Goal: Task Accomplishment & Management: Complete application form

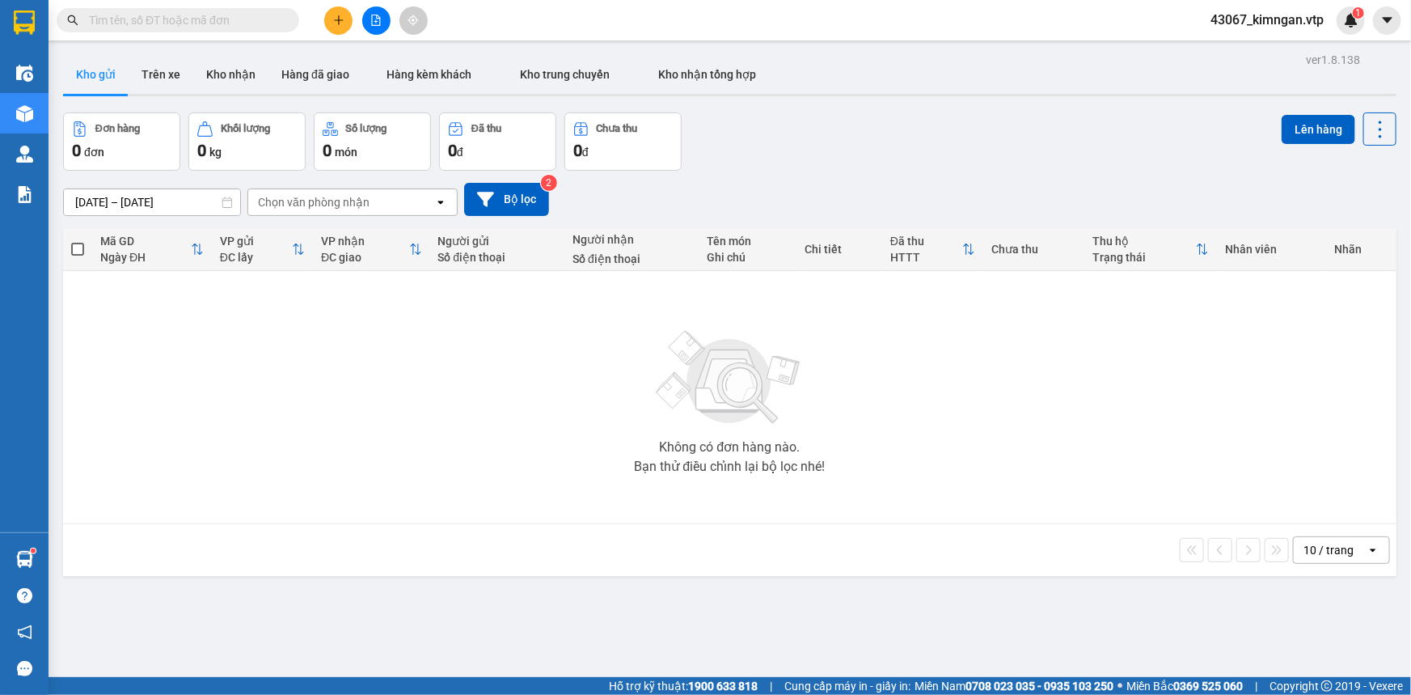
click at [211, 23] on input "text" at bounding box center [184, 20] width 191 height 18
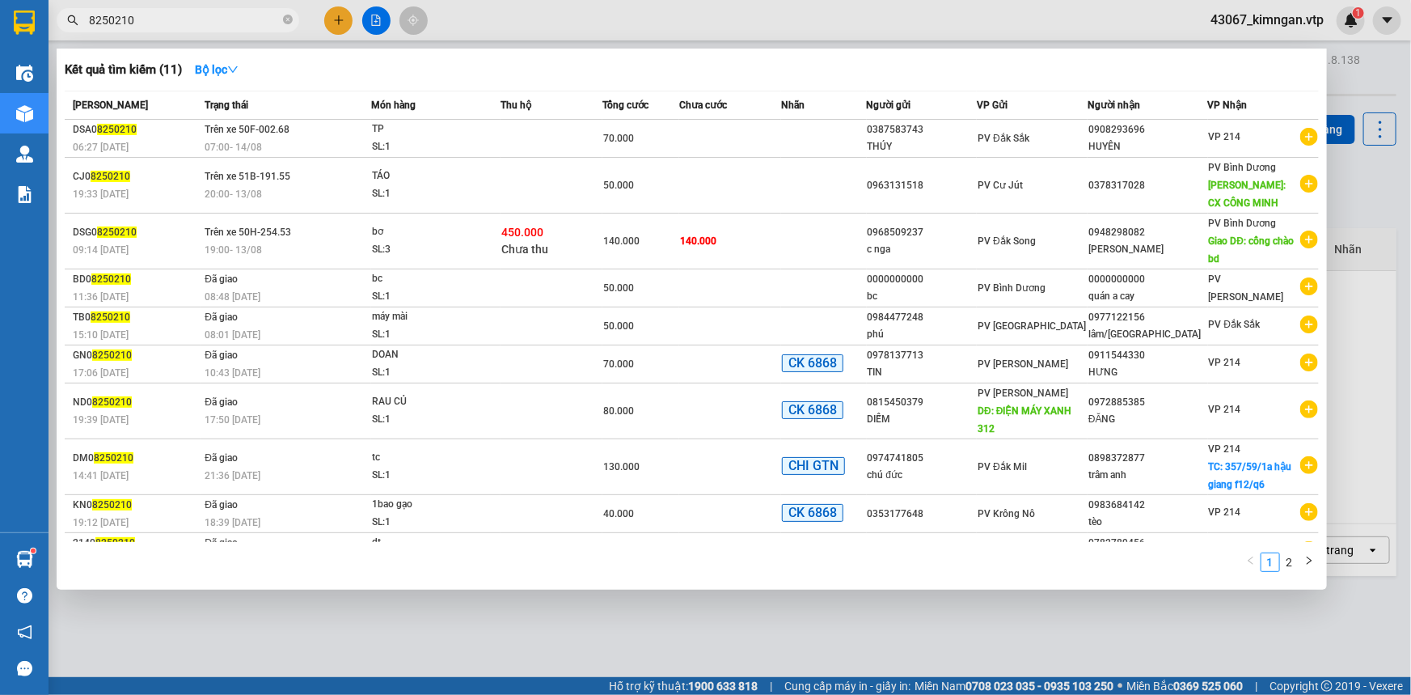
click at [91, 23] on input "8250210" at bounding box center [184, 20] width 191 height 18
click at [89, 19] on input "08250210" at bounding box center [184, 20] width 191 height 18
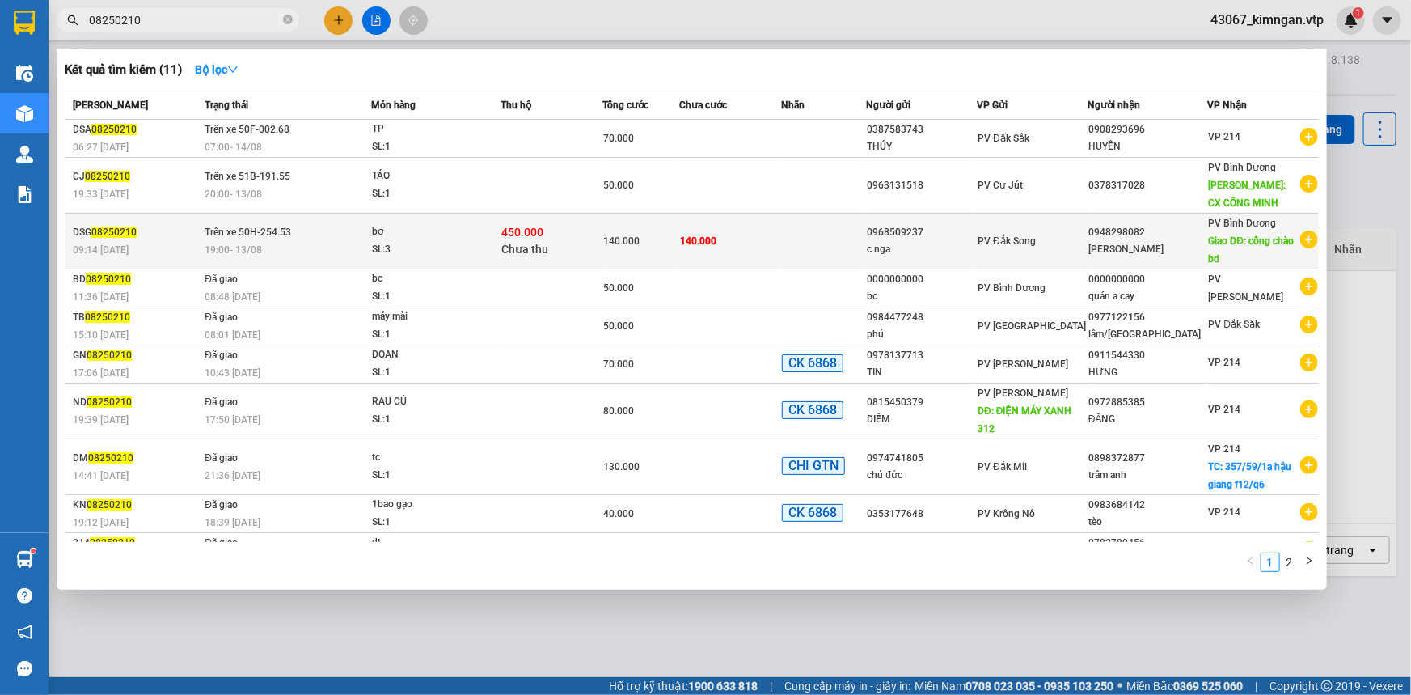
type input "08250210"
click at [146, 249] on div "09:14 [DATE]" at bounding box center [136, 250] width 127 height 18
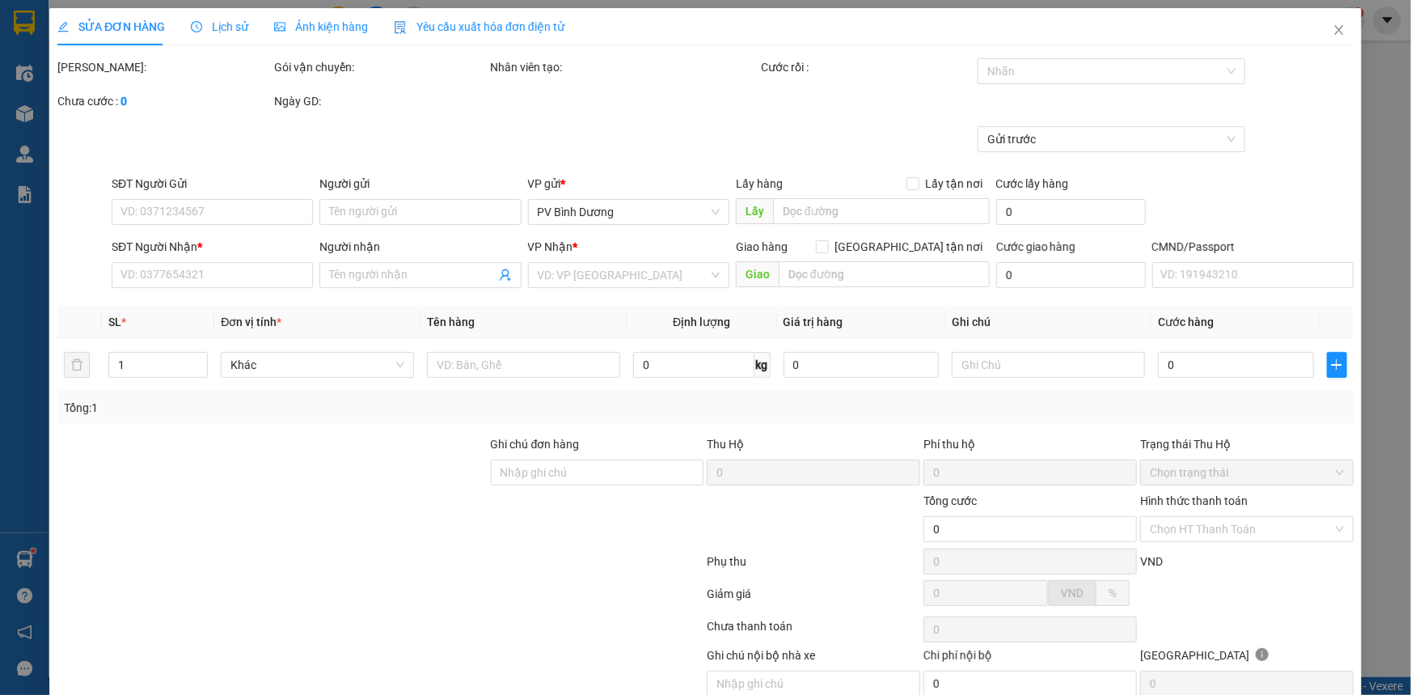
type input "0968509237"
type input "c nga"
type input "0948298082"
type input "[PERSON_NAME]"
type input "cổng chào bd"
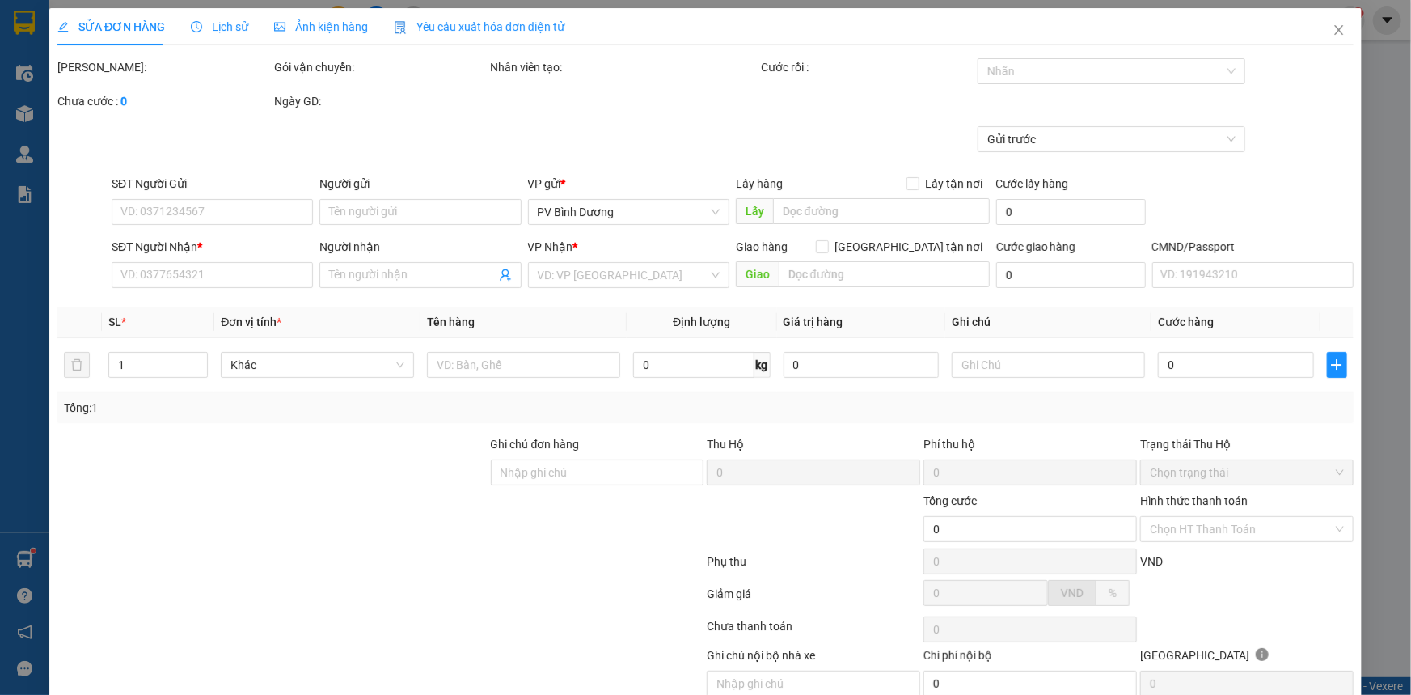
type input "450.000"
type input "20.000"
type input "140.000"
type input "6.000"
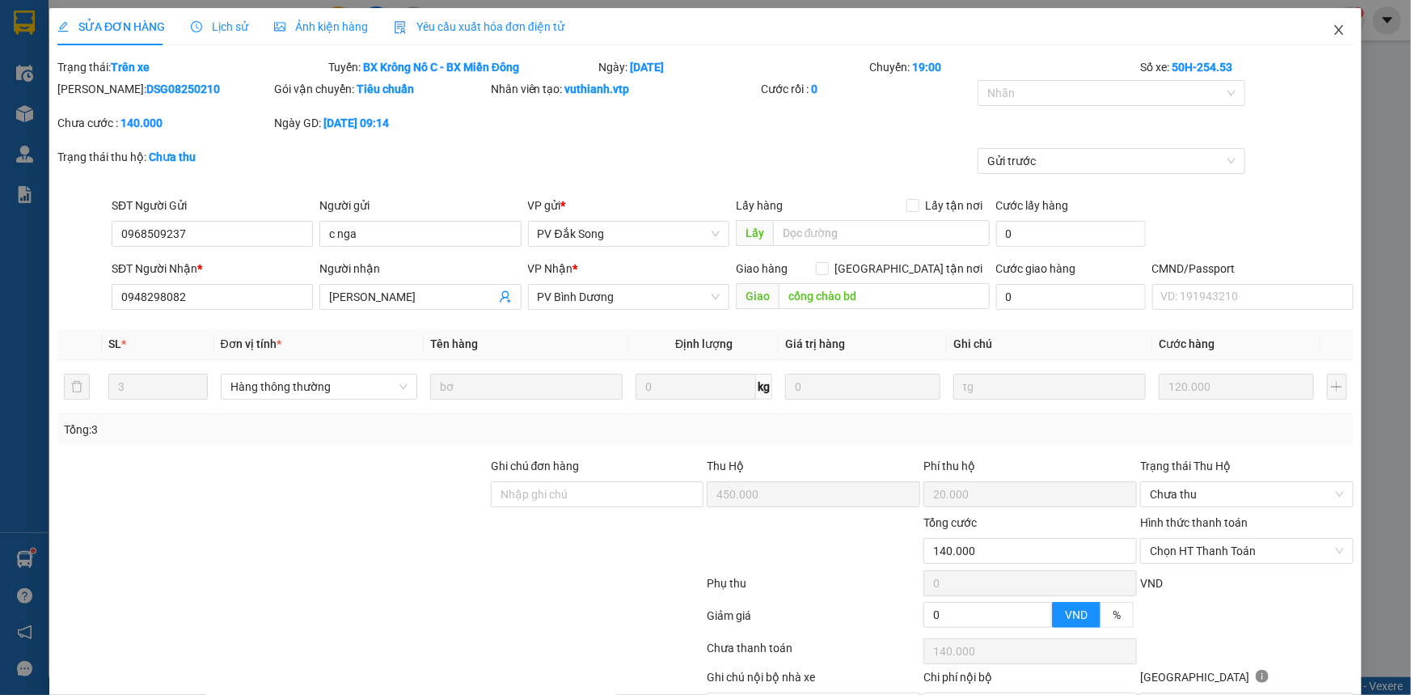
click at [1334, 31] on icon "close" at bounding box center [1339, 29] width 13 height 13
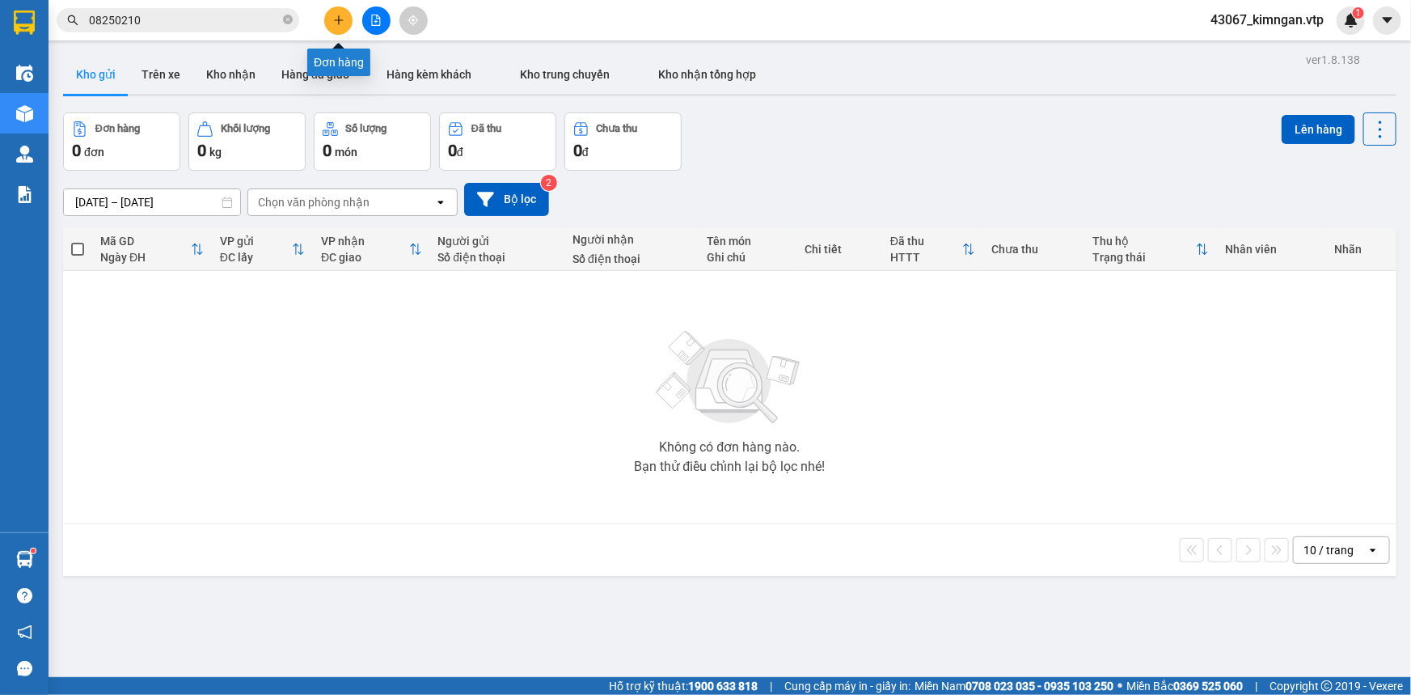
click at [336, 22] on icon "plus" at bounding box center [338, 20] width 11 height 11
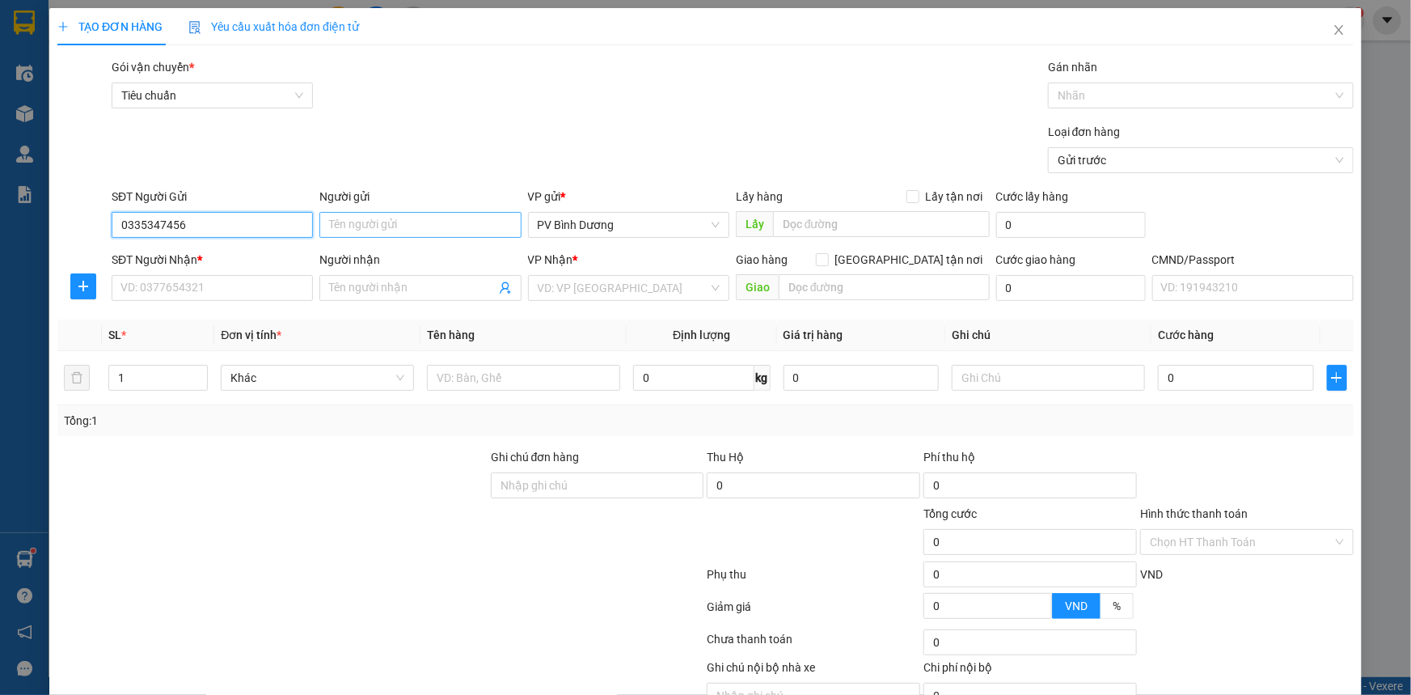
type input "0335347456"
click at [409, 230] on input "Người gửi" at bounding box center [419, 225] width 201 height 26
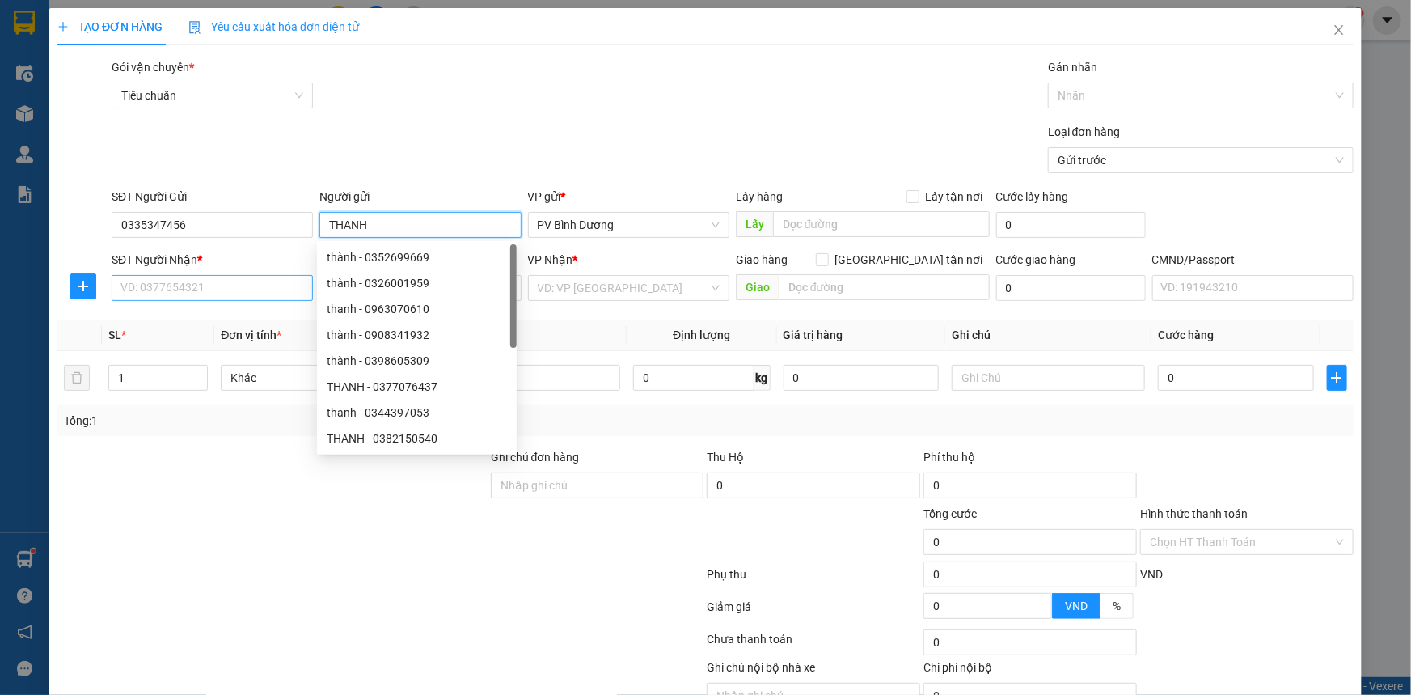
type input "THANH"
click at [212, 292] on input "SĐT Người Nhận *" at bounding box center [212, 288] width 201 height 26
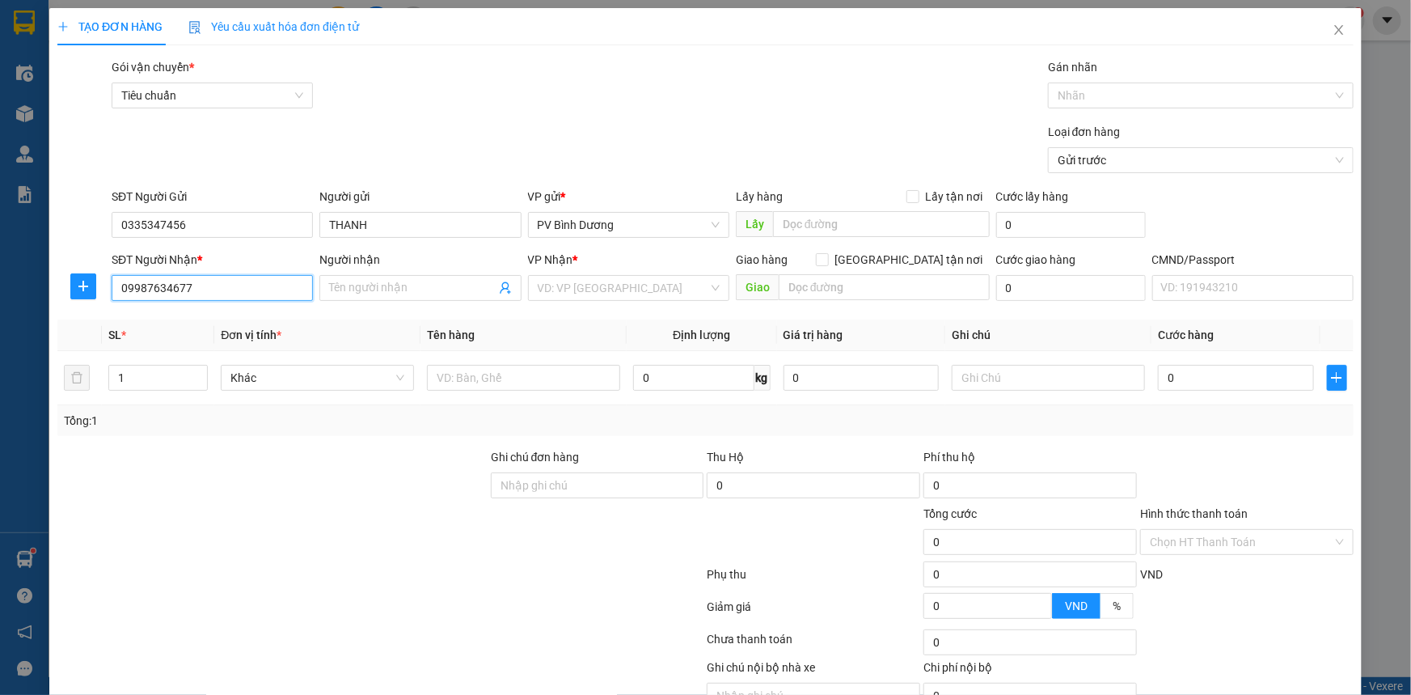
drag, startPoint x: 212, startPoint y: 292, endPoint x: 0, endPoint y: 326, distance: 214.6
click at [0, 326] on div "TẠO ĐƠN HÀNG Yêu cầu xuất hóa đơn điện tử Transit Pickup Surcharge Ids Transit …" at bounding box center [705, 347] width 1411 height 695
click at [140, 288] on input "09987634677" at bounding box center [212, 288] width 201 height 26
type input "0987634677"
click at [391, 287] on input "Người nhận" at bounding box center [412, 288] width 166 height 18
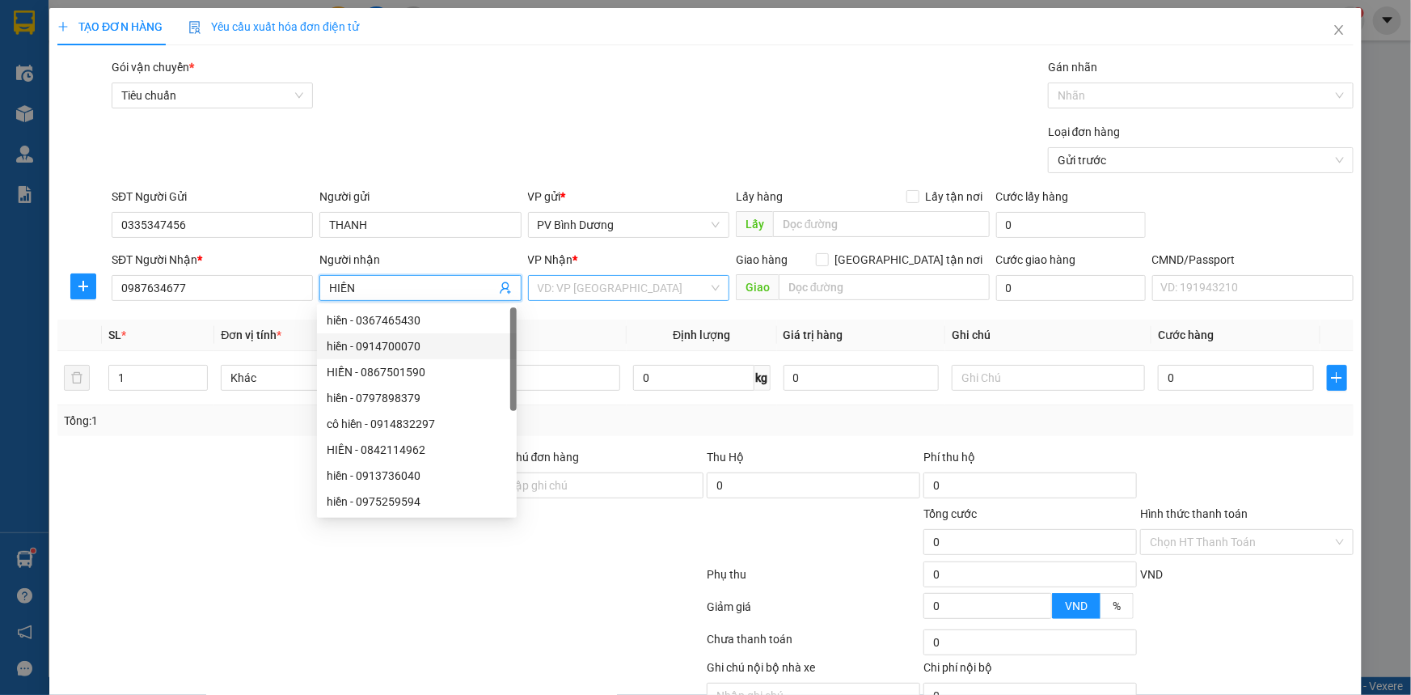
type input "HIỀN"
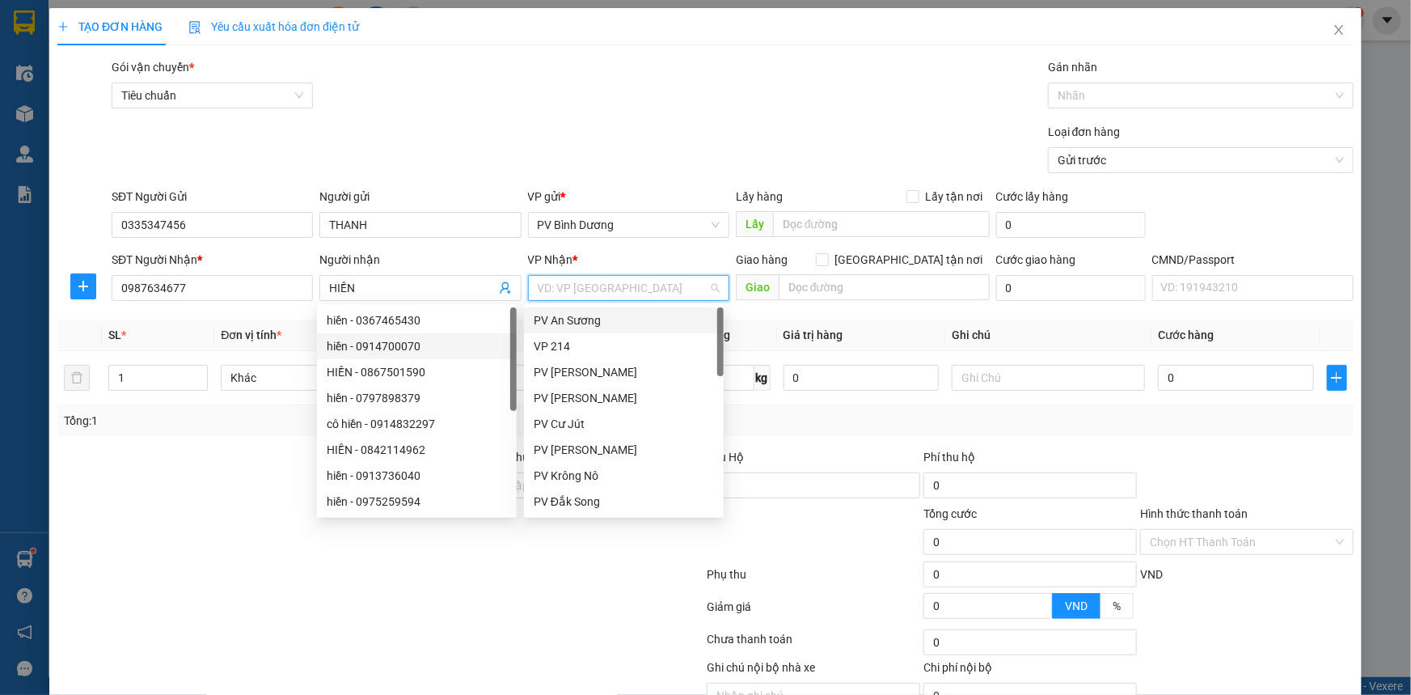
click at [603, 283] on input "search" at bounding box center [623, 288] width 171 height 24
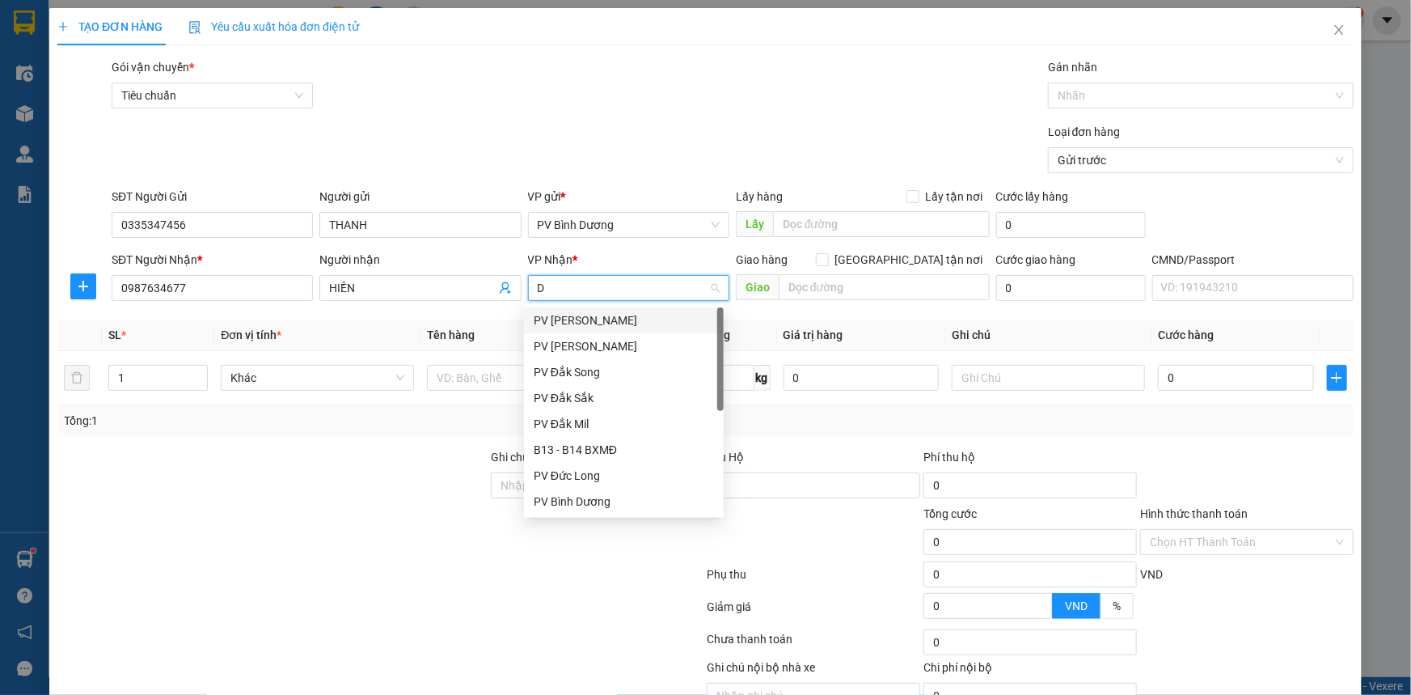
type input "DM"
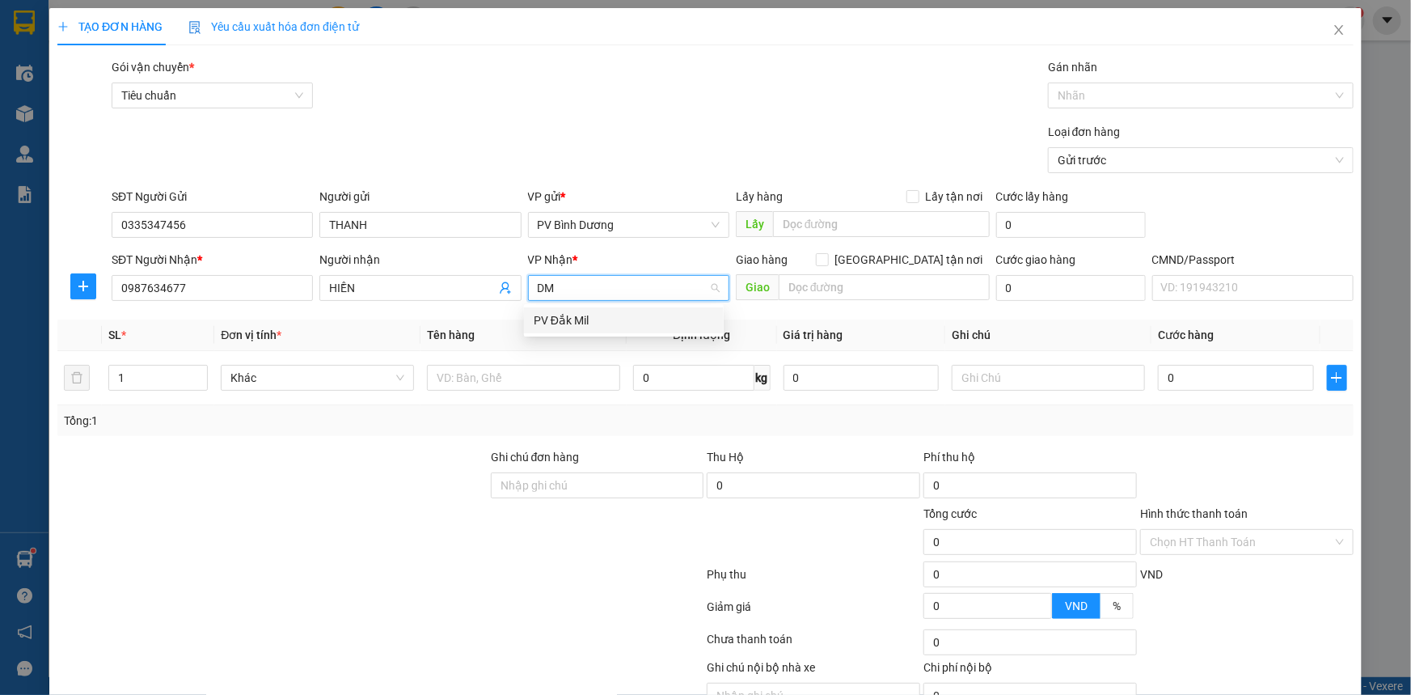
click at [592, 323] on div "PV Đắk Mil" at bounding box center [624, 320] width 180 height 18
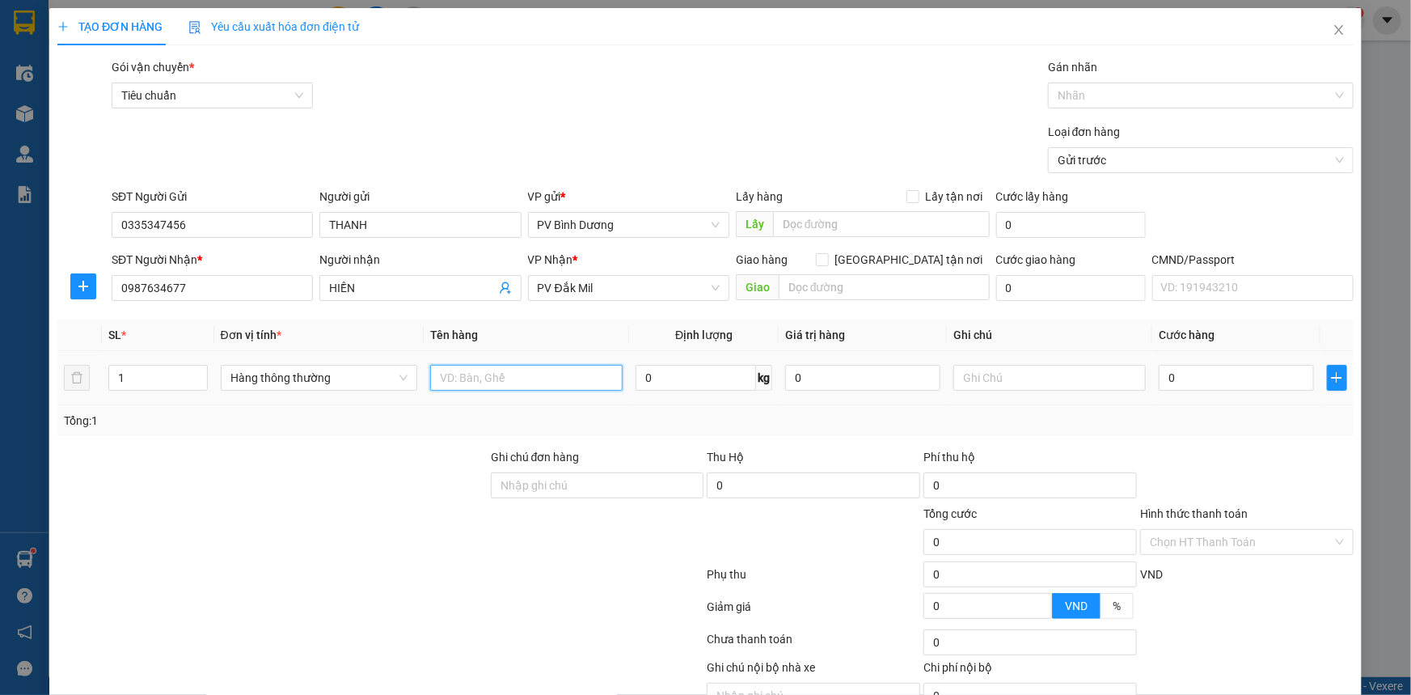
click at [495, 378] on input "text" at bounding box center [526, 378] width 192 height 26
type input "HS"
click at [986, 381] on input "text" at bounding box center [1049, 378] width 192 height 26
type input "BÌ"
click at [1203, 386] on input "0" at bounding box center [1236, 378] width 155 height 26
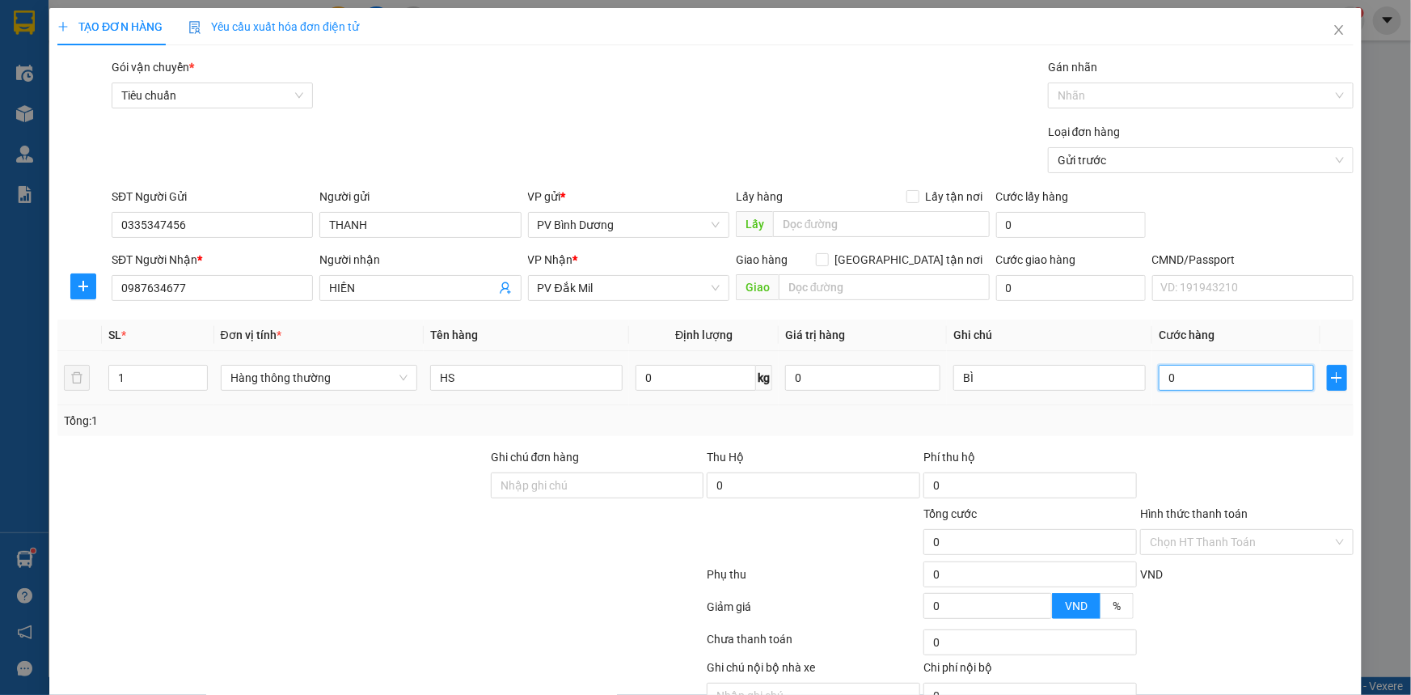
type input "3"
type input "30"
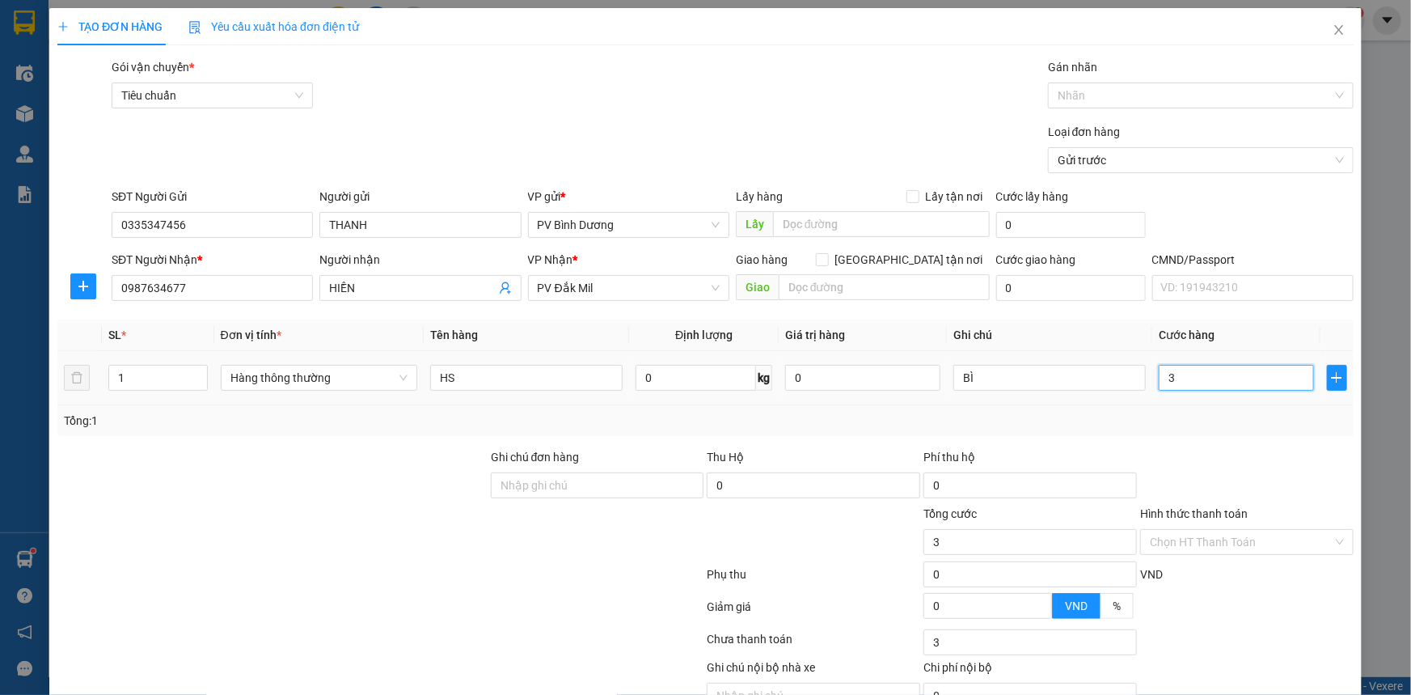
type input "30"
type input "300"
type input "3.000"
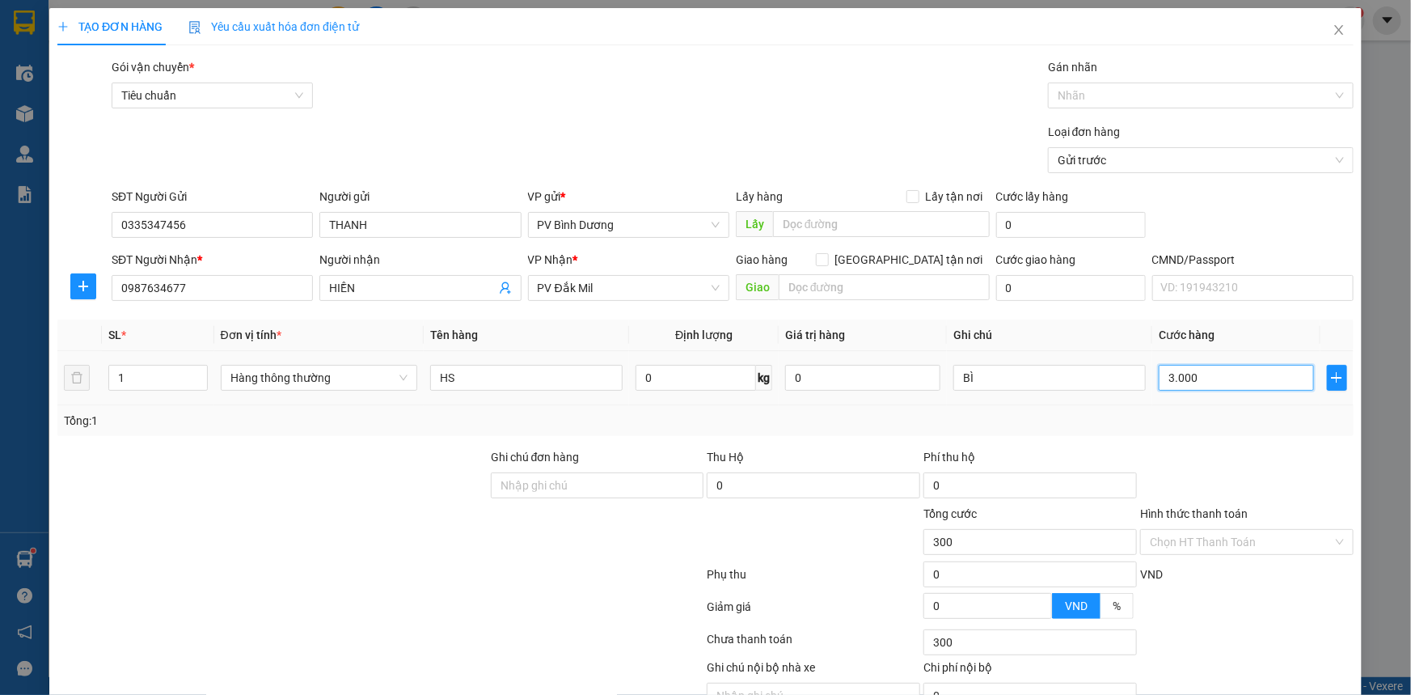
type input "3.000"
type input "30.000"
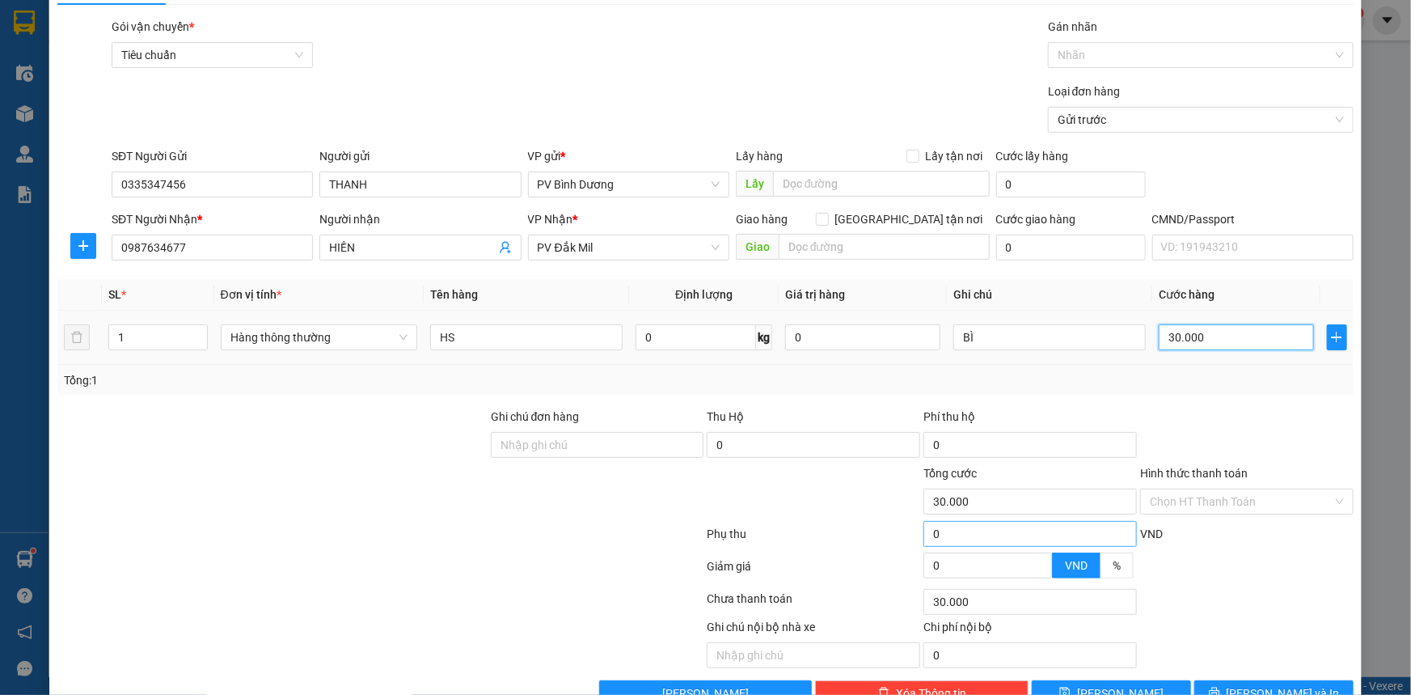
scroll to position [82, 0]
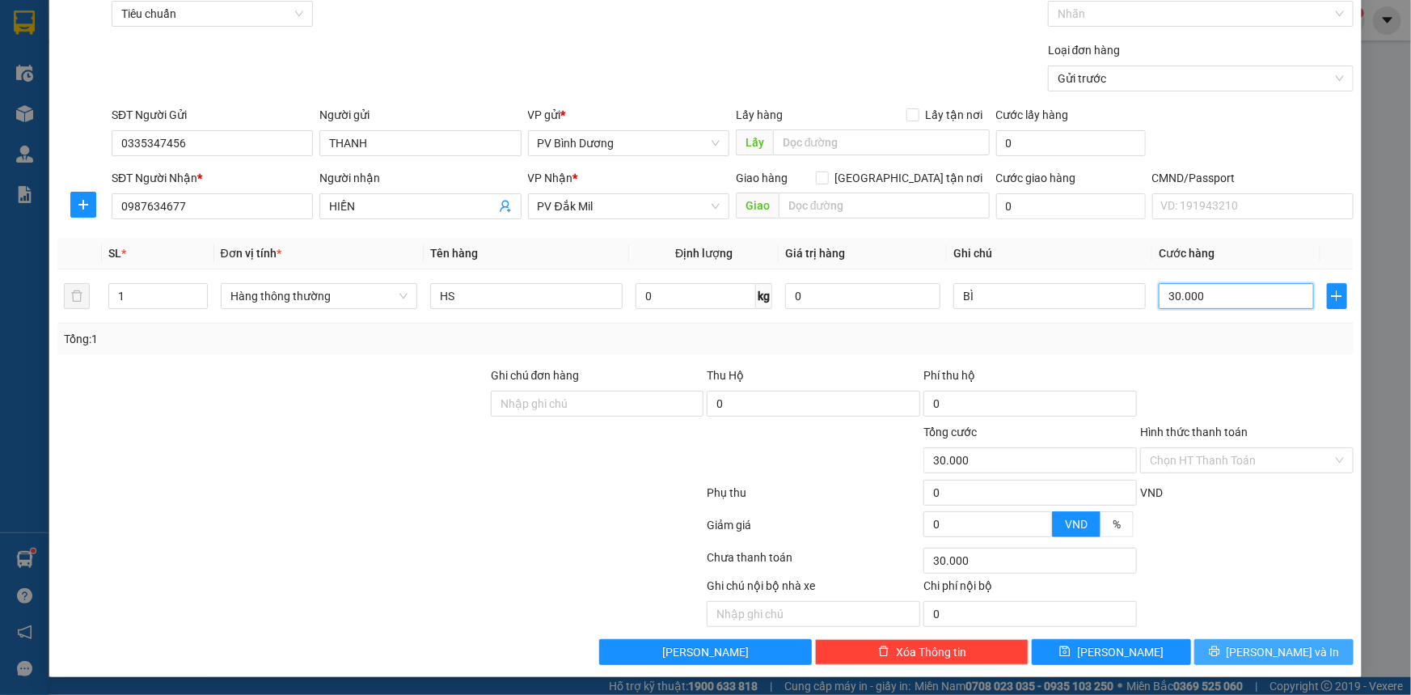
type input "30.000"
click at [1257, 650] on span "[PERSON_NAME] và In" at bounding box center [1283, 652] width 113 height 18
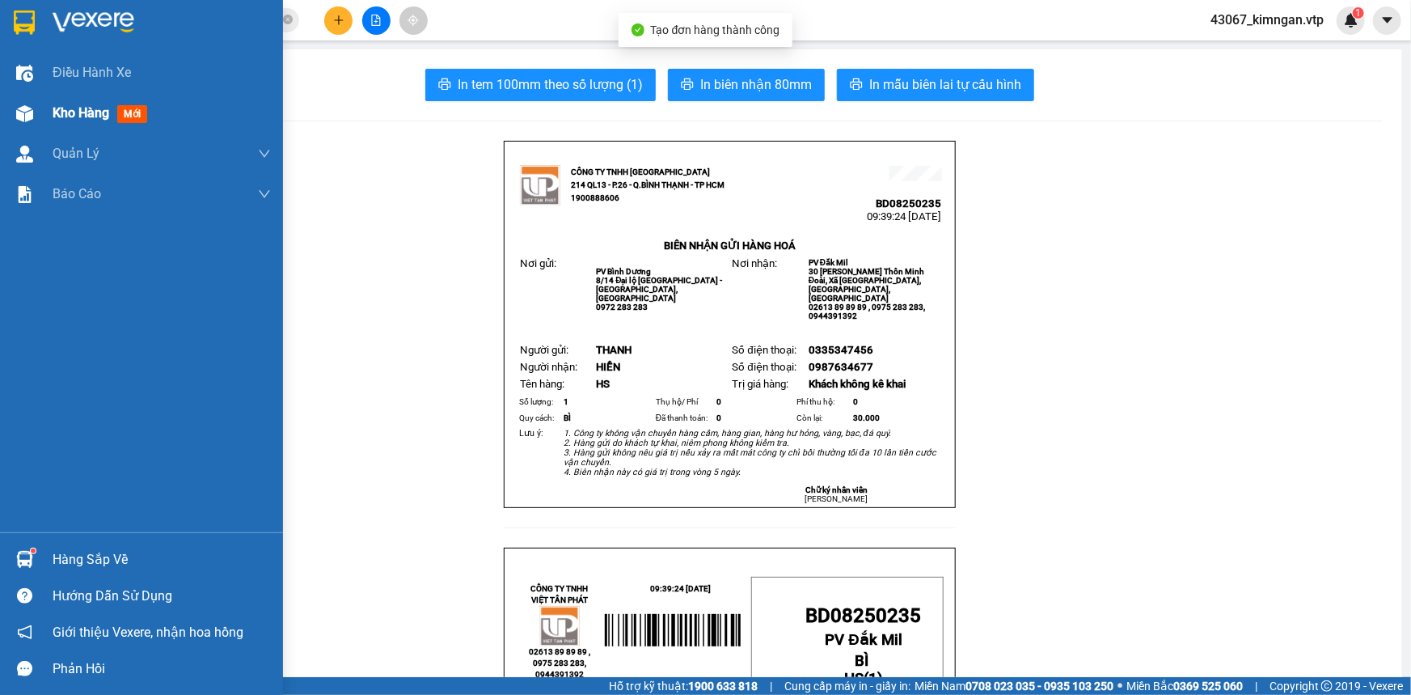
click at [41, 113] on div "Kho hàng mới" at bounding box center [141, 113] width 283 height 40
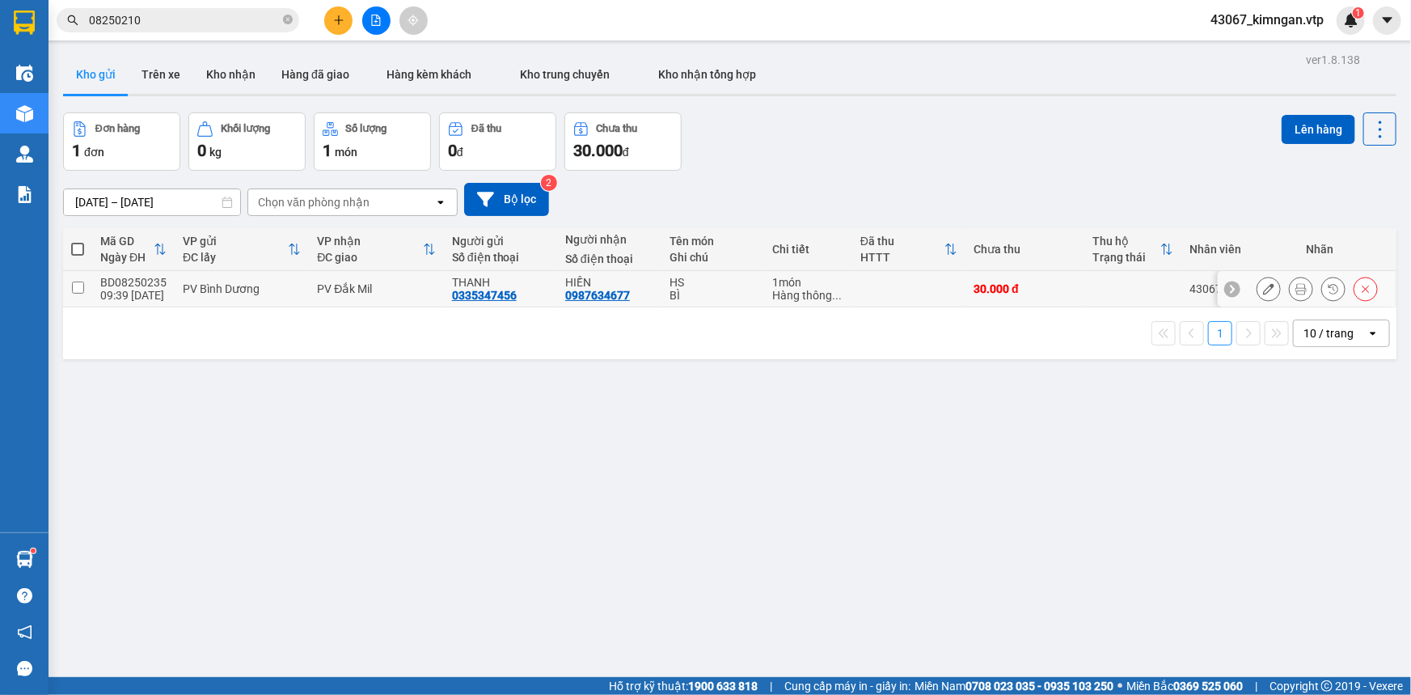
click at [422, 289] on div "PV Đắk Mil" at bounding box center [376, 288] width 118 height 13
checkbox input "true"
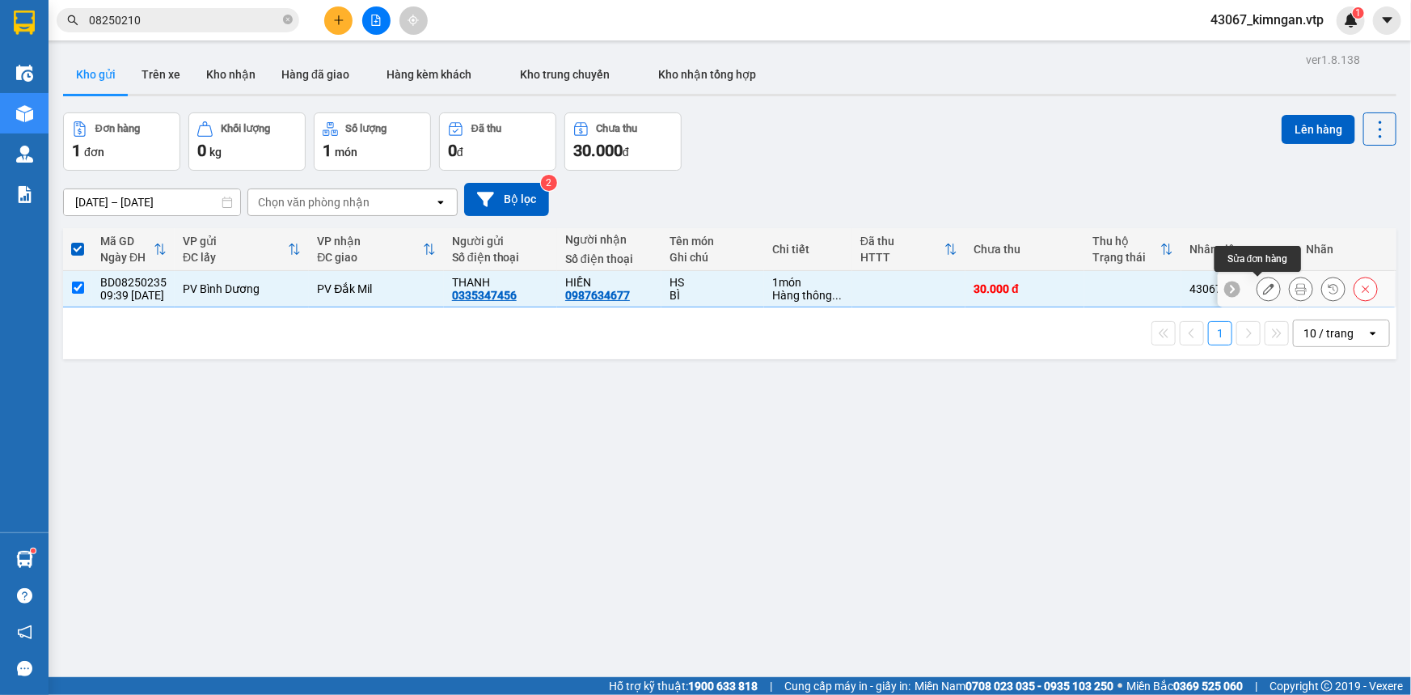
click at [1263, 290] on icon at bounding box center [1268, 288] width 11 height 11
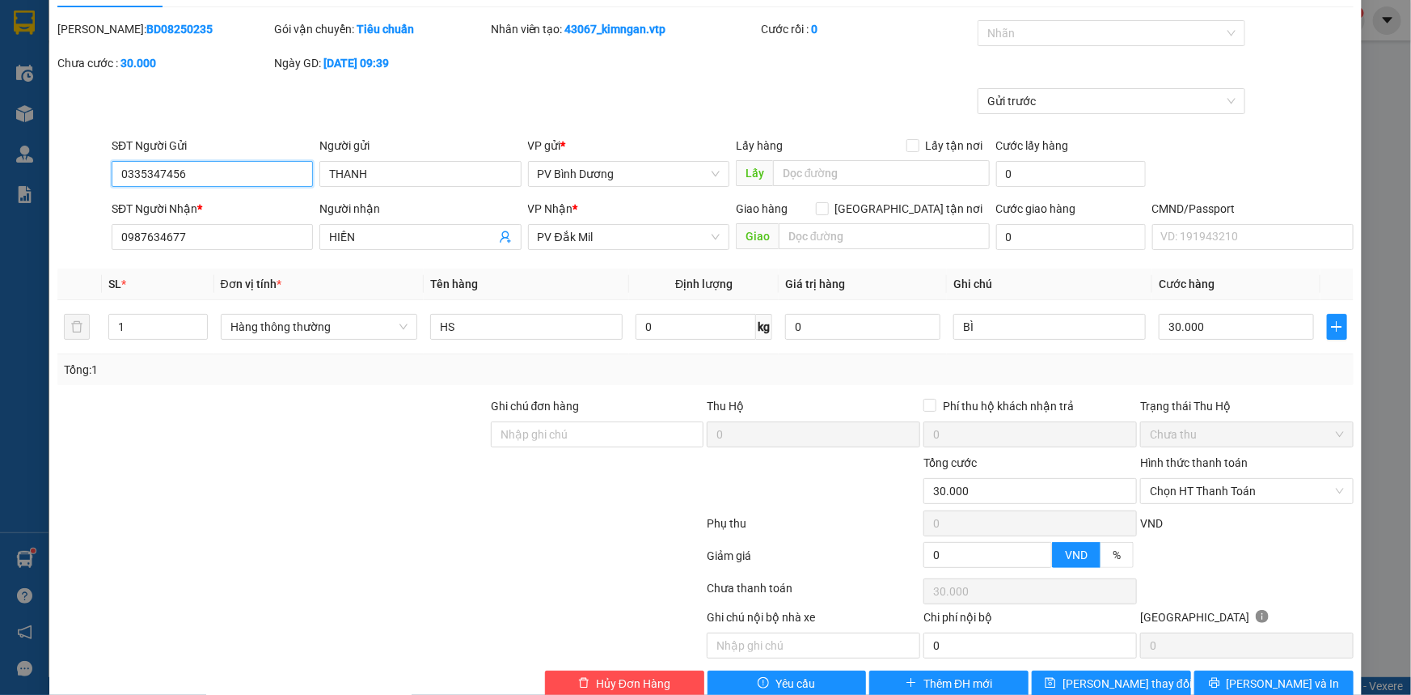
scroll to position [70, 0]
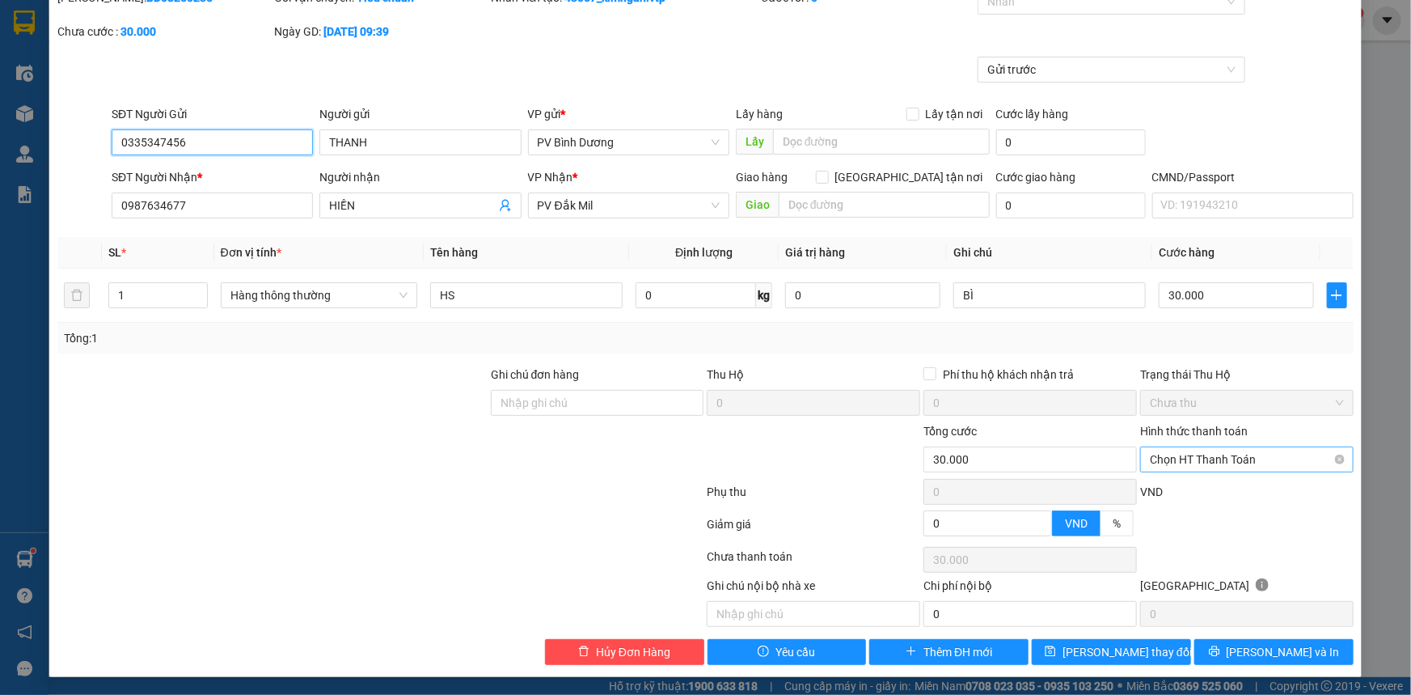
click at [1194, 450] on span "Chọn HT Thanh Toán" at bounding box center [1247, 459] width 194 height 24
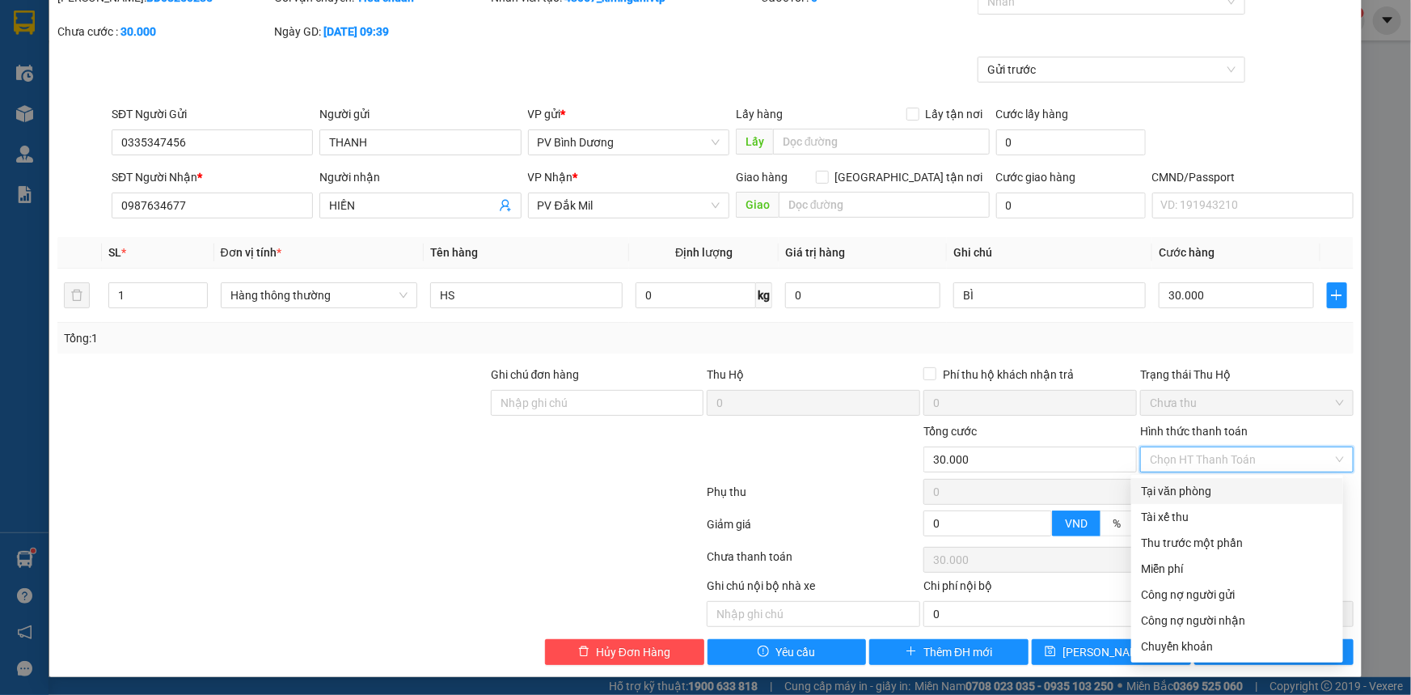
click at [1198, 483] on div "Tại văn phòng" at bounding box center [1237, 491] width 192 height 18
type input "0"
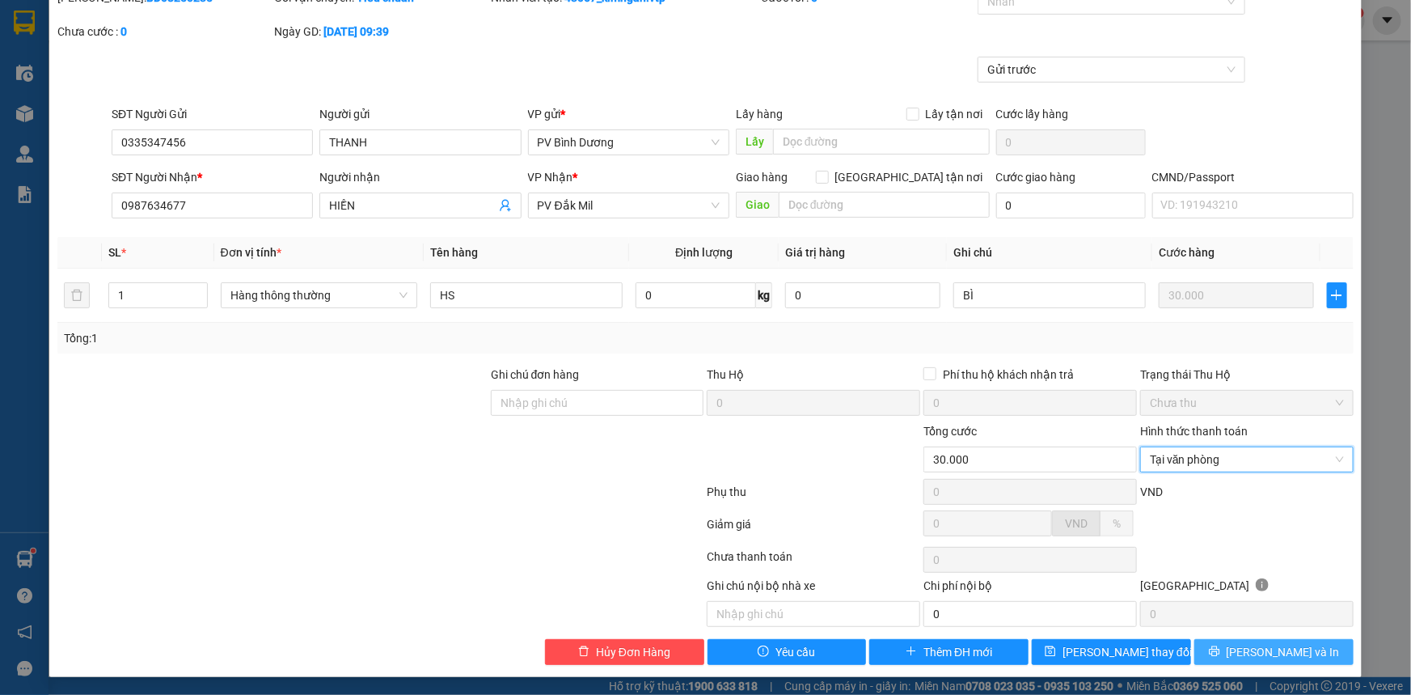
click at [1248, 655] on button "[PERSON_NAME] và In" at bounding box center [1273, 652] width 159 height 26
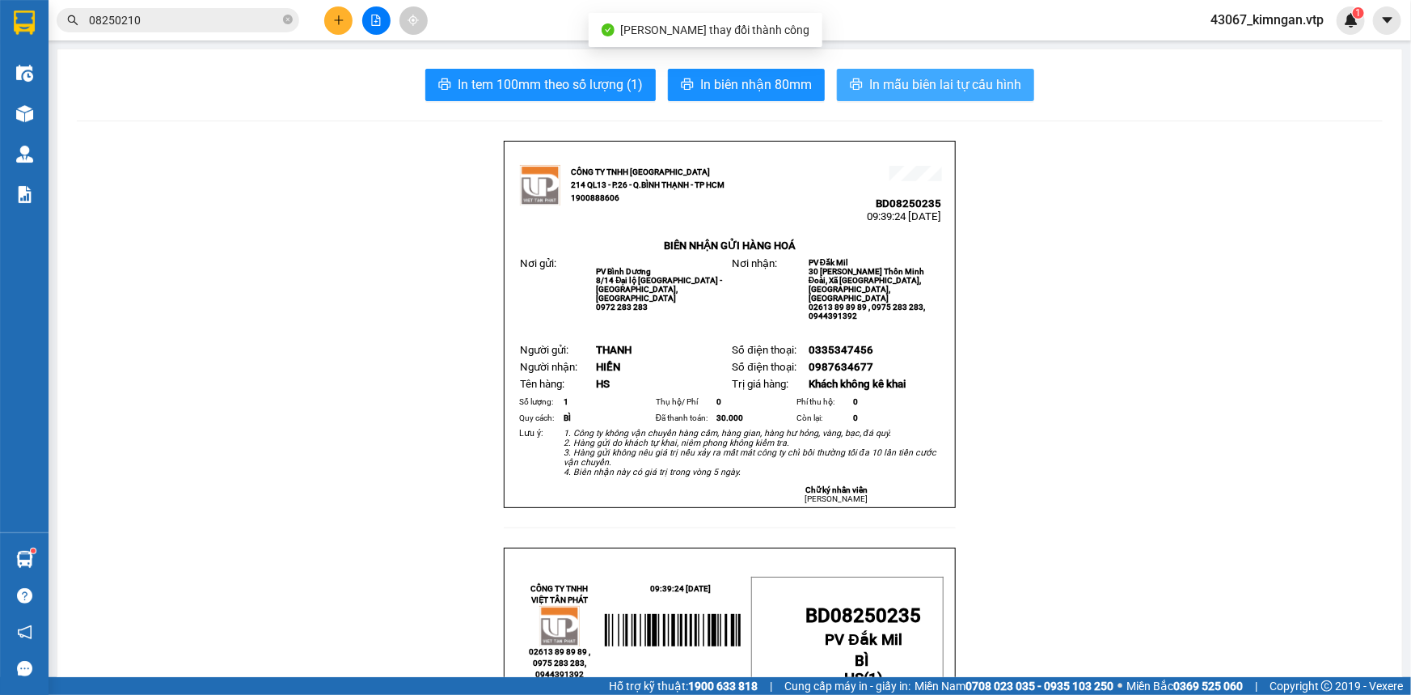
click at [932, 81] on span "In mẫu biên lai tự cấu hình" at bounding box center [945, 84] width 152 height 20
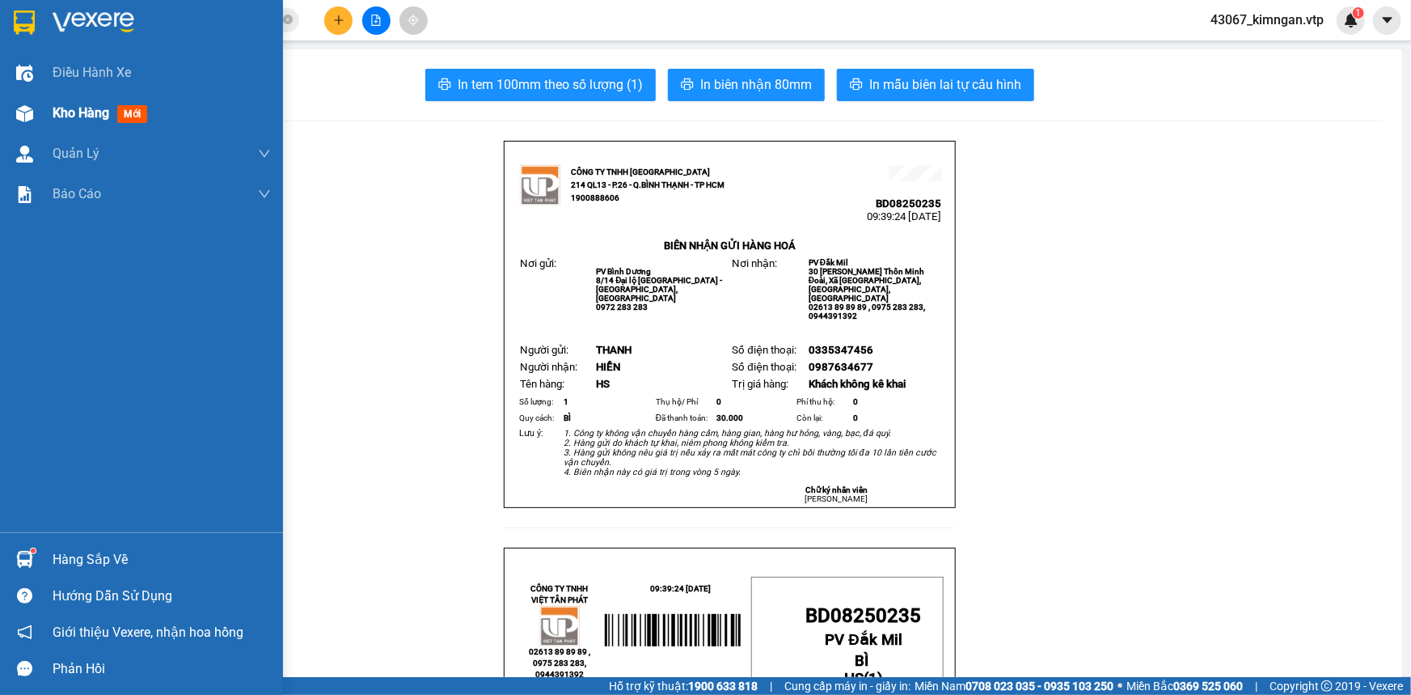
click at [74, 101] on div "Kho hàng mới" at bounding box center [162, 113] width 218 height 40
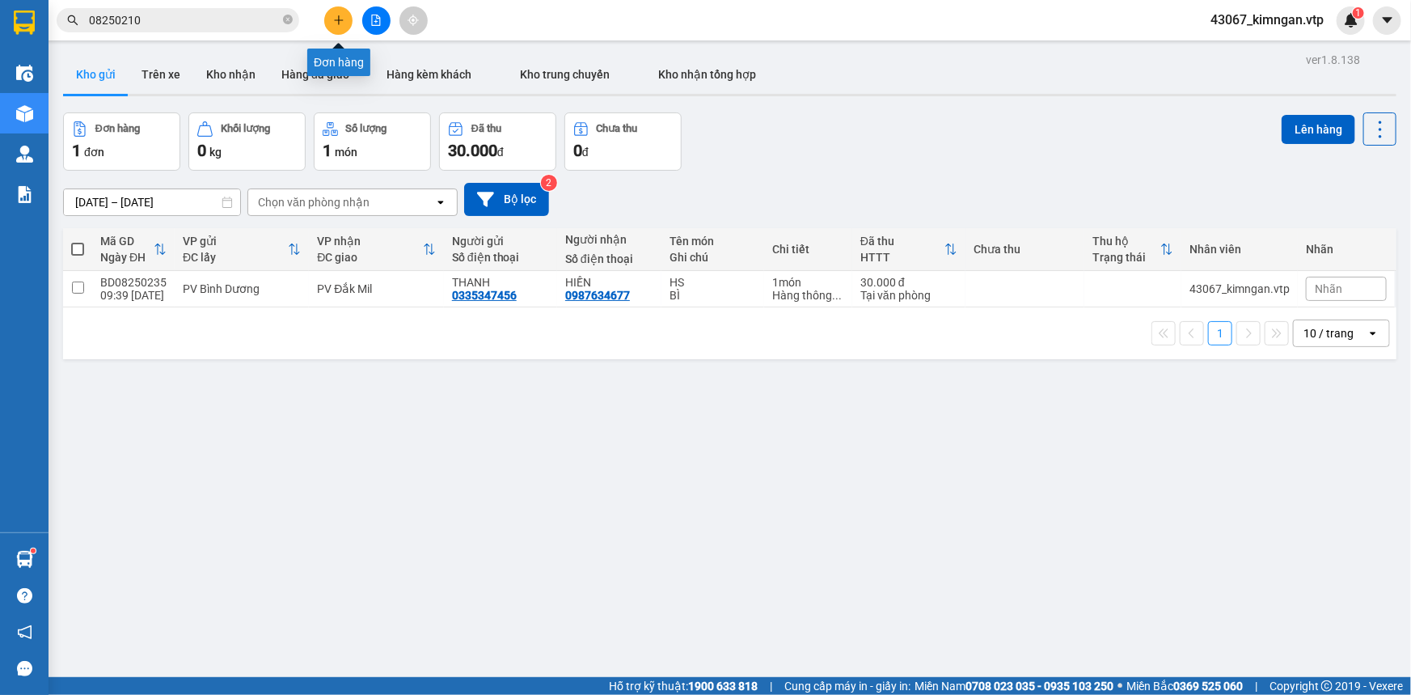
click at [348, 21] on button at bounding box center [338, 20] width 28 height 28
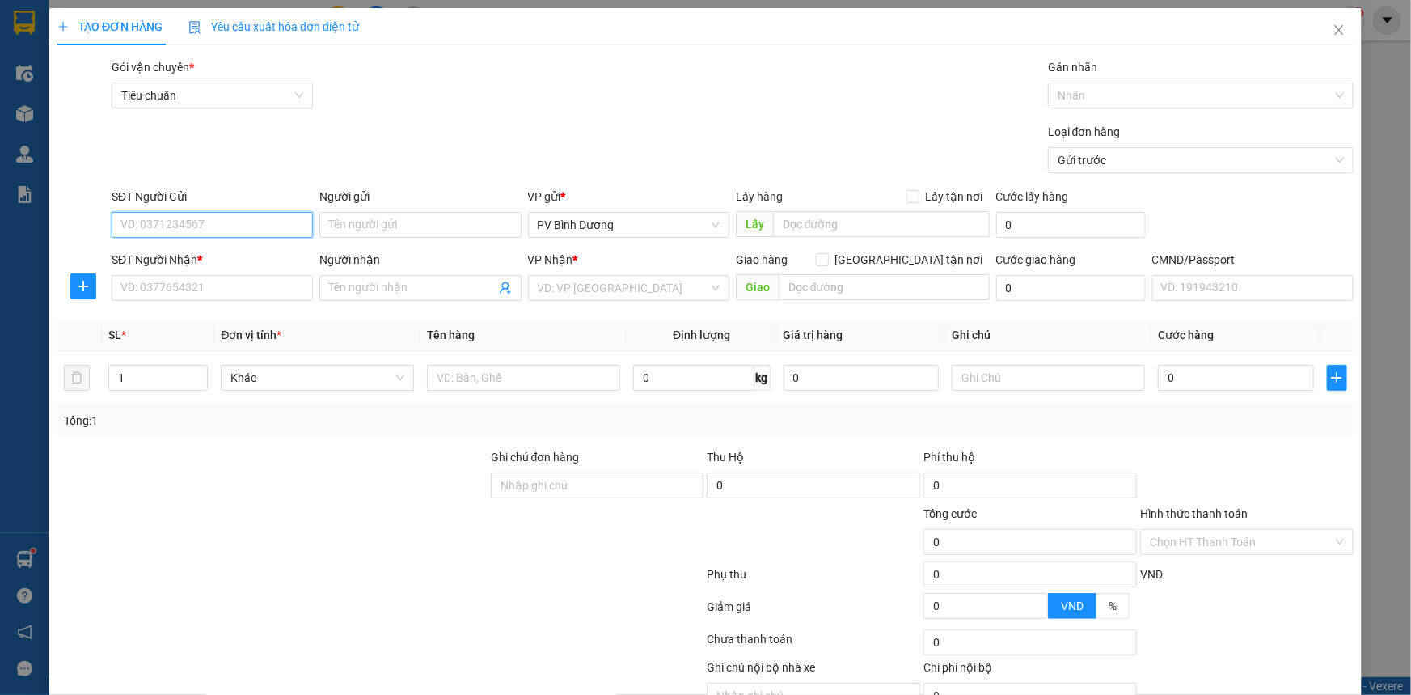
click at [251, 219] on input "SĐT Người Gửi" at bounding box center [212, 225] width 201 height 26
type input "0337239162"
click at [373, 231] on input "Người gửi" at bounding box center [419, 225] width 201 height 26
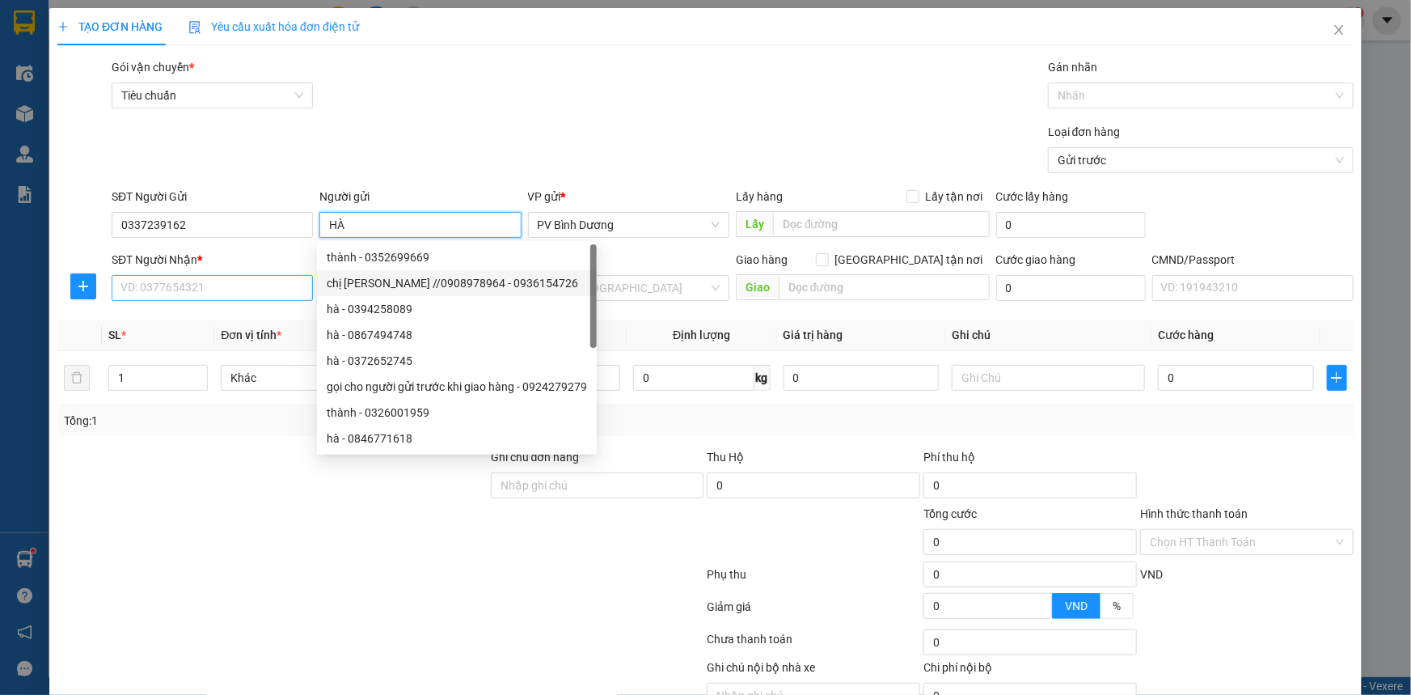
type input "HÀ"
click at [256, 292] on input "SĐT Người Nhận *" at bounding box center [212, 288] width 201 height 26
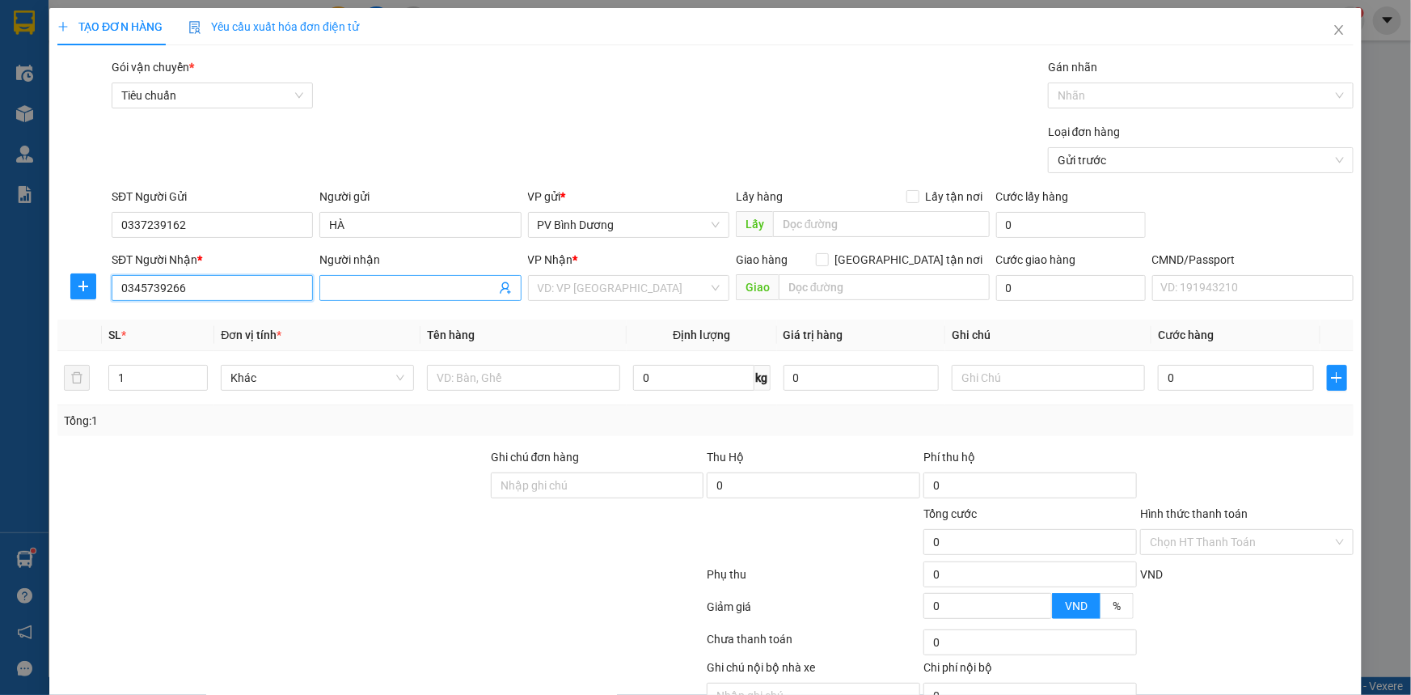
type input "0345739266"
click at [369, 285] on input "Người nhận" at bounding box center [412, 288] width 166 height 18
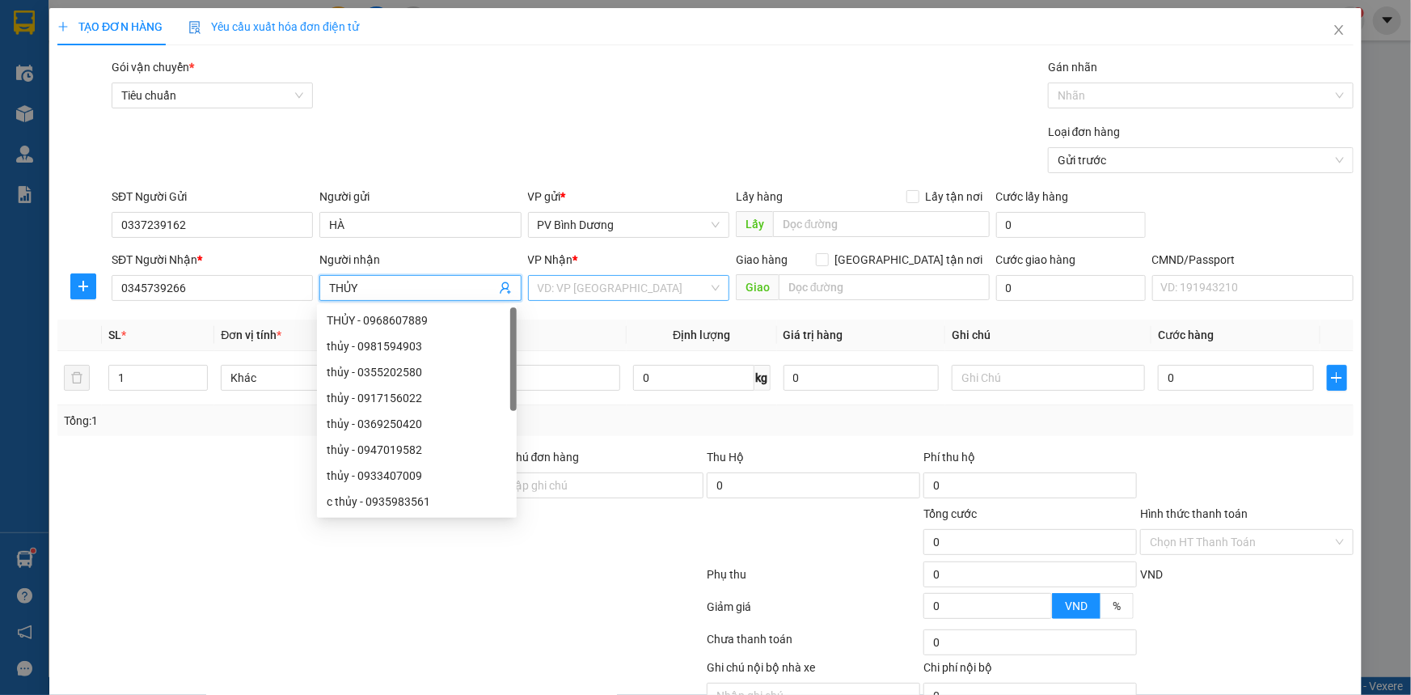
type input "THỦY"
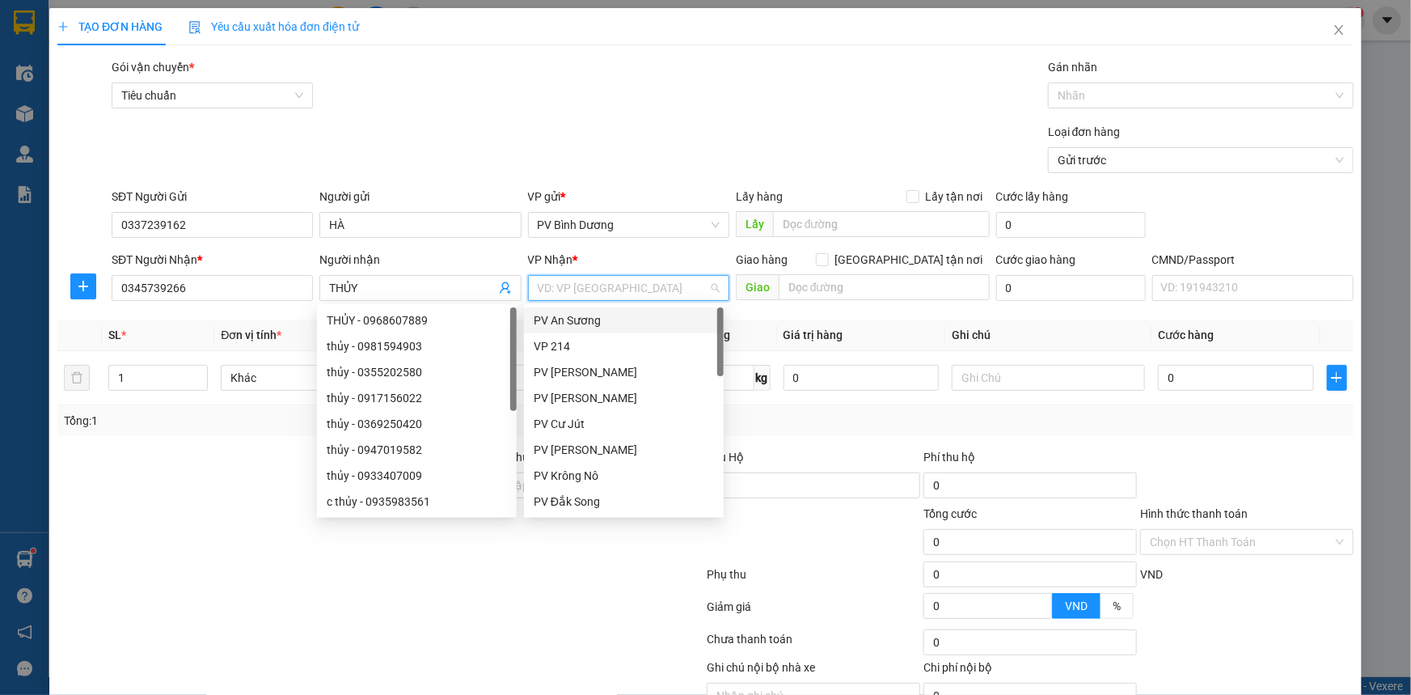
click at [573, 298] on input "search" at bounding box center [623, 288] width 171 height 24
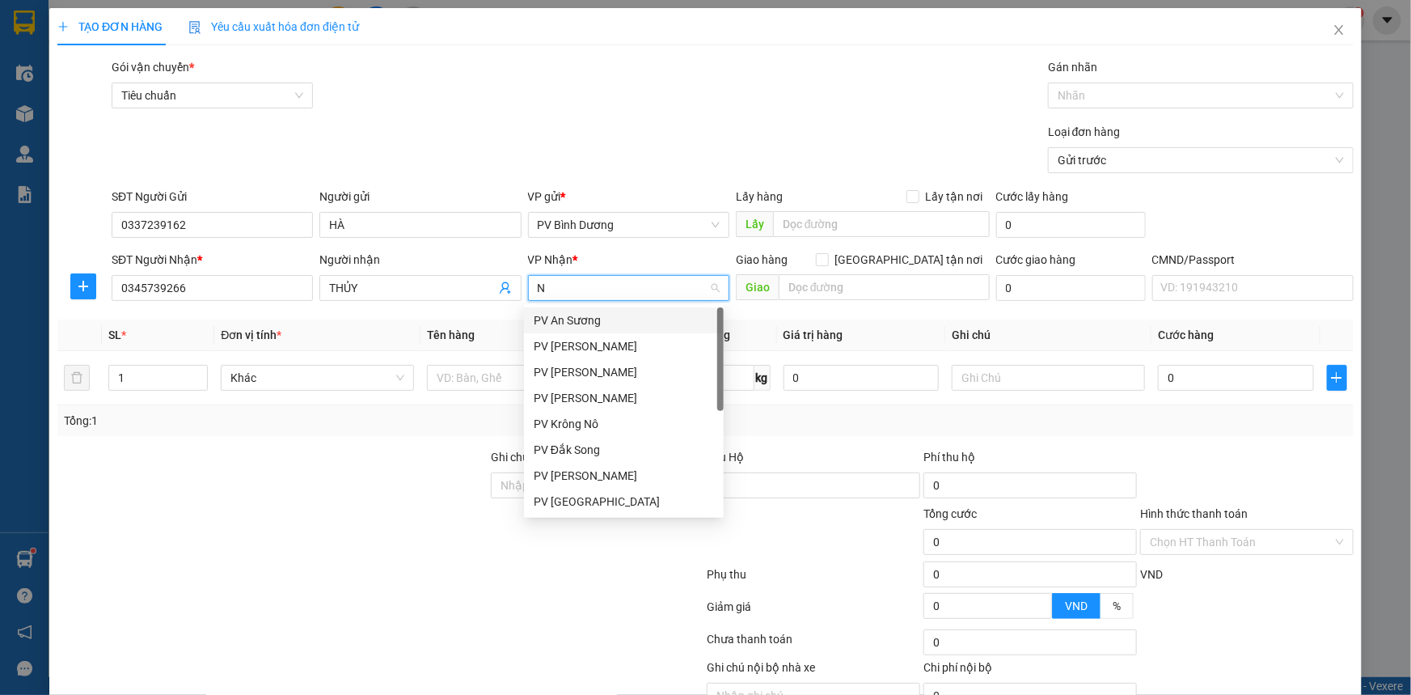
type input "ND"
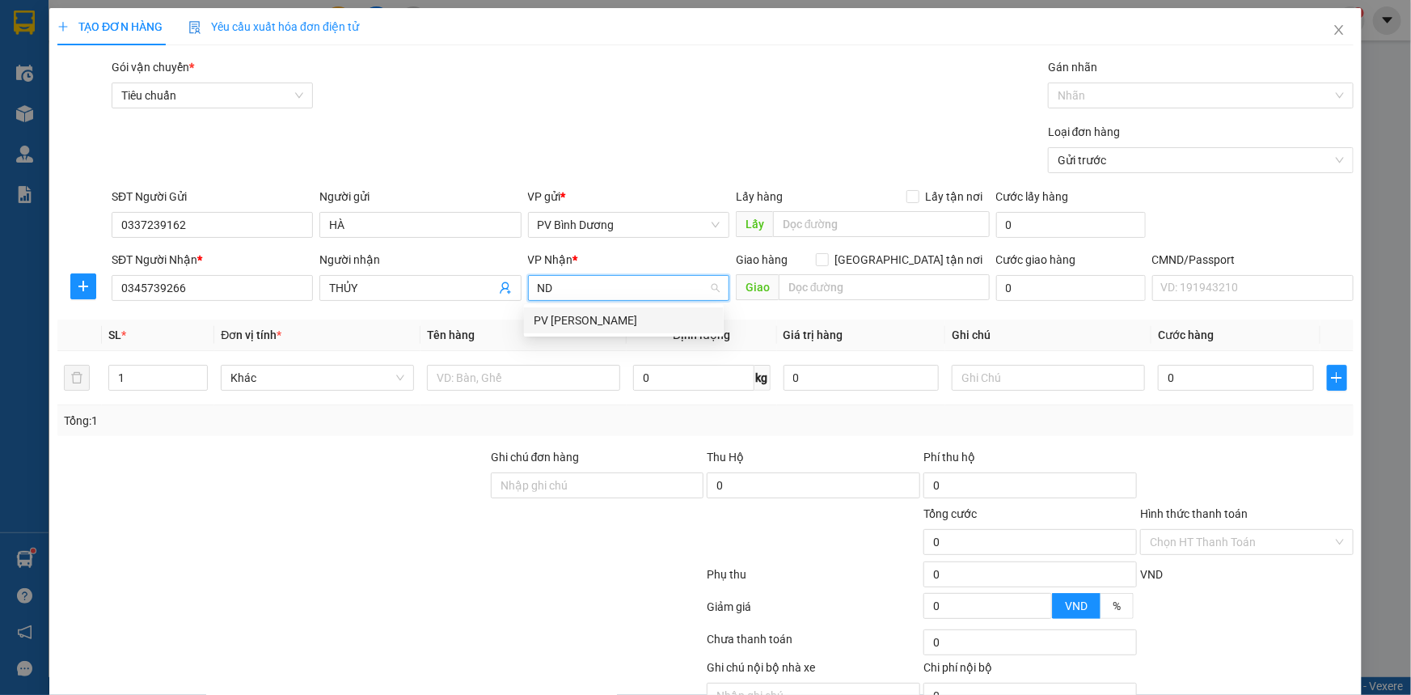
click at [590, 313] on div "PV [PERSON_NAME]" at bounding box center [624, 320] width 180 height 18
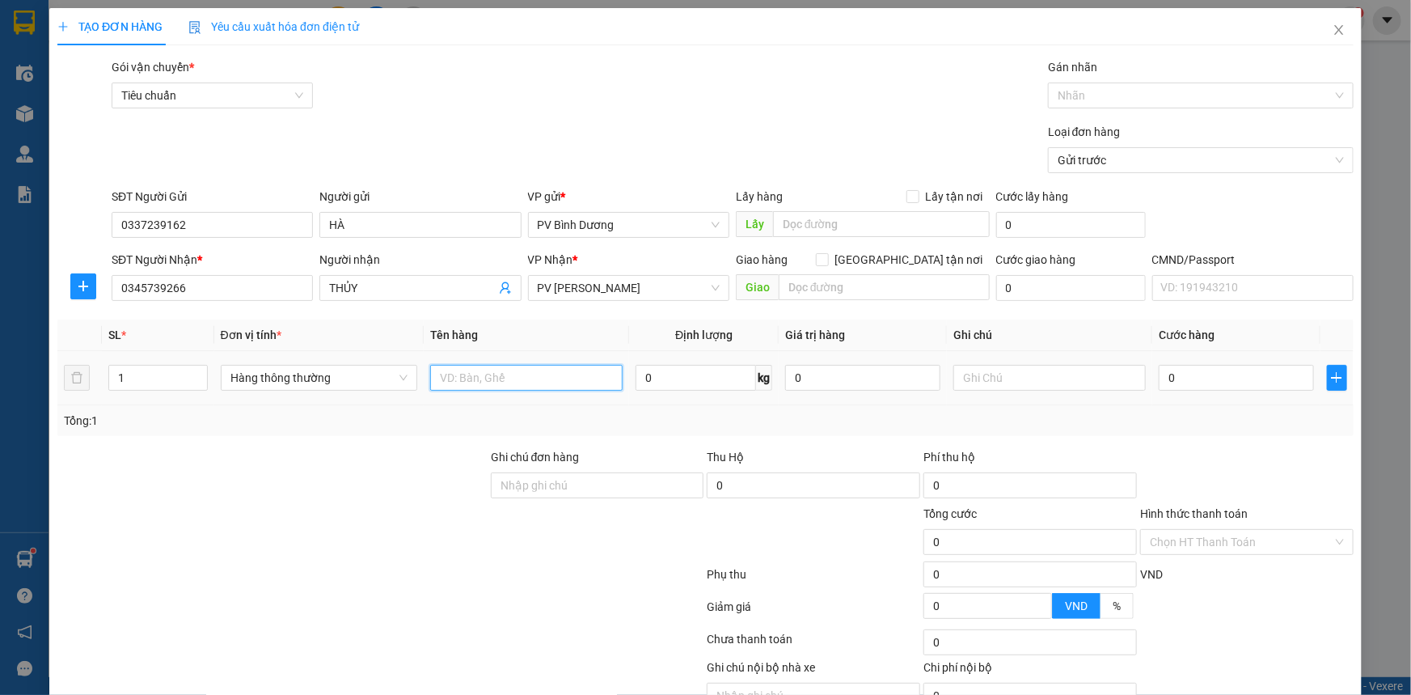
click at [475, 374] on input "text" at bounding box center [526, 378] width 192 height 26
type input "TP"
click at [991, 378] on input "text" at bounding box center [1049, 378] width 192 height 26
type input "KIỆN"
click at [1204, 375] on input "0" at bounding box center [1236, 378] width 155 height 26
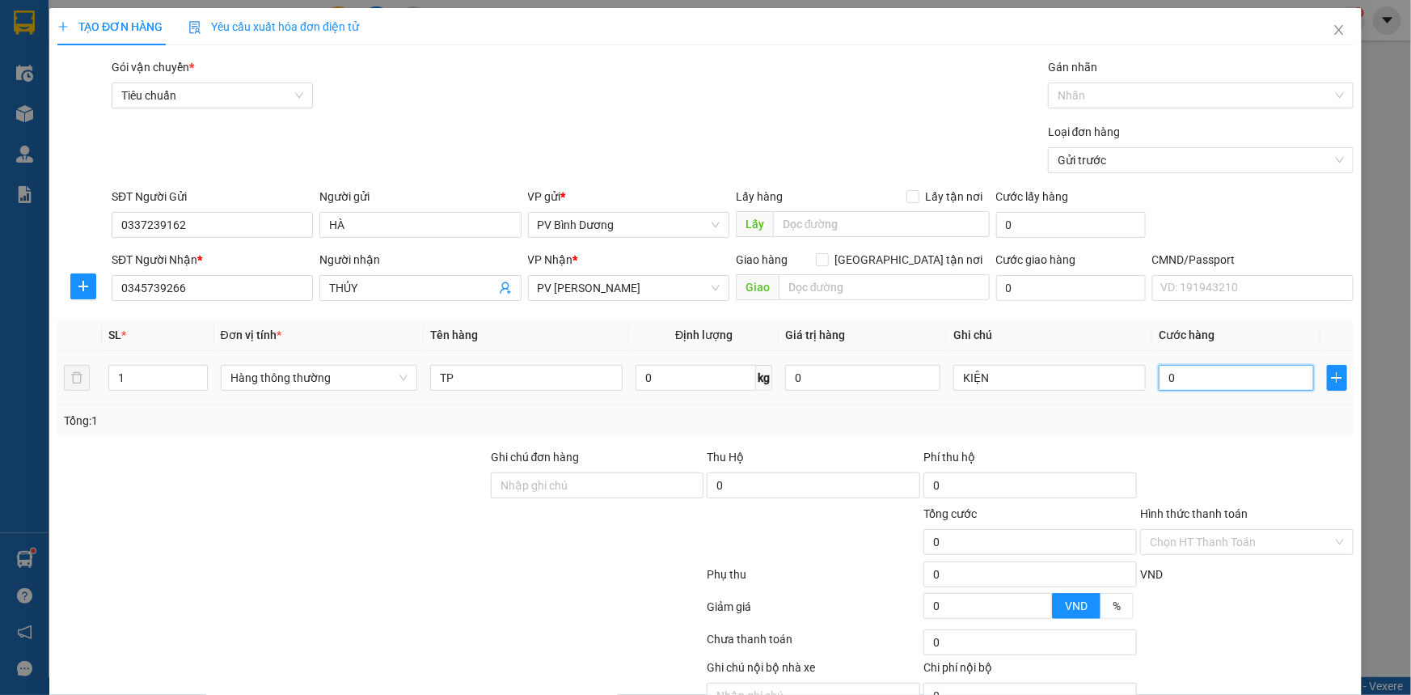
type input "4"
type input "40"
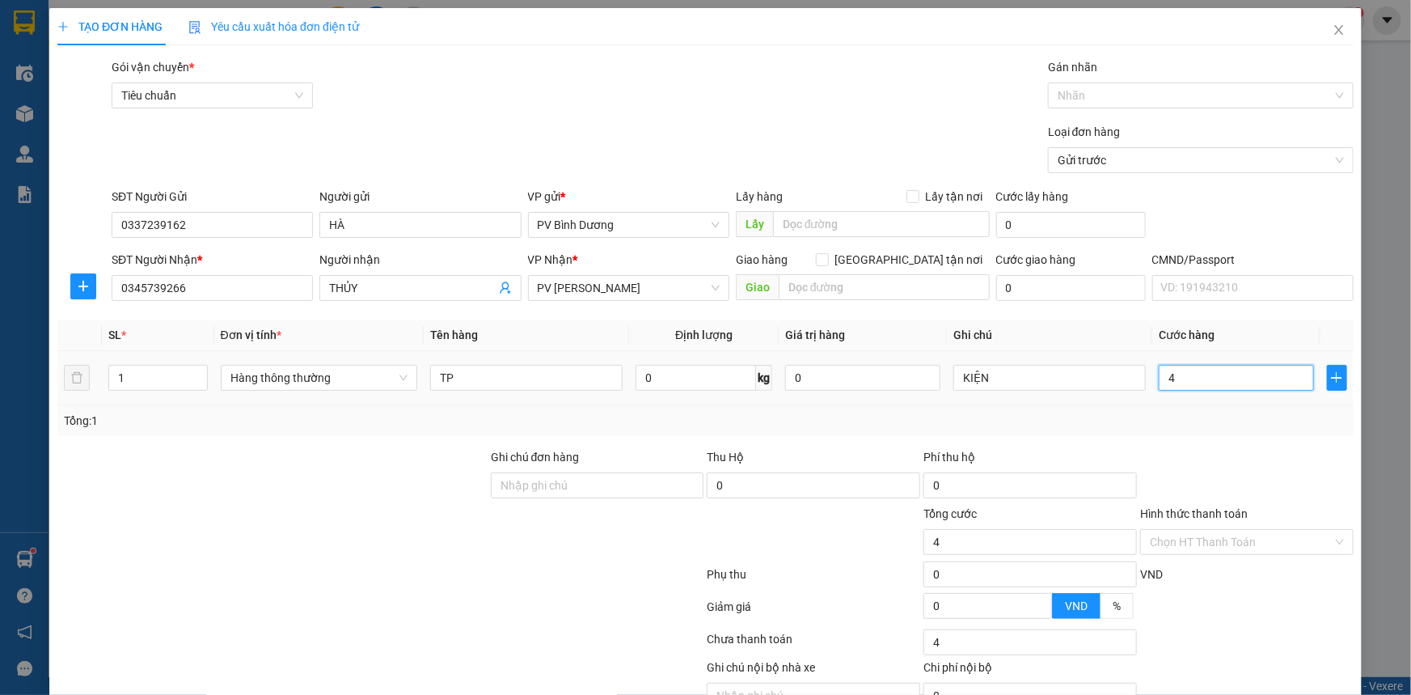
type input "40"
type input "400"
type input "4.000"
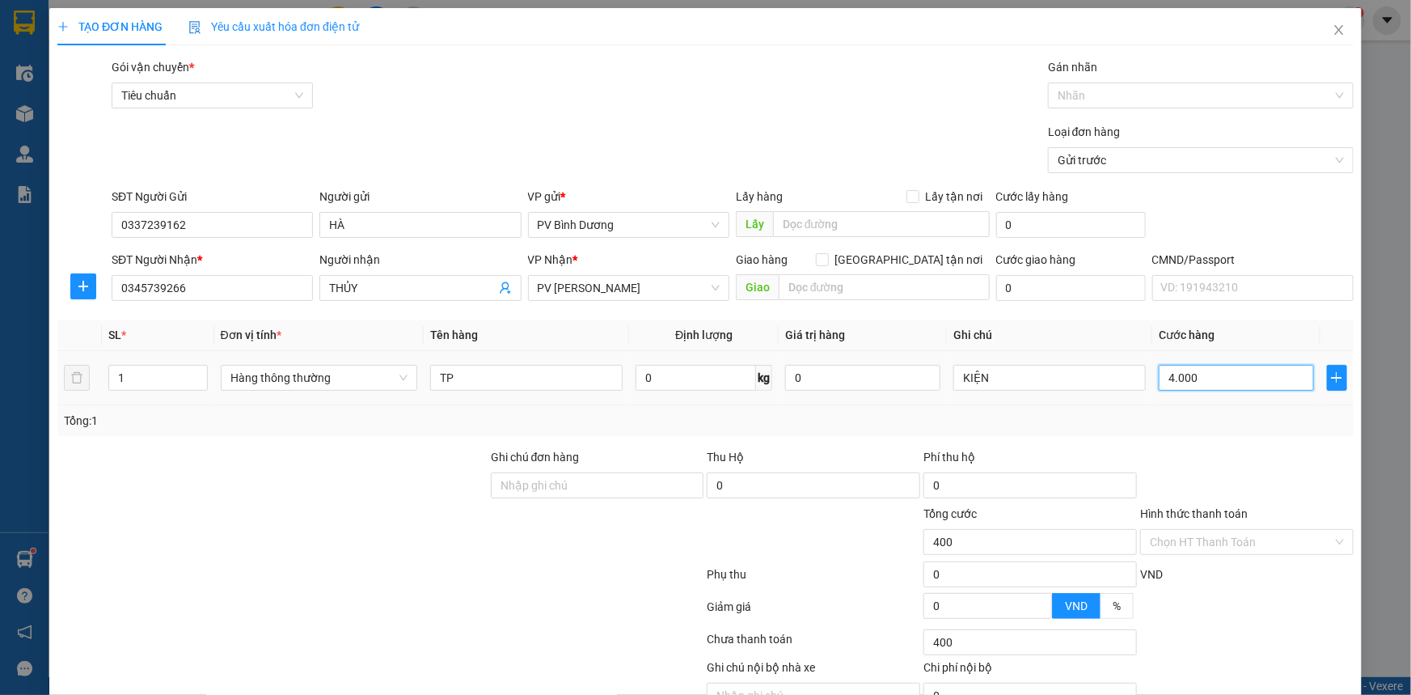
type input "4.000"
type input "40.000"
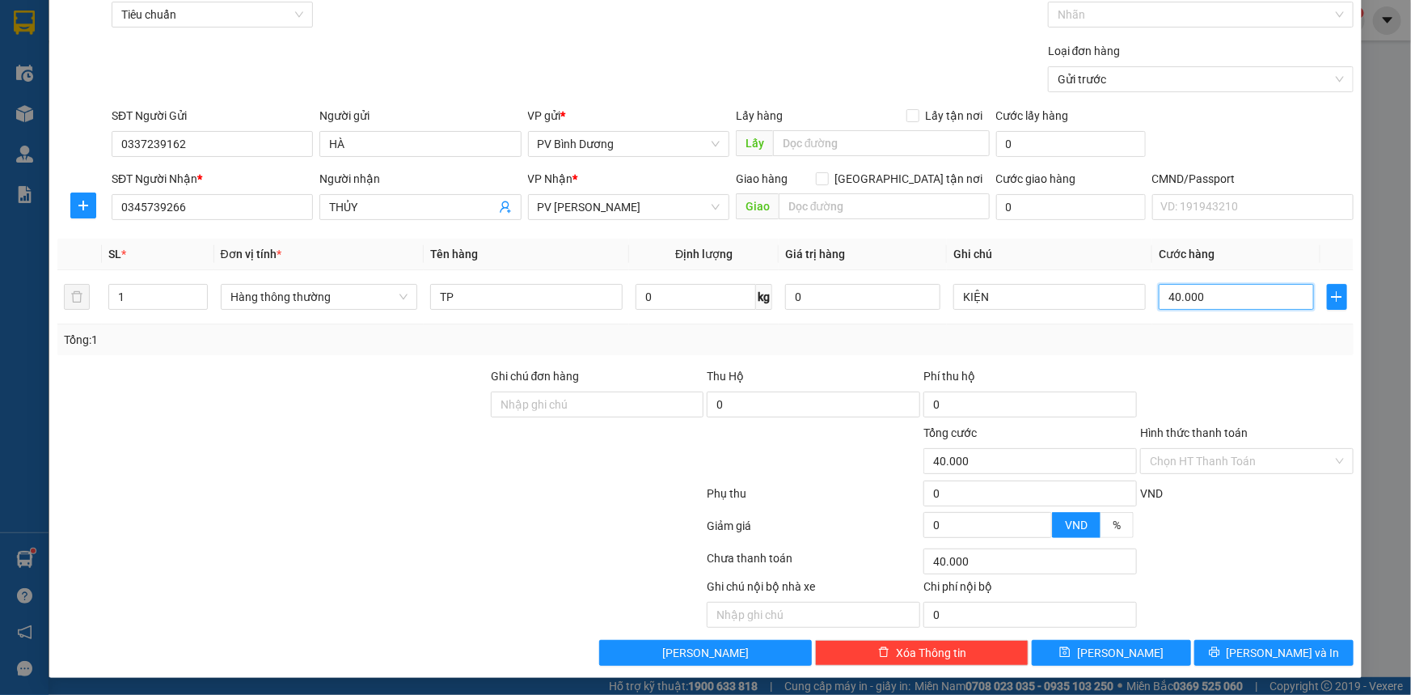
scroll to position [82, 0]
type input "40.000"
click at [1206, 461] on input "Hình thức thanh toán" at bounding box center [1241, 460] width 183 height 24
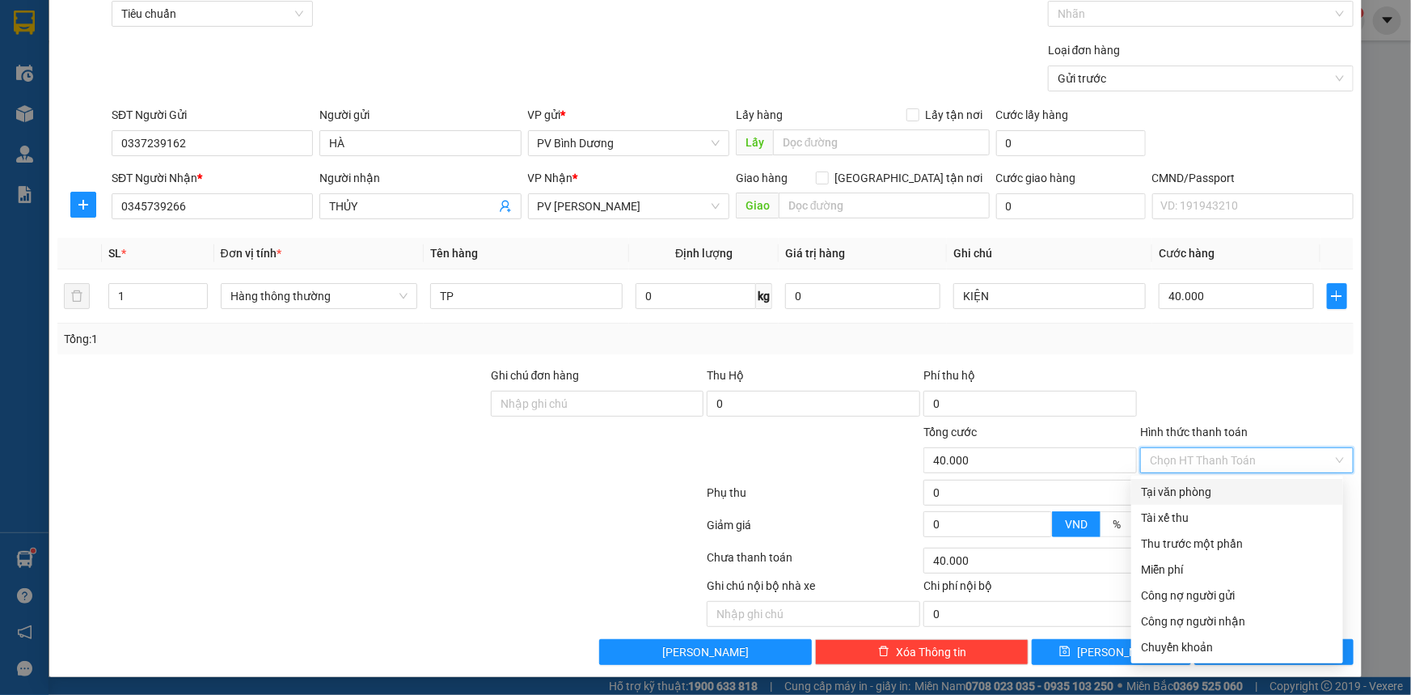
click at [1222, 412] on div at bounding box center [1247, 394] width 217 height 57
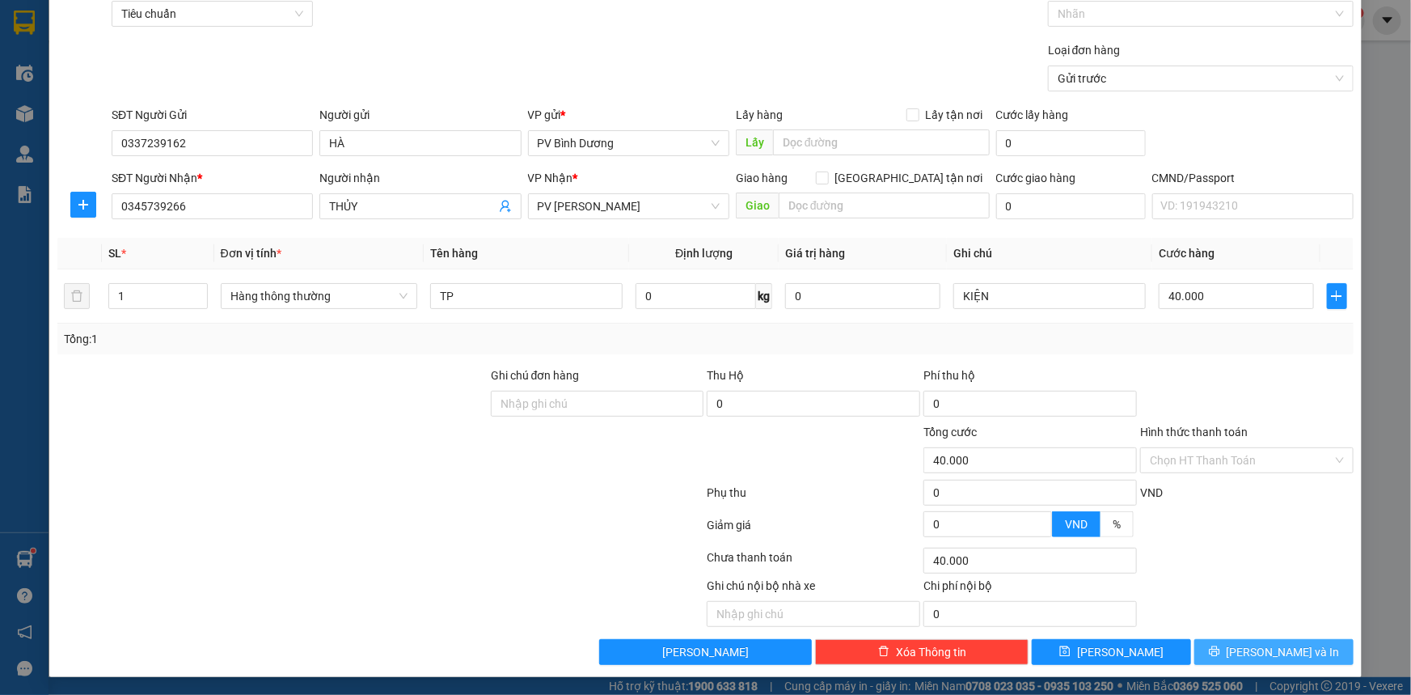
click at [1255, 656] on span "[PERSON_NAME] và In" at bounding box center [1283, 652] width 113 height 18
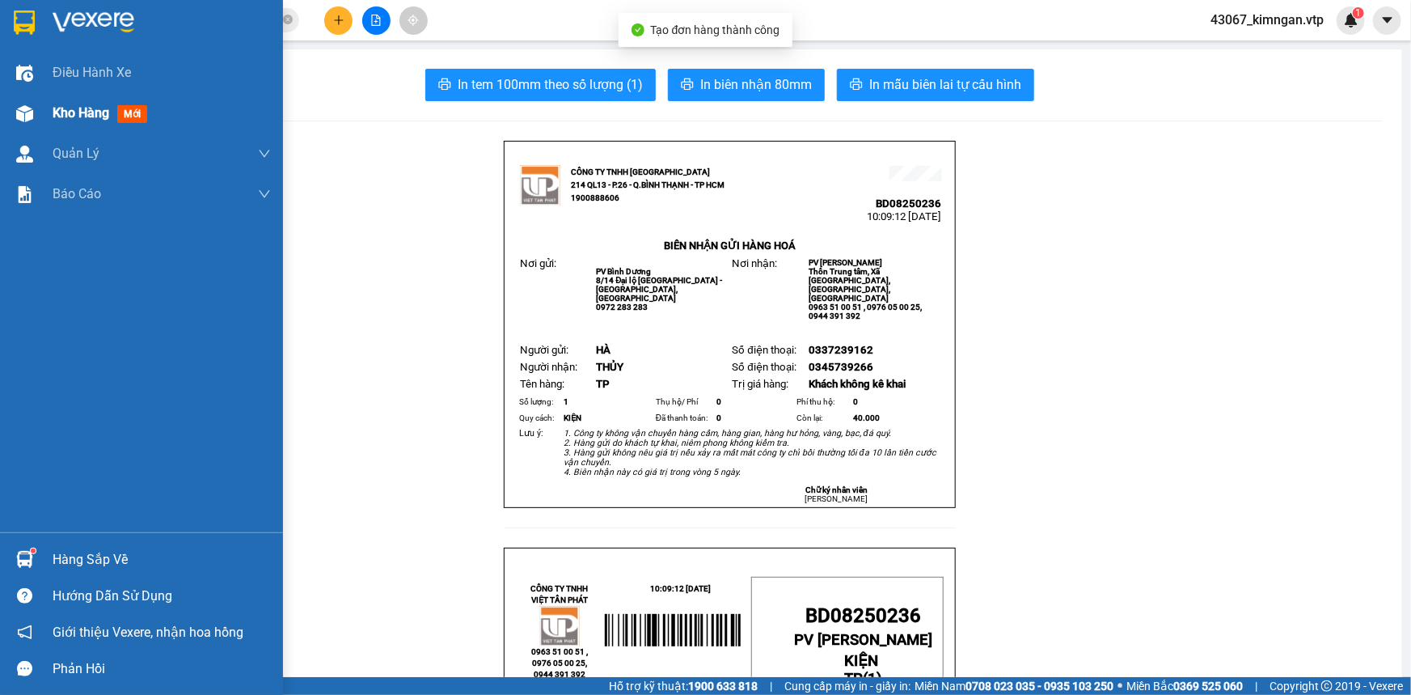
click at [62, 116] on span "Kho hàng" at bounding box center [81, 112] width 57 height 15
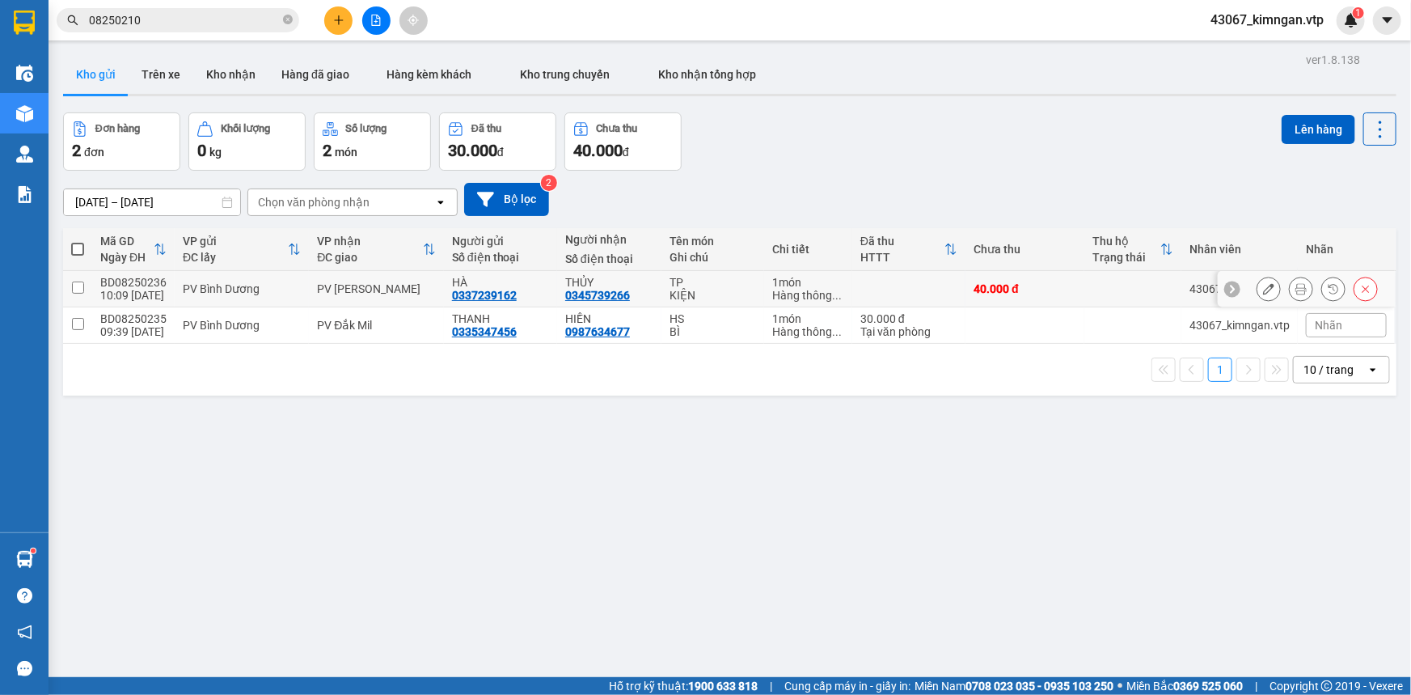
click at [1263, 292] on icon at bounding box center [1268, 288] width 11 height 11
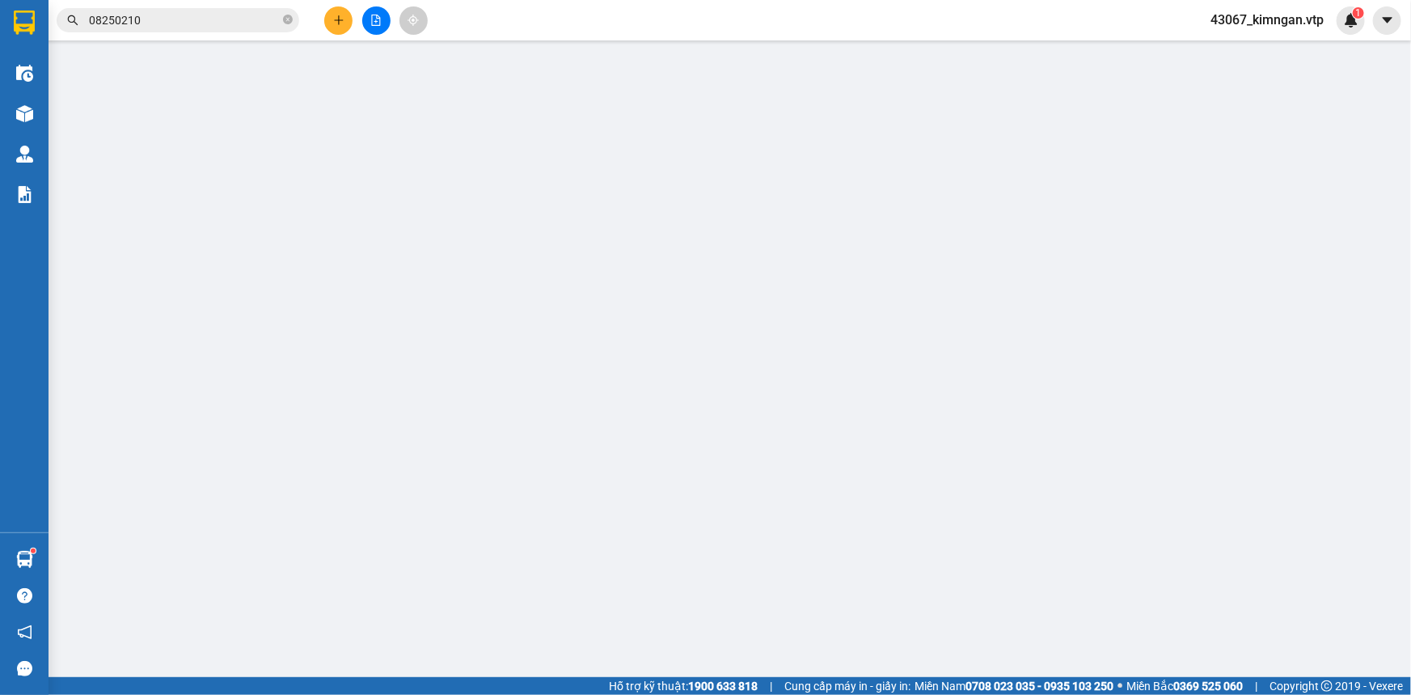
type input "0337239162"
type input "HÀ"
type input "0345739266"
type input "THỦY"
type input "40.000"
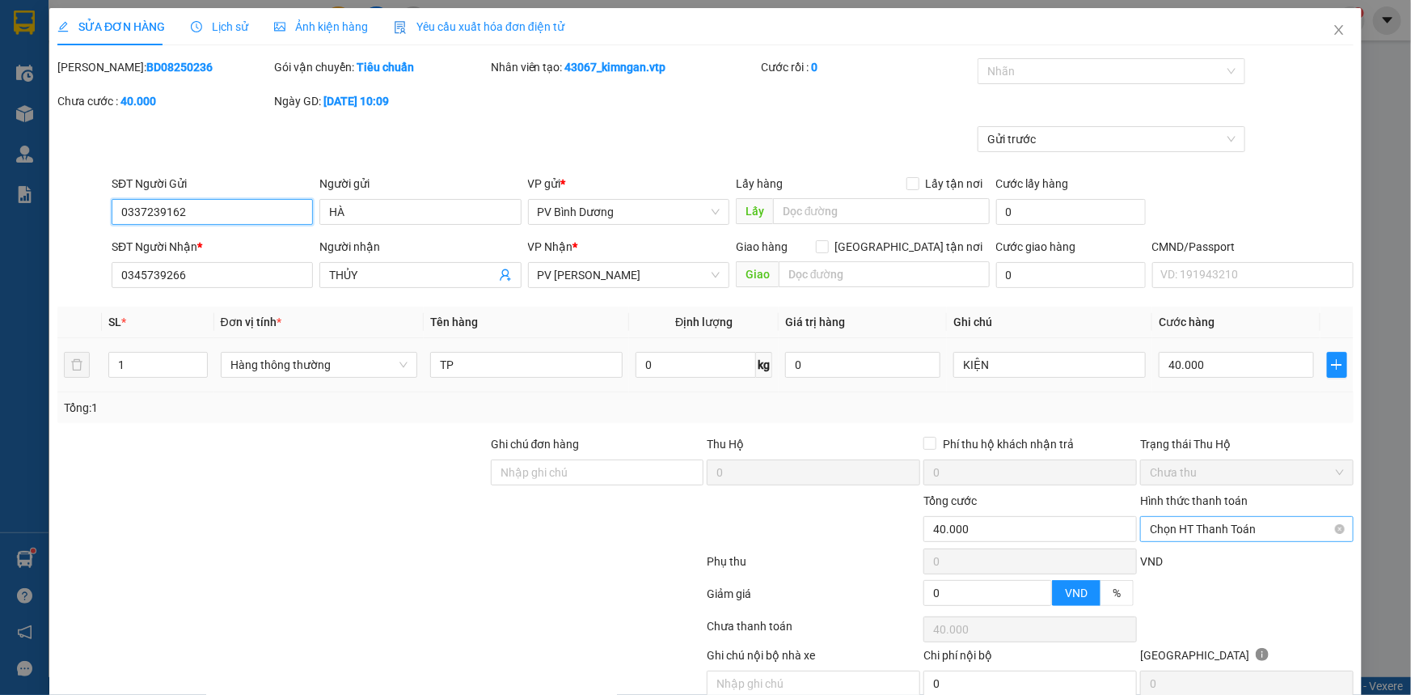
click at [1193, 534] on span "Chọn HT Thanh Toán" at bounding box center [1247, 529] width 194 height 24
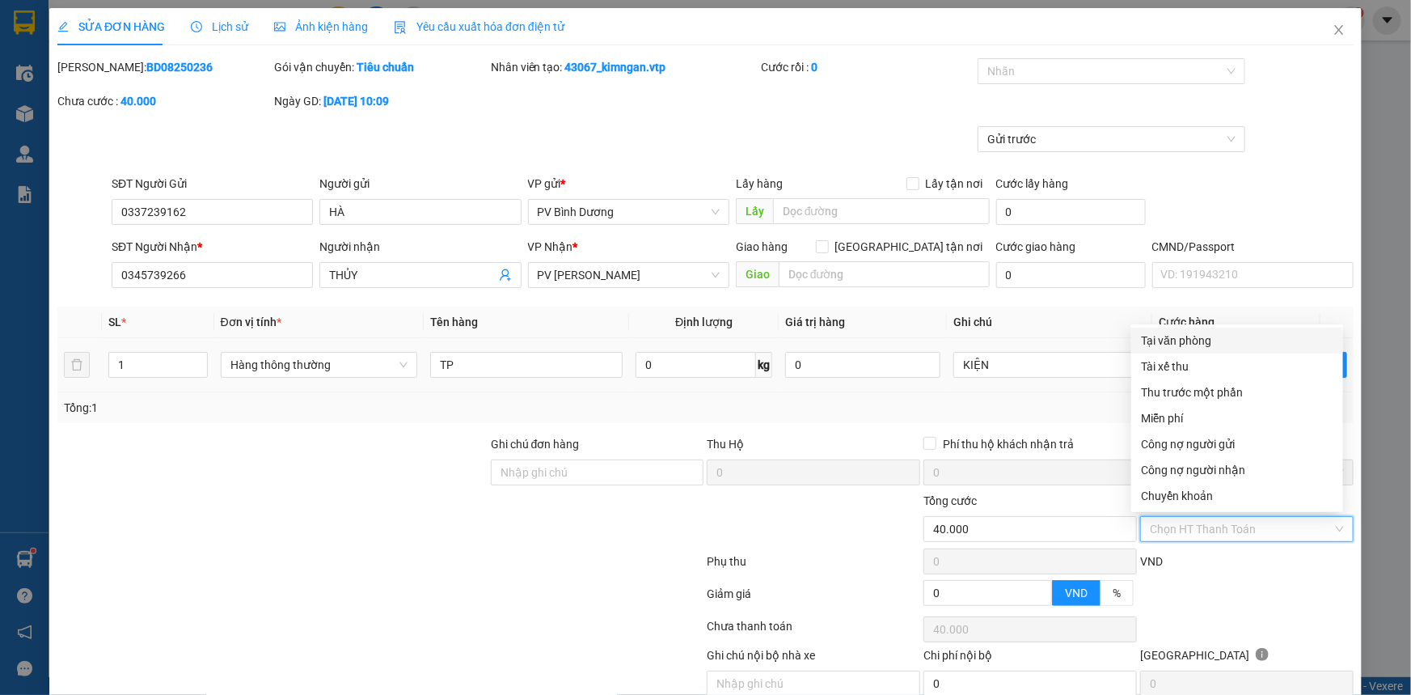
click at [1198, 340] on div "Tại văn phòng" at bounding box center [1237, 341] width 192 height 18
type input "0"
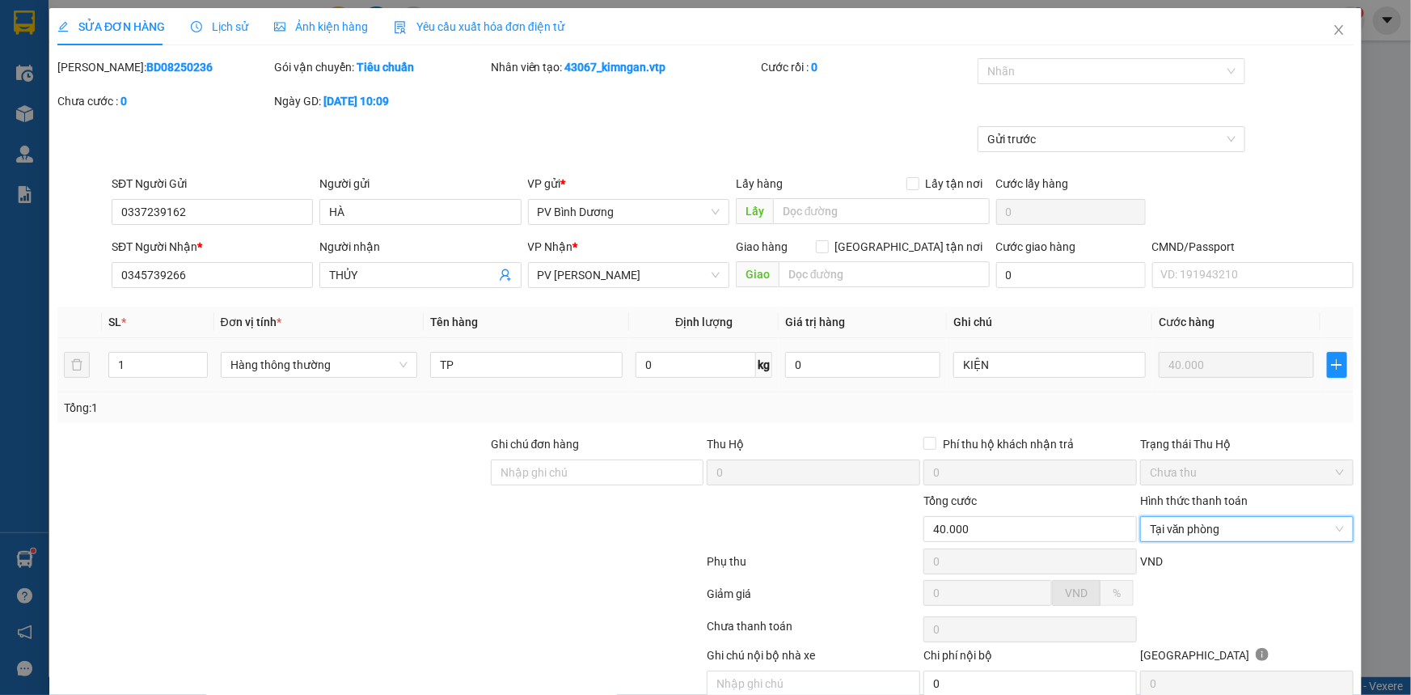
scroll to position [70, 0]
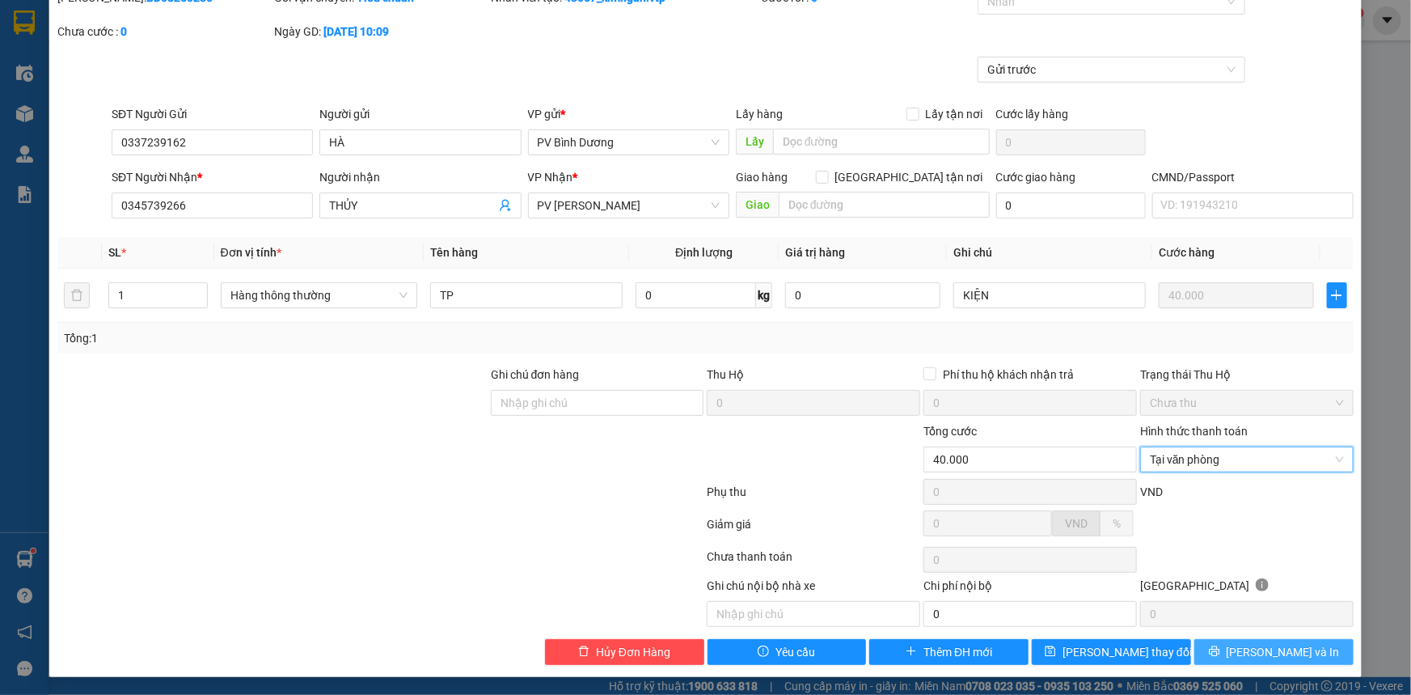
click at [1252, 657] on span "[PERSON_NAME] và In" at bounding box center [1283, 652] width 113 height 18
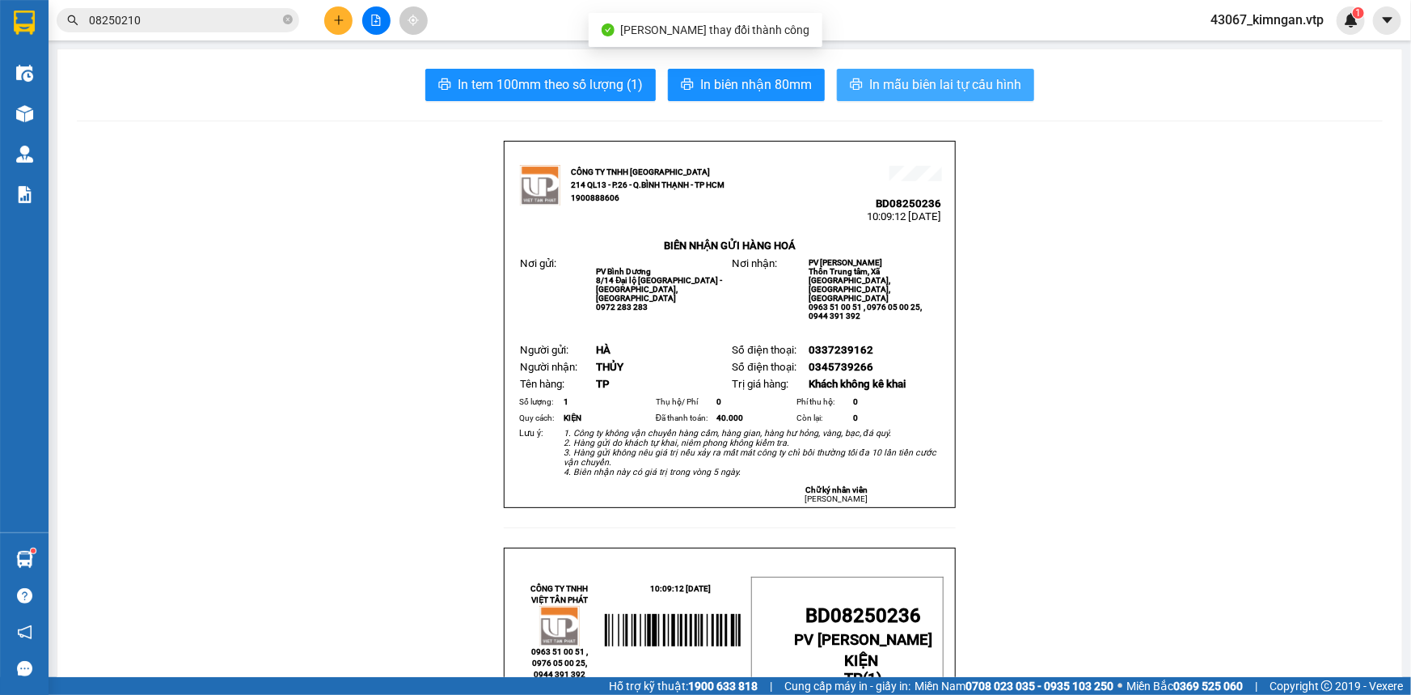
click at [949, 94] on span "In mẫu biên lai tự cấu hình" at bounding box center [945, 84] width 152 height 20
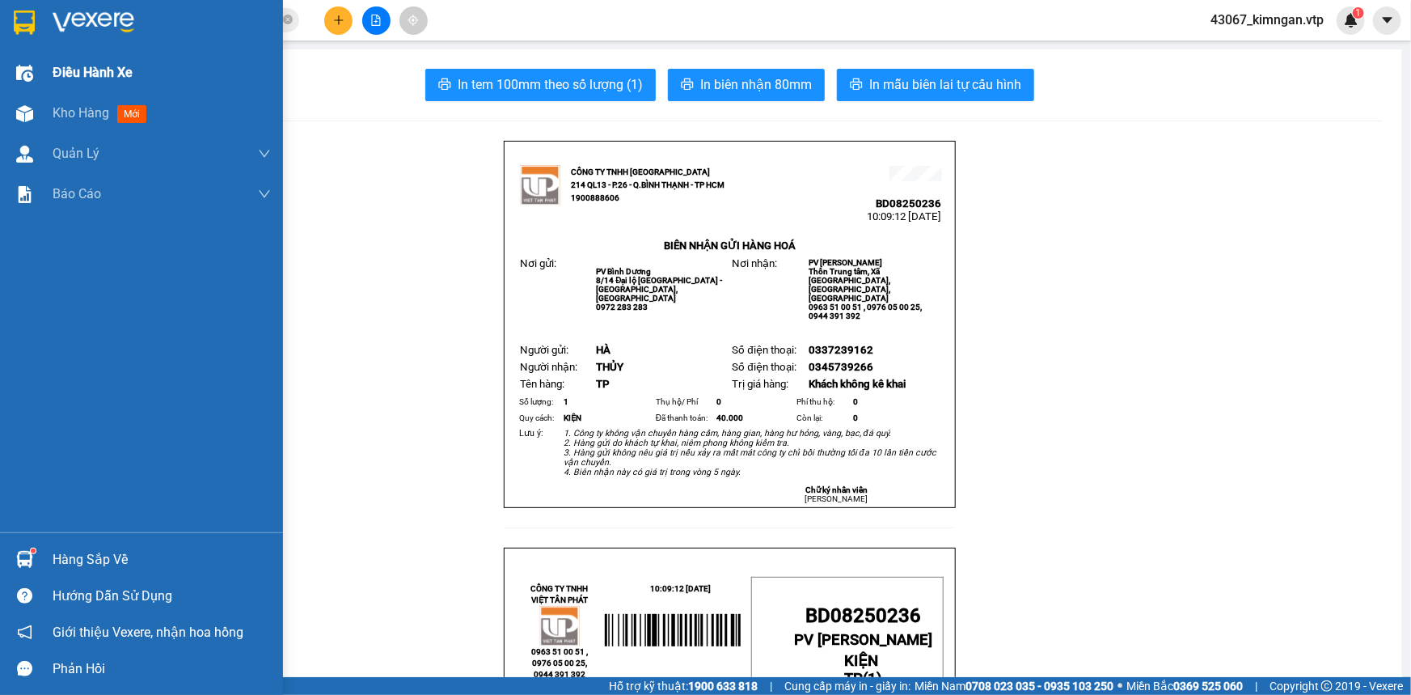
click at [49, 77] on div "Điều hành xe" at bounding box center [141, 73] width 283 height 40
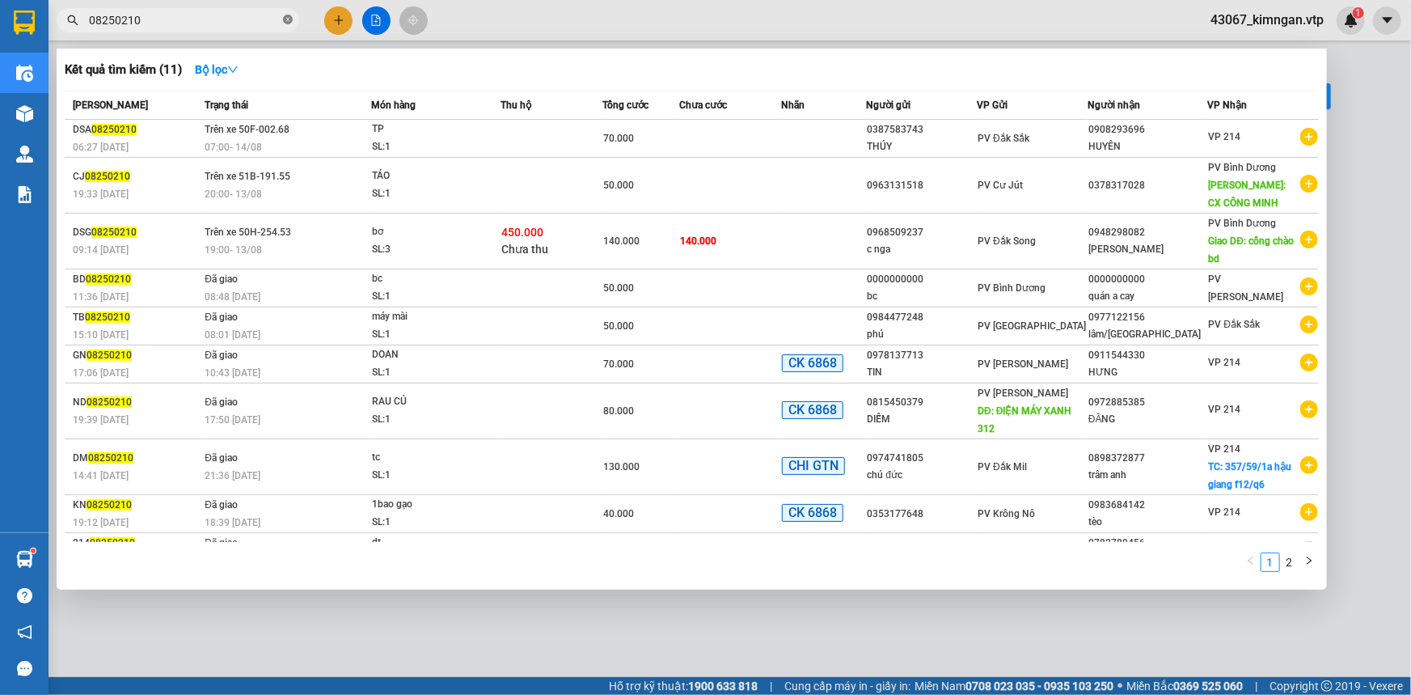
click at [288, 26] on span at bounding box center [288, 20] width 10 height 15
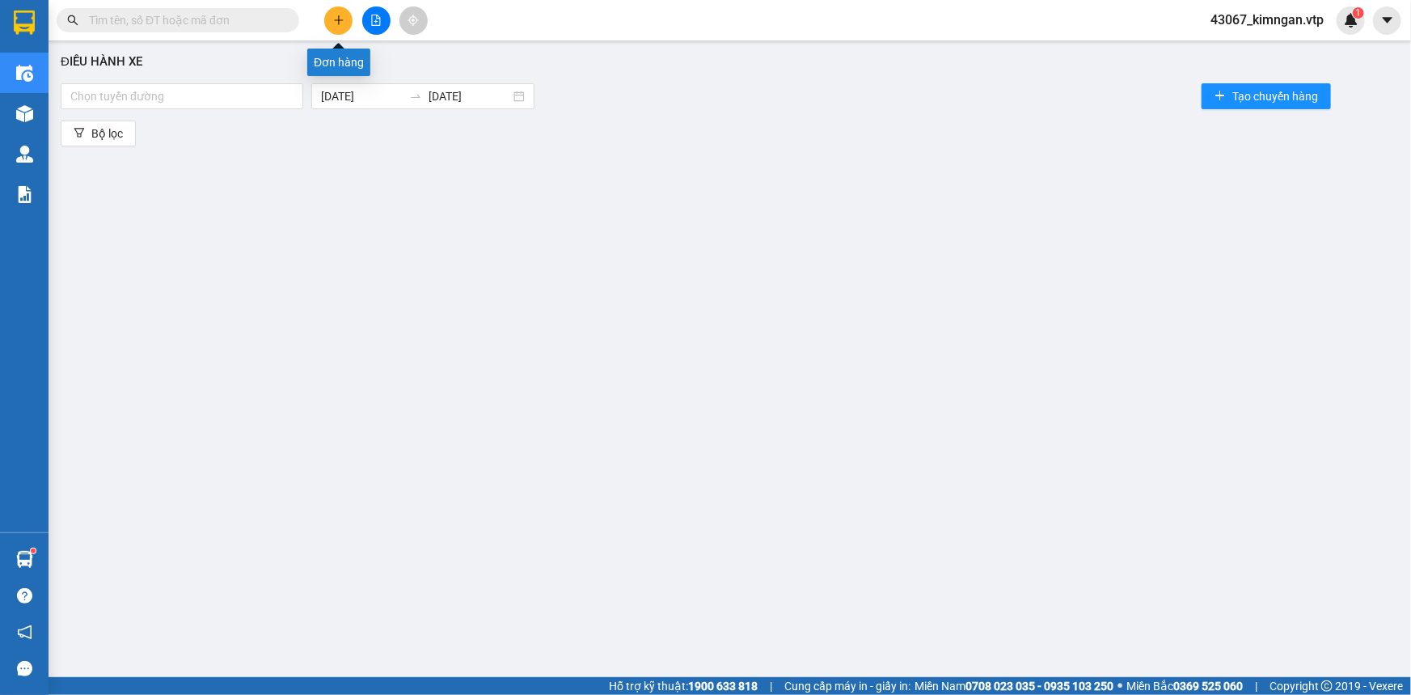
click at [340, 19] on icon "plus" at bounding box center [338, 20] width 11 height 11
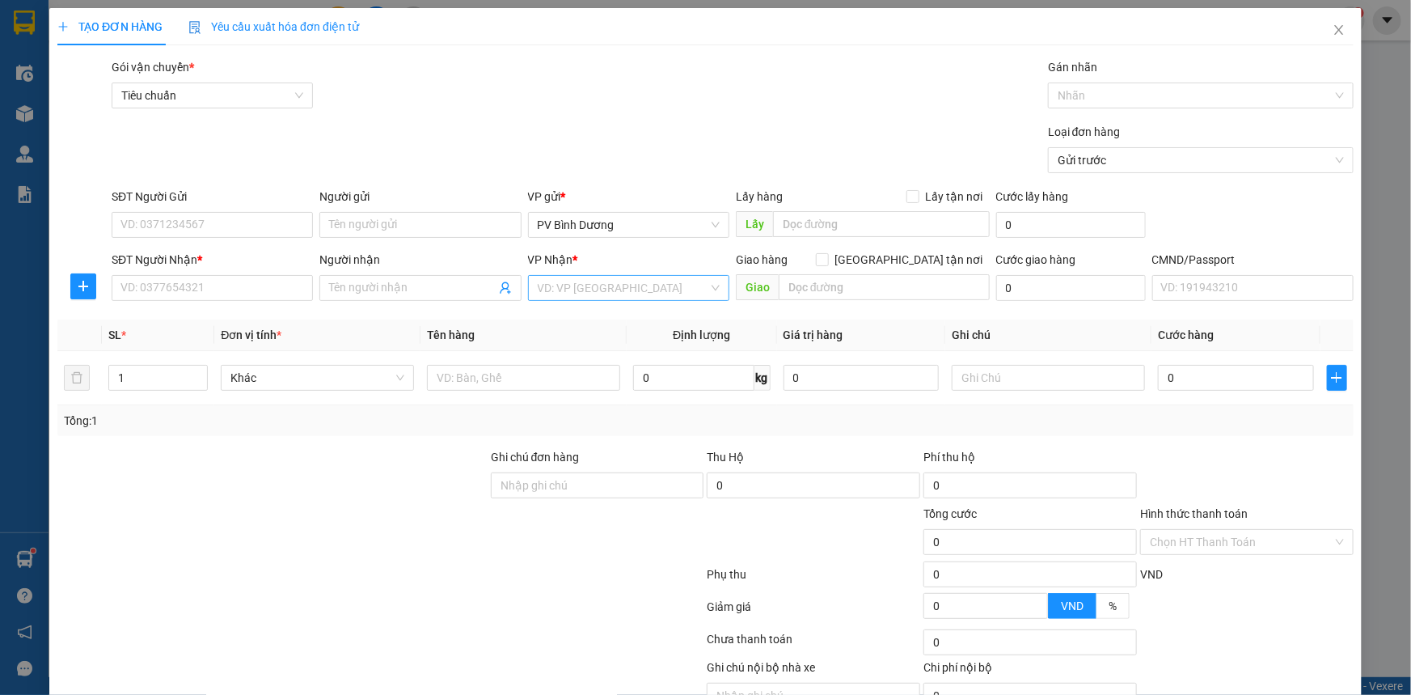
click at [626, 280] on input "search" at bounding box center [623, 288] width 171 height 24
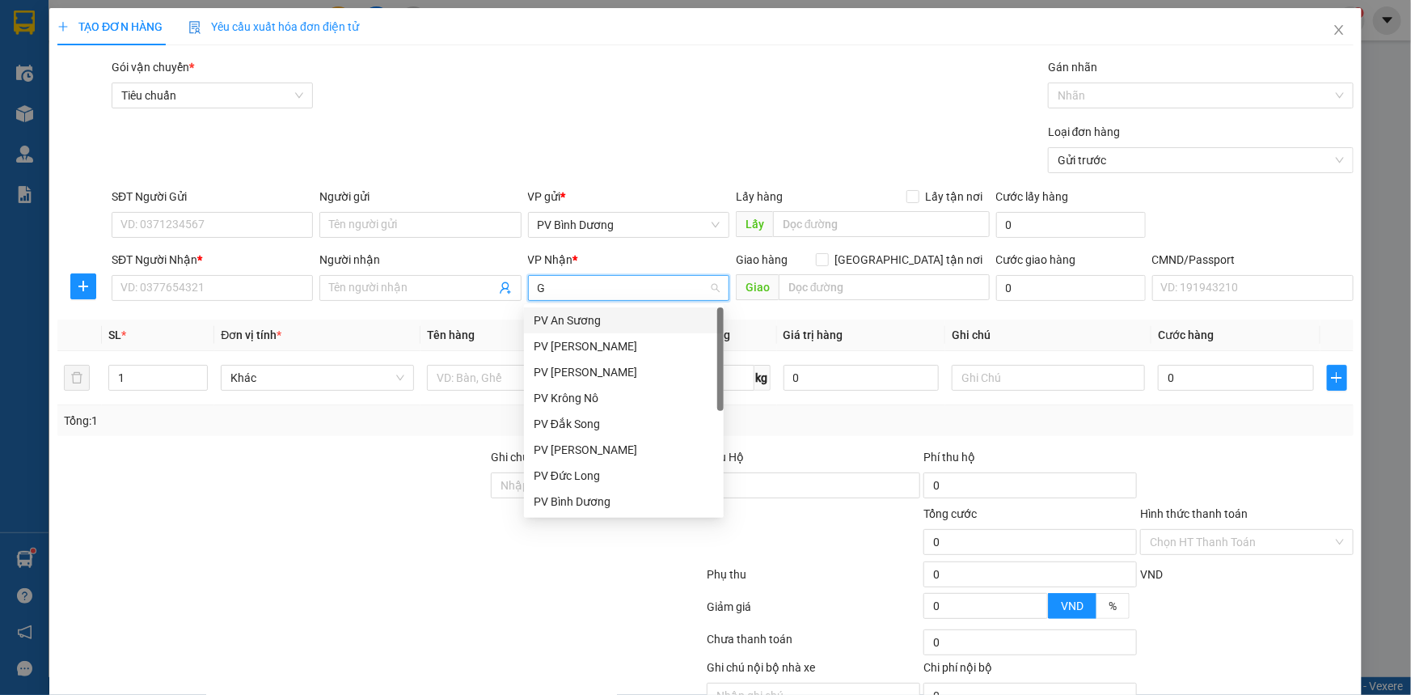
type input "GN"
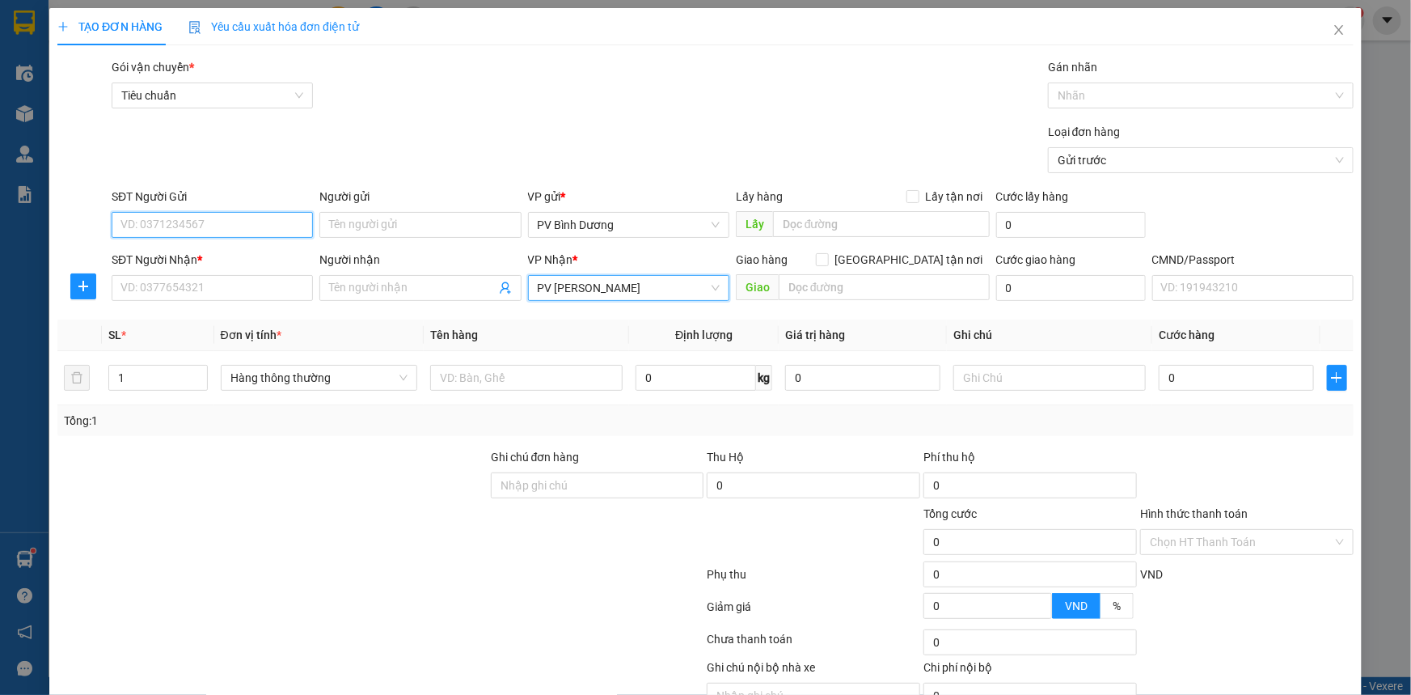
click at [242, 220] on input "SĐT Người Gửi" at bounding box center [212, 225] width 201 height 26
type input "0934275858"
click at [219, 251] on div "0934275858 - [PERSON_NAME]" at bounding box center [210, 257] width 180 height 18
type input "CƯỜNG"
type input "0934275858"
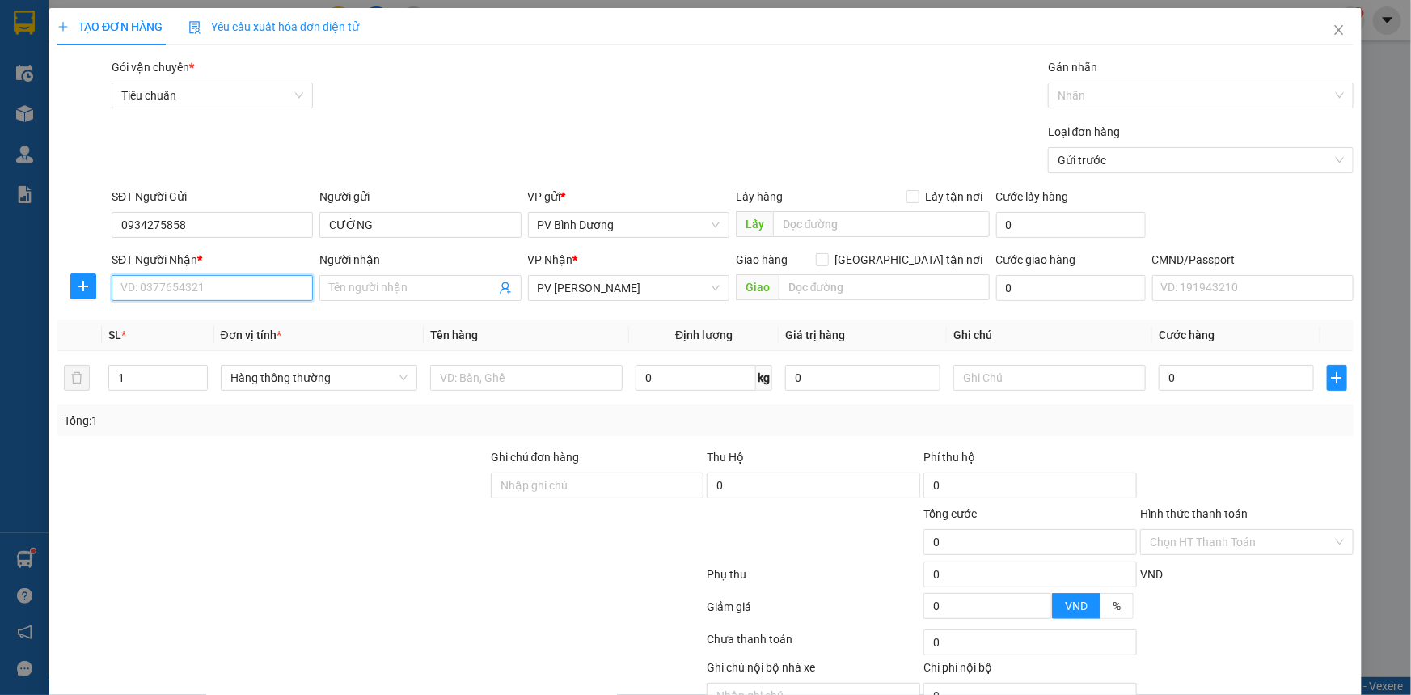
drag, startPoint x: 259, startPoint y: 285, endPoint x: 249, endPoint y: 289, distance: 10.8
click at [249, 289] on input "SĐT Người Nhận *" at bounding box center [212, 288] width 201 height 26
click at [149, 325] on div "0326355522 - TRƯỜNG" at bounding box center [210, 320] width 180 height 18
type input "0326355522"
type input "TRƯỜNG"
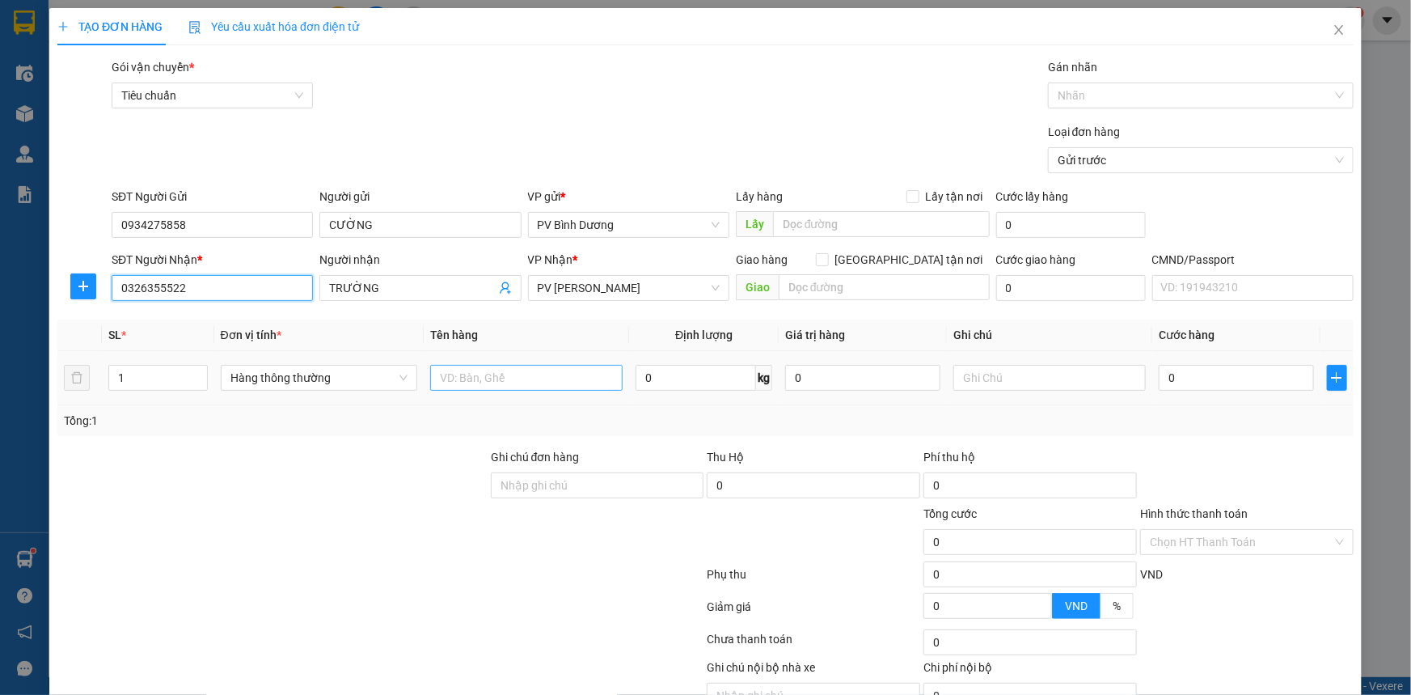
type input "0326355522"
click at [486, 368] on input "text" at bounding box center [526, 378] width 192 height 26
type input "D"
type input "ĐÔNG LẠNH"
click at [965, 378] on input "text" at bounding box center [1049, 378] width 192 height 26
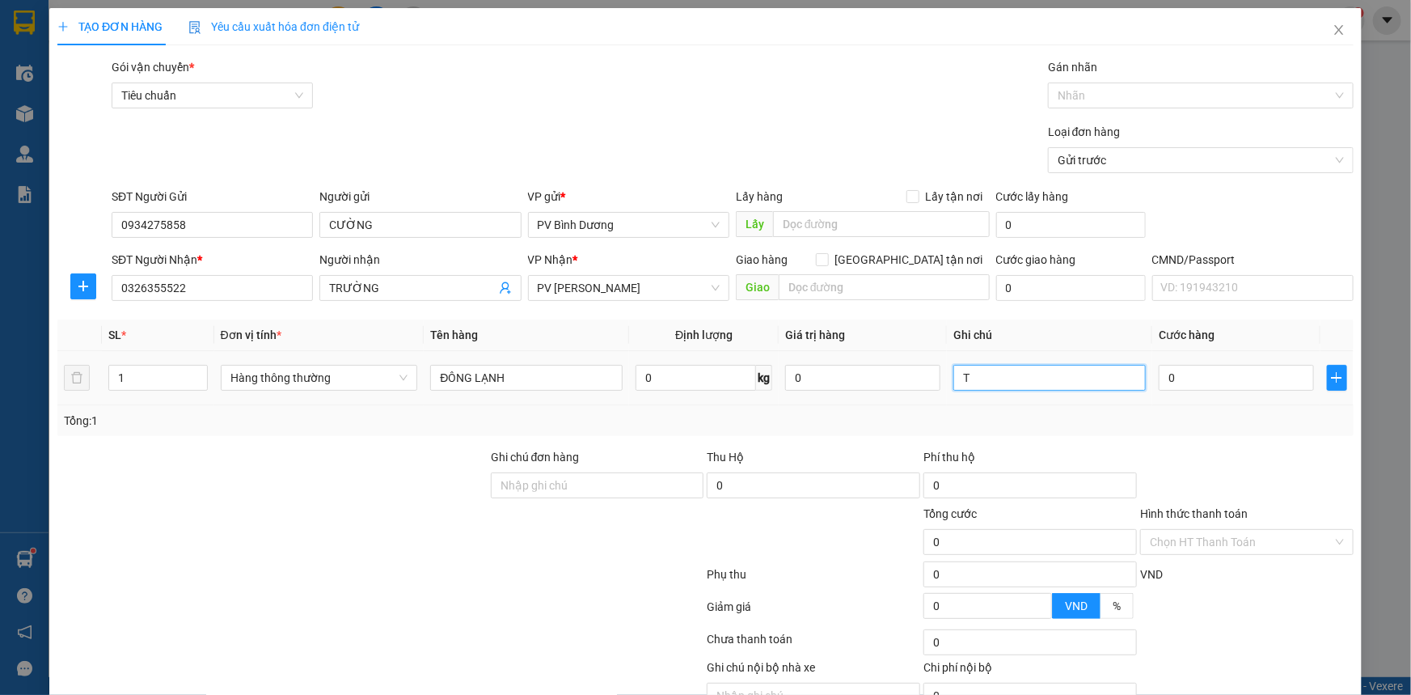
type input "[GEOGRAPHIC_DATA]"
click at [1235, 367] on input "0" at bounding box center [1236, 378] width 155 height 26
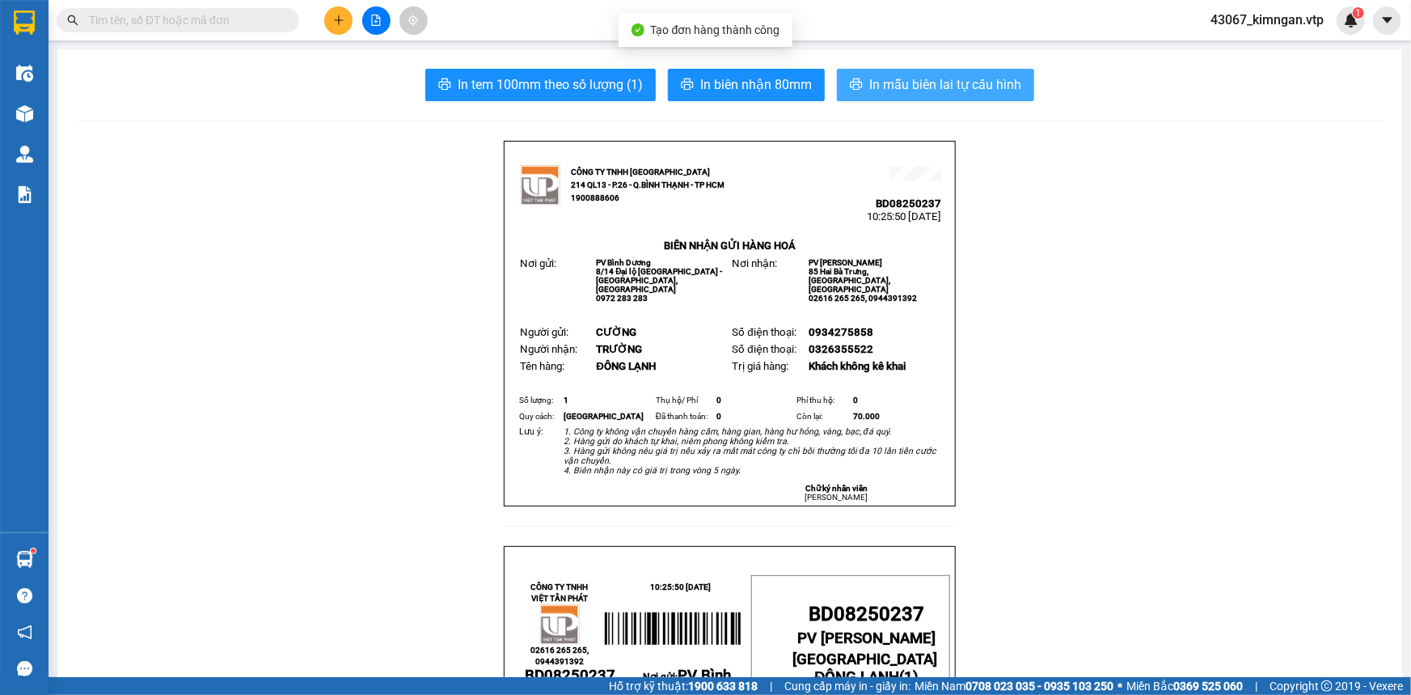
click at [975, 91] on span "In mẫu biên lai tự cấu hình" at bounding box center [945, 84] width 152 height 20
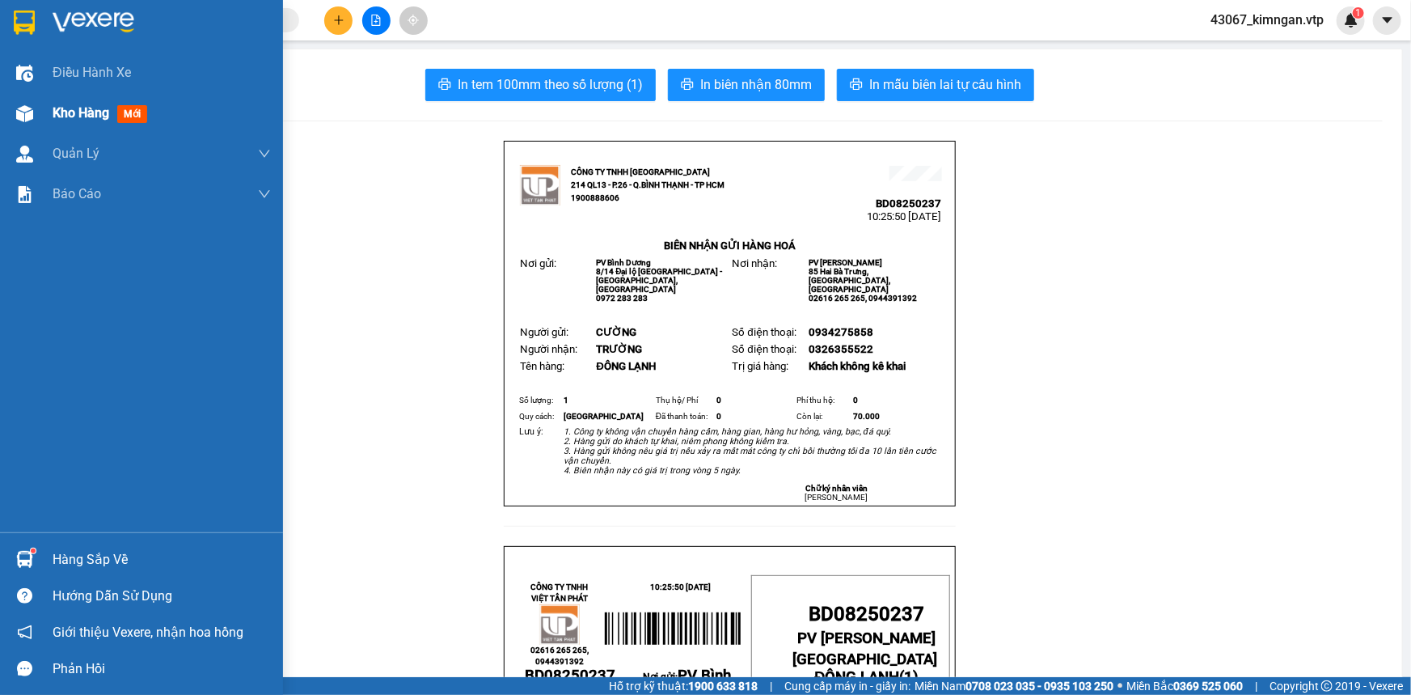
click at [57, 116] on span "Kho hàng" at bounding box center [81, 112] width 57 height 15
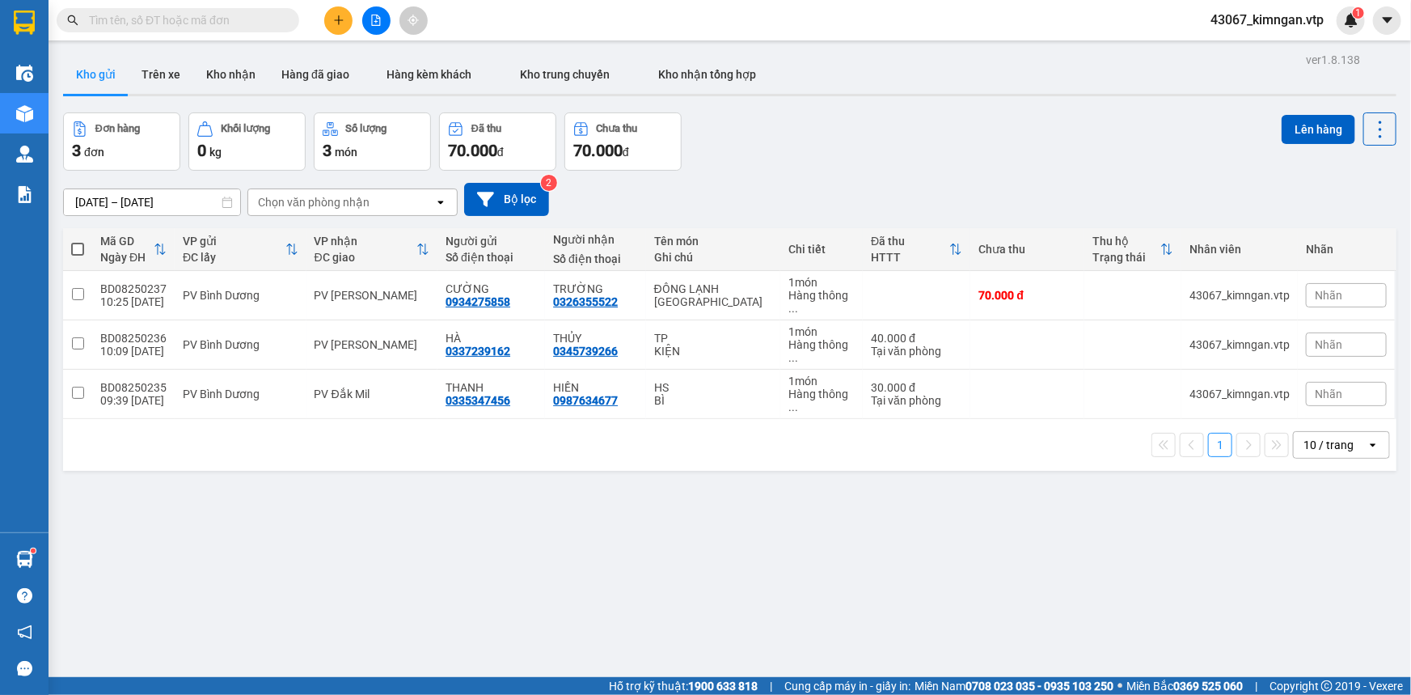
click at [332, 27] on button at bounding box center [338, 20] width 28 height 28
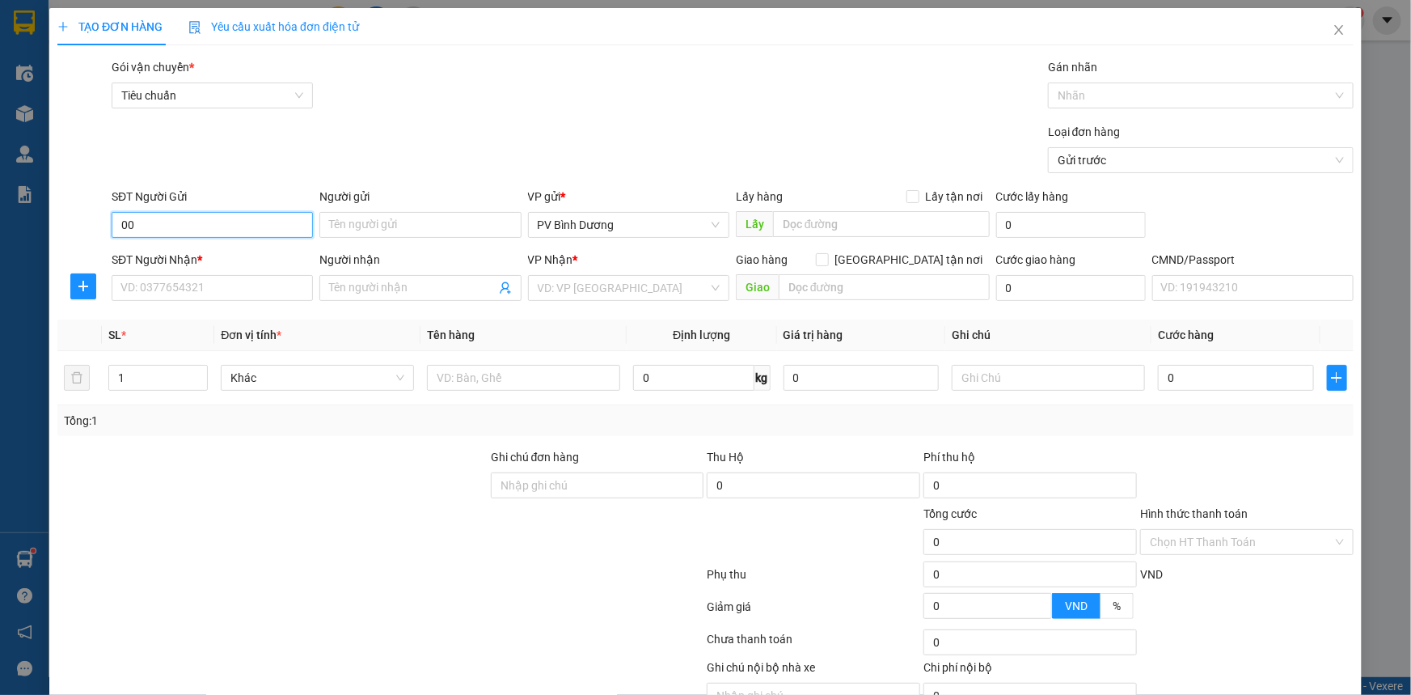
type input "0"
type input "0899927217"
click at [442, 227] on input "Người gửi" at bounding box center [419, 225] width 201 height 26
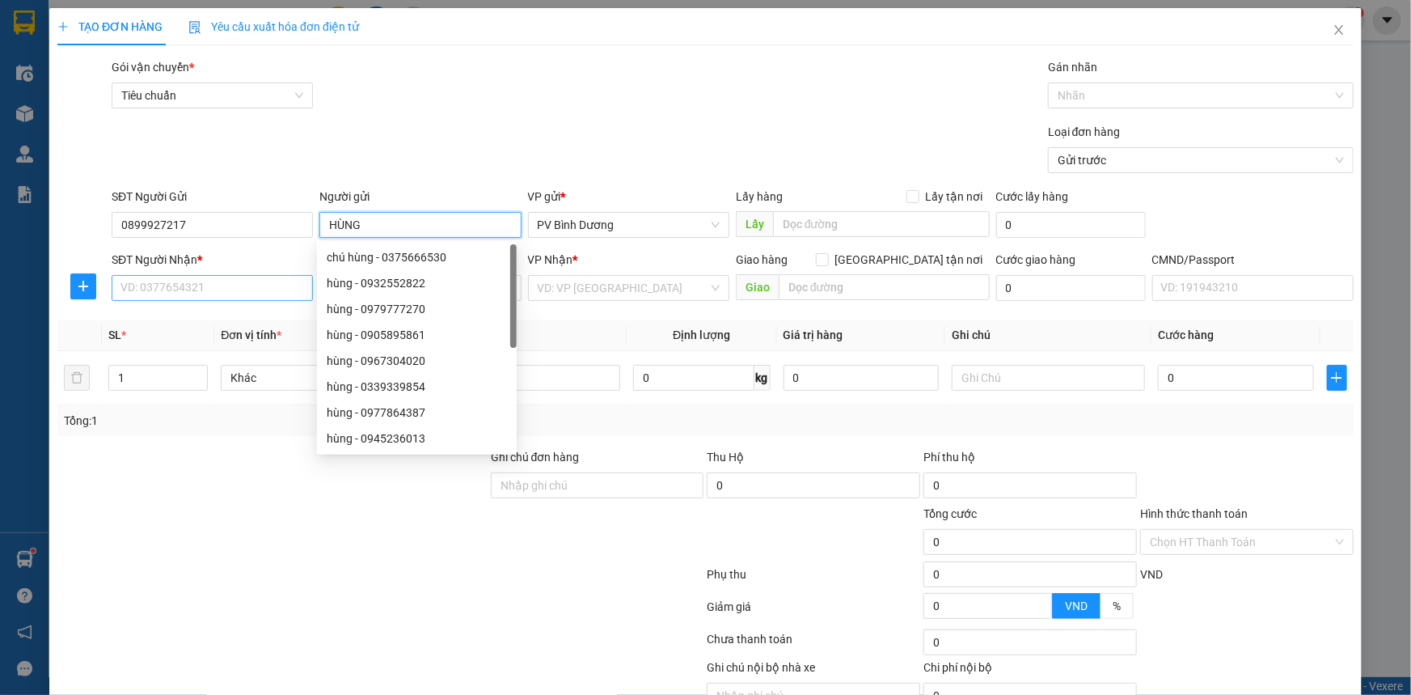
type input "HÙNG"
click at [179, 299] on input "SĐT Người Nhận *" at bounding box center [212, 288] width 201 height 26
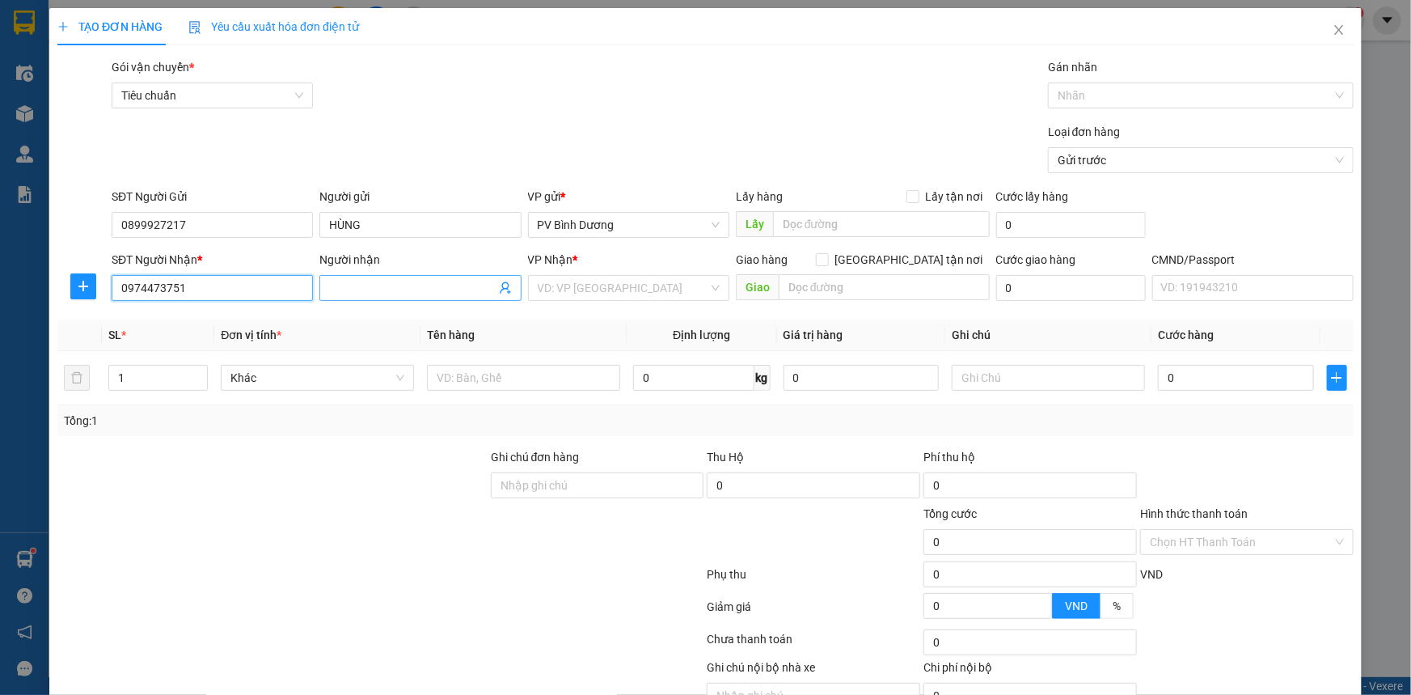
type input "0974473751"
click at [350, 292] on input "Người nhận" at bounding box center [412, 288] width 166 height 18
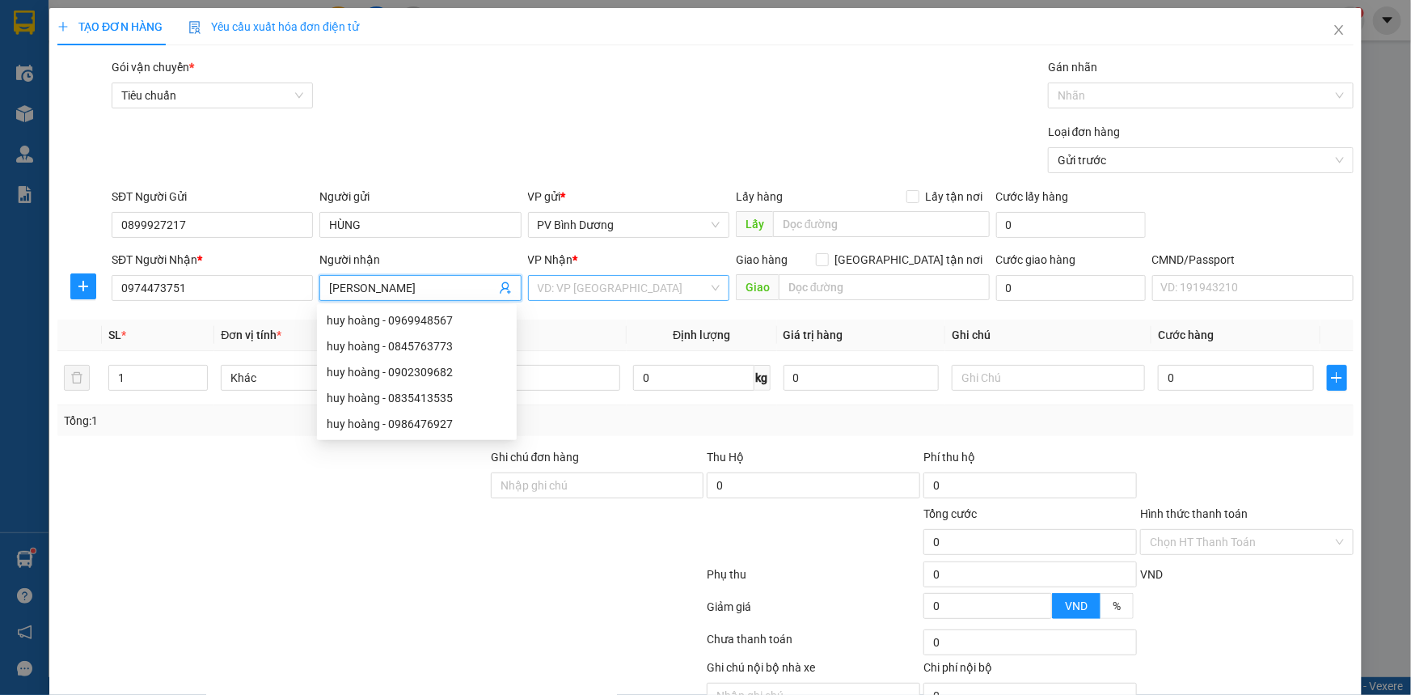
type input "[PERSON_NAME]"
click at [627, 289] on input "search" at bounding box center [623, 288] width 171 height 24
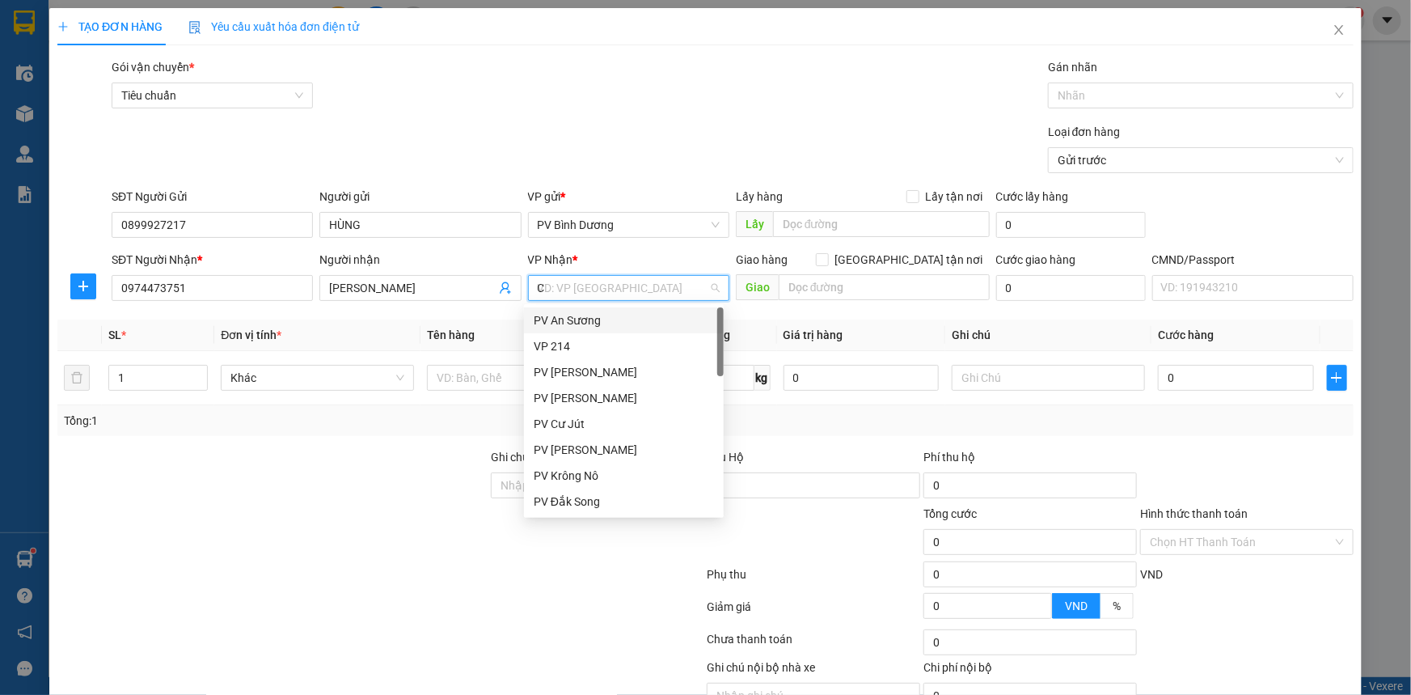
type input "CJ"
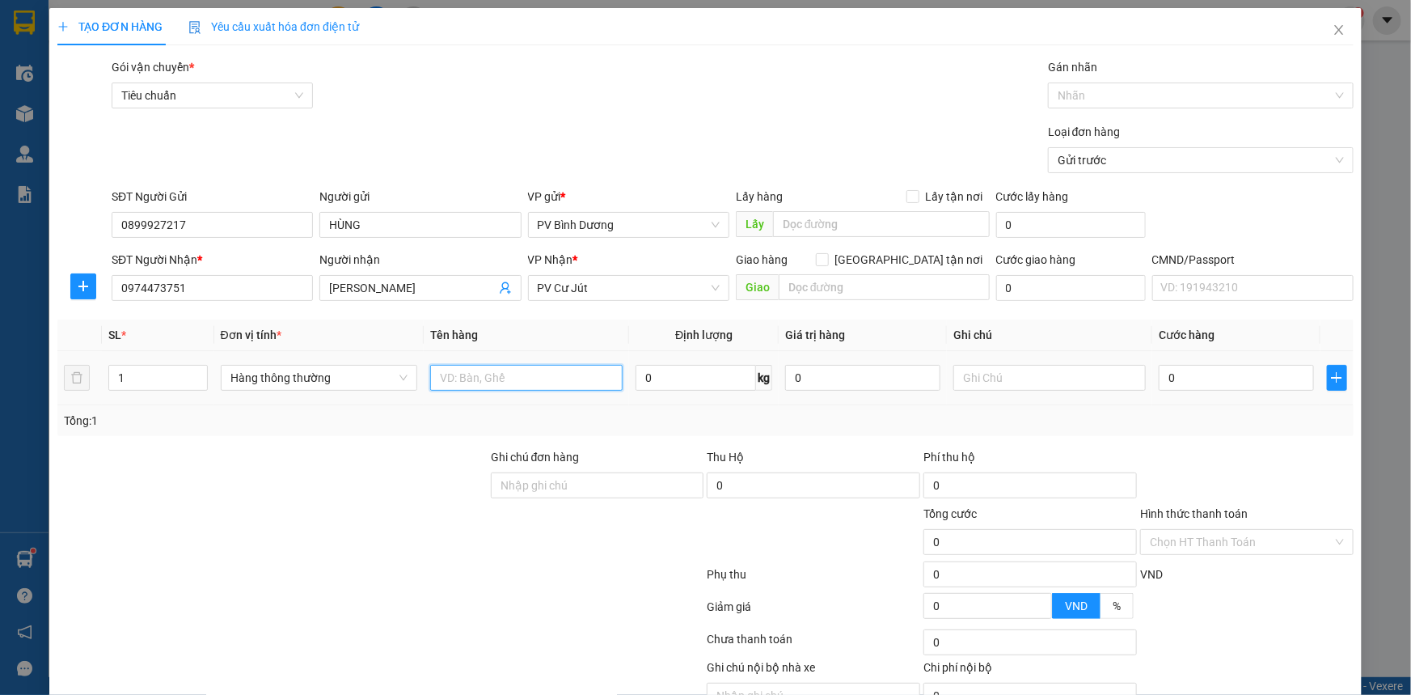
click at [497, 379] on input "text" at bounding box center [526, 378] width 192 height 26
type input "PHÂN BÓN"
drag, startPoint x: 144, startPoint y: 382, endPoint x: 0, endPoint y: 383, distance: 143.9
click at [0, 382] on div "TẠO ĐƠN HÀNG Yêu cầu xuất hóa đơn điện tử Transit Pickup Surcharge Ids Transit …" at bounding box center [705, 347] width 1411 height 695
type input "3"
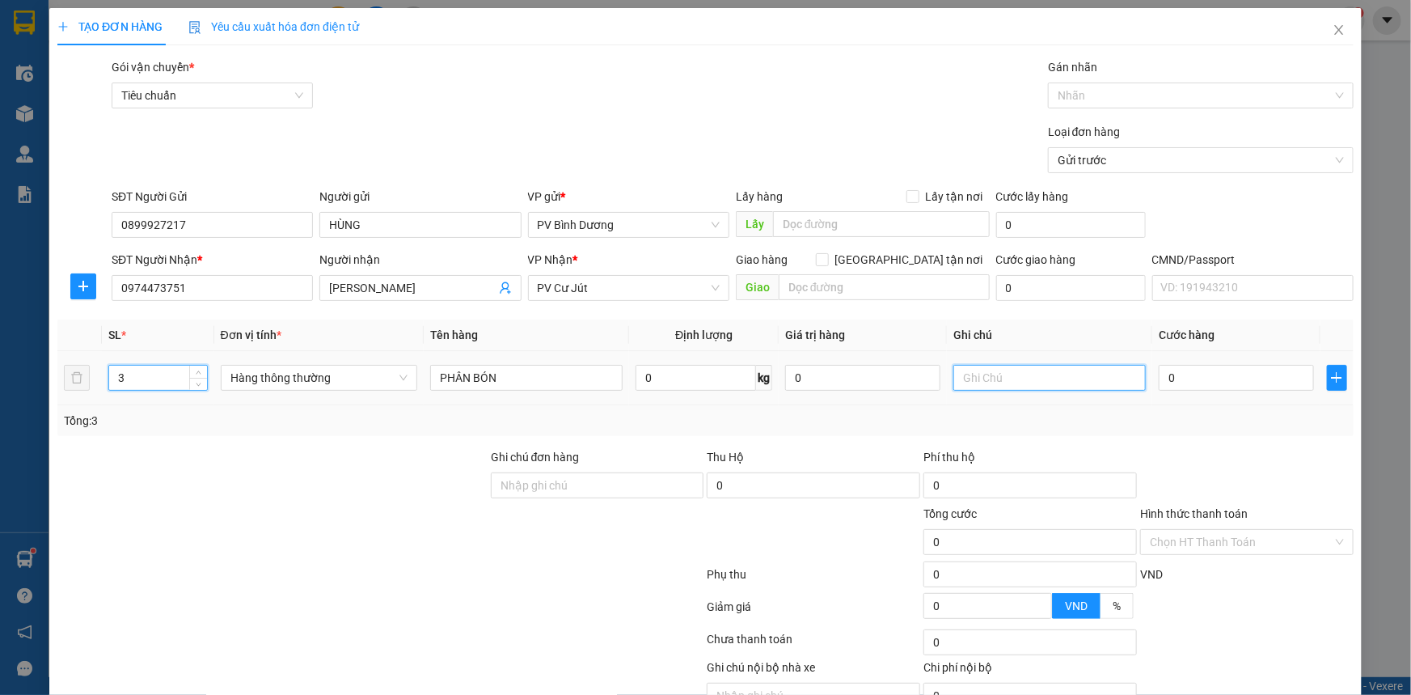
click at [973, 367] on input "text" at bounding box center [1049, 378] width 192 height 26
type input "MÓN"
click at [1189, 387] on input "0" at bounding box center [1236, 378] width 155 height 26
type input "2"
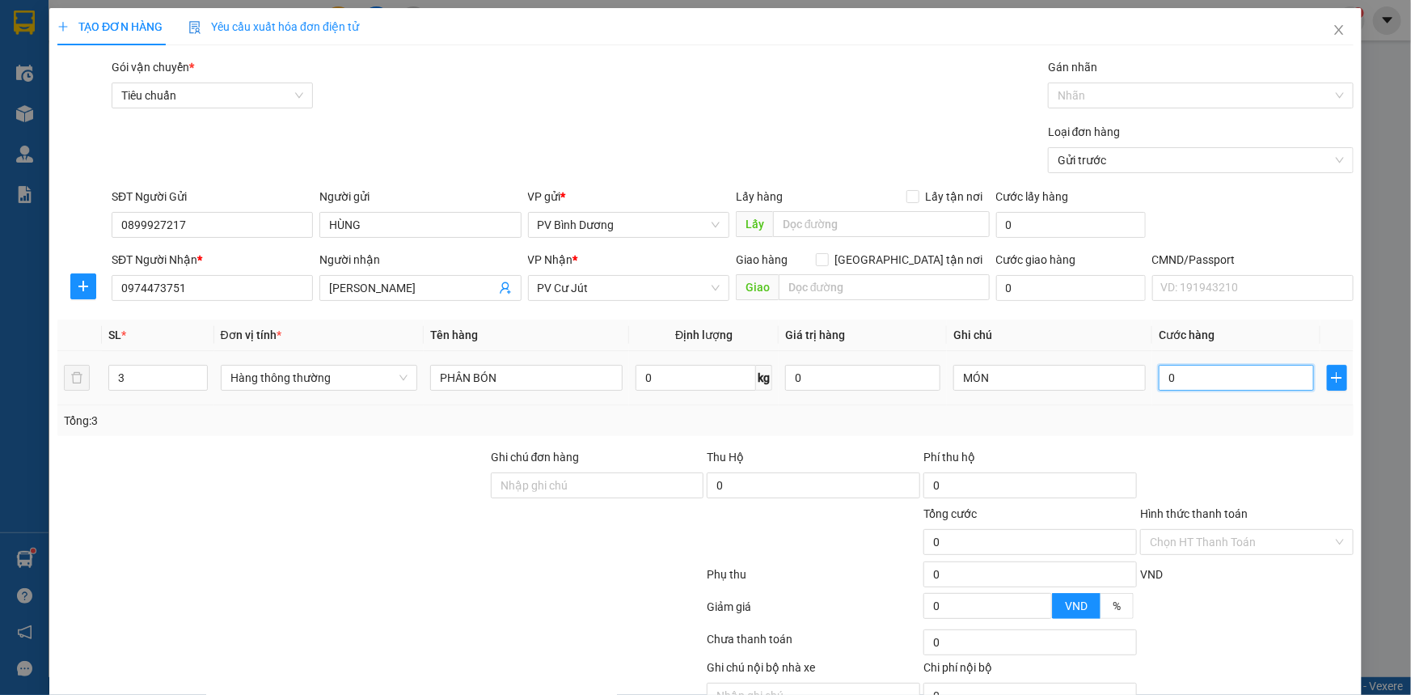
type input "2"
type input "22"
type input "2"
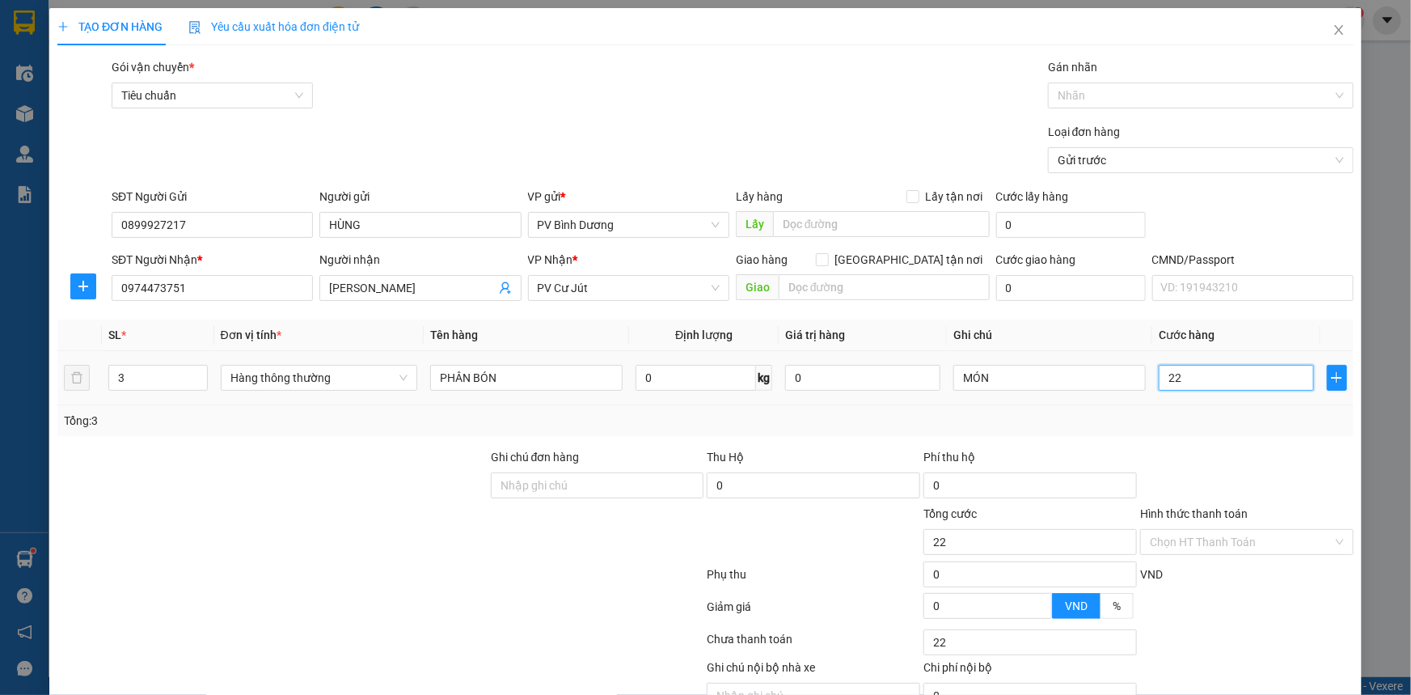
type input "2"
type input "0"
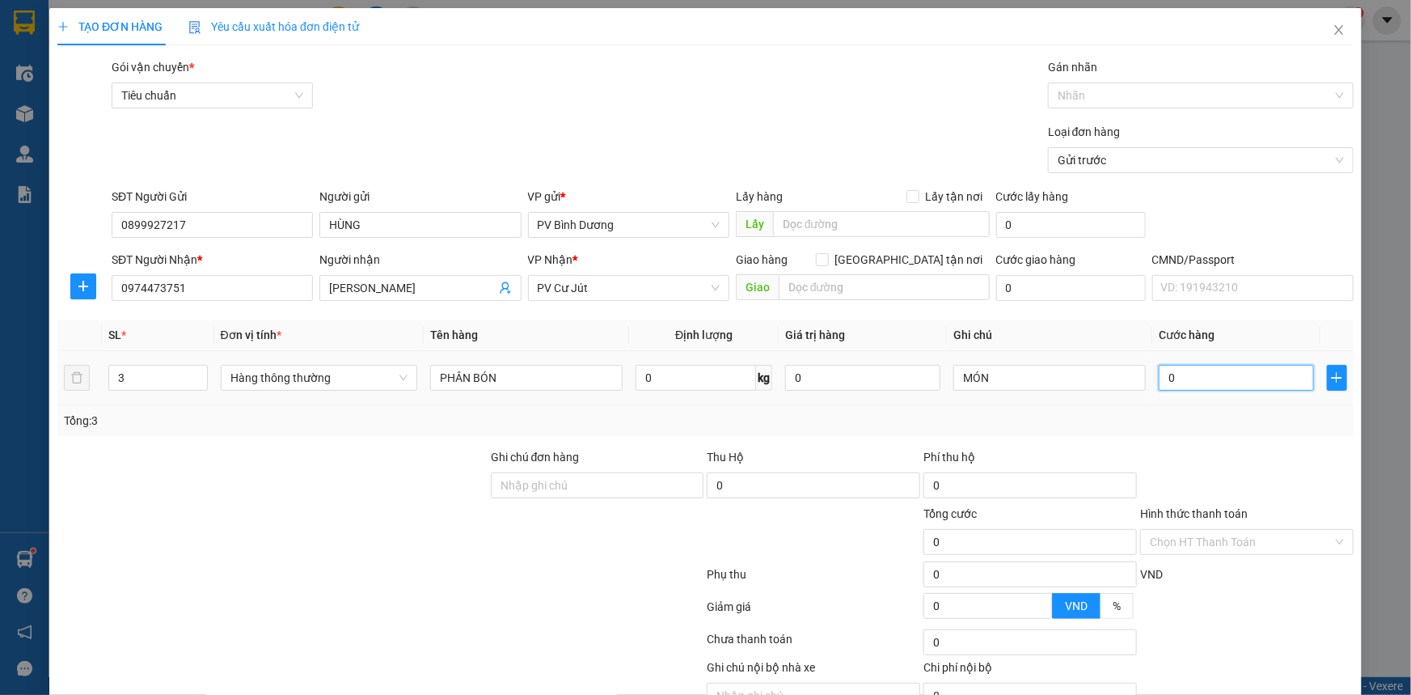
type input "01"
type input "1"
type input "011"
type input "11"
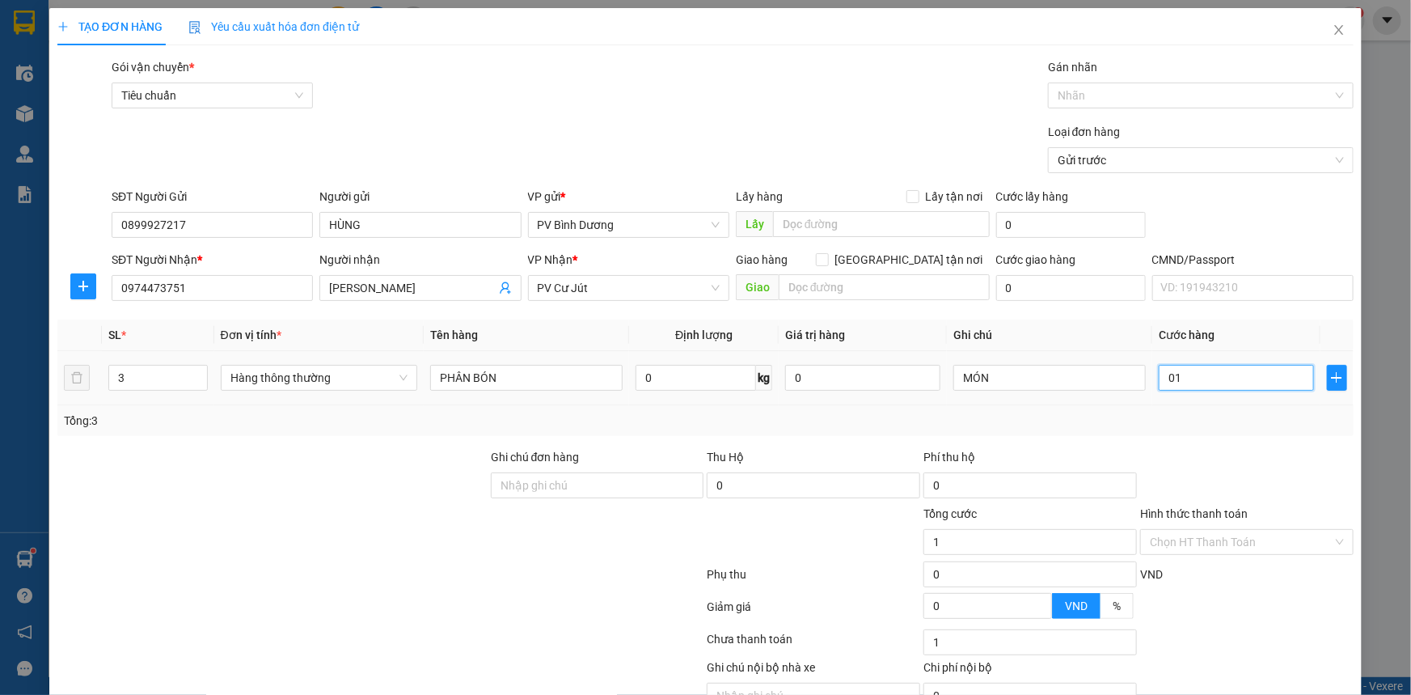
type input "11"
type input "1.011"
type input "101"
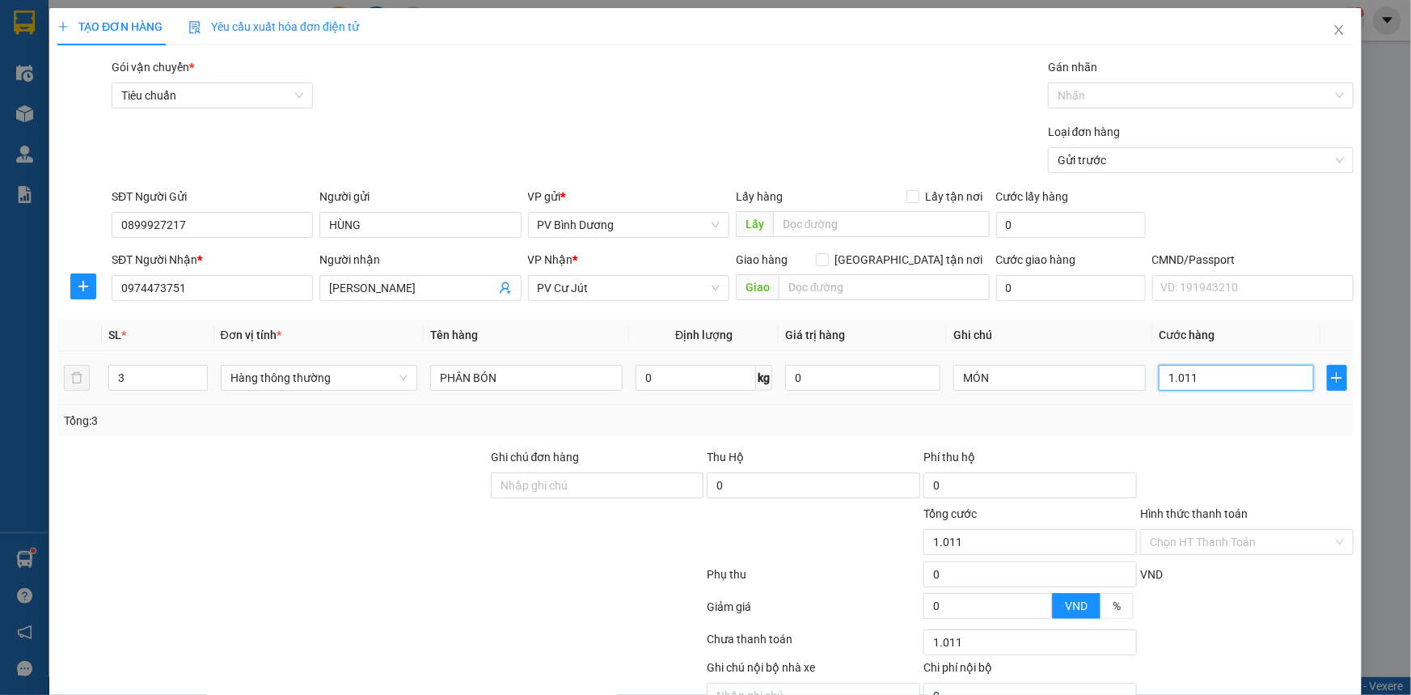
type input "101"
type input "10"
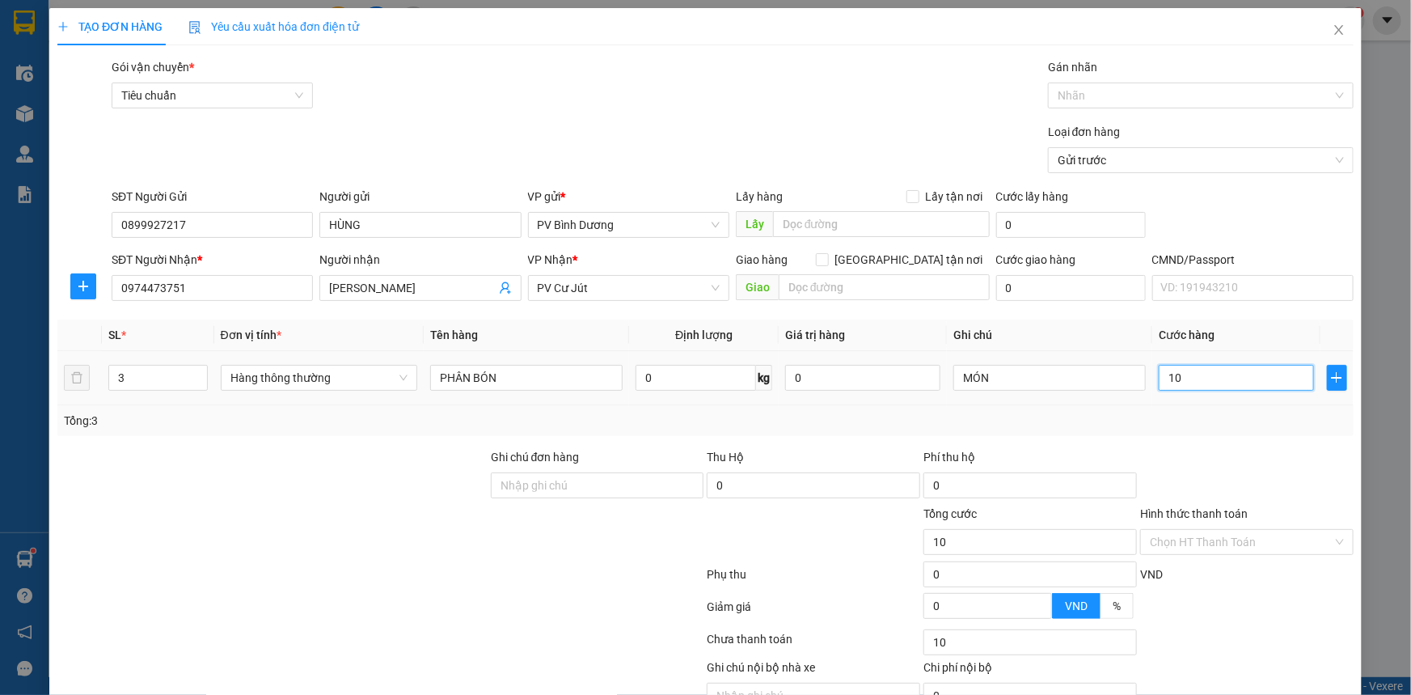
type input "1"
type input "11"
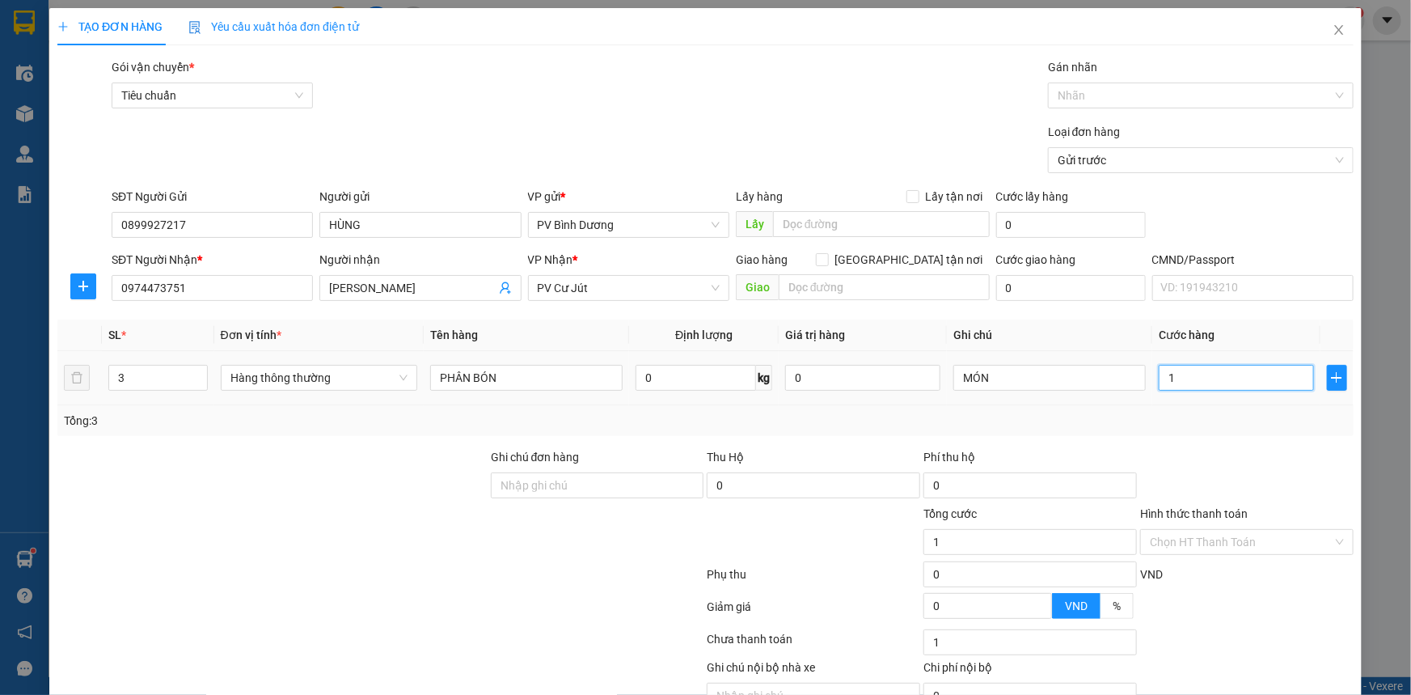
type input "11"
type input "110"
type input "1.100"
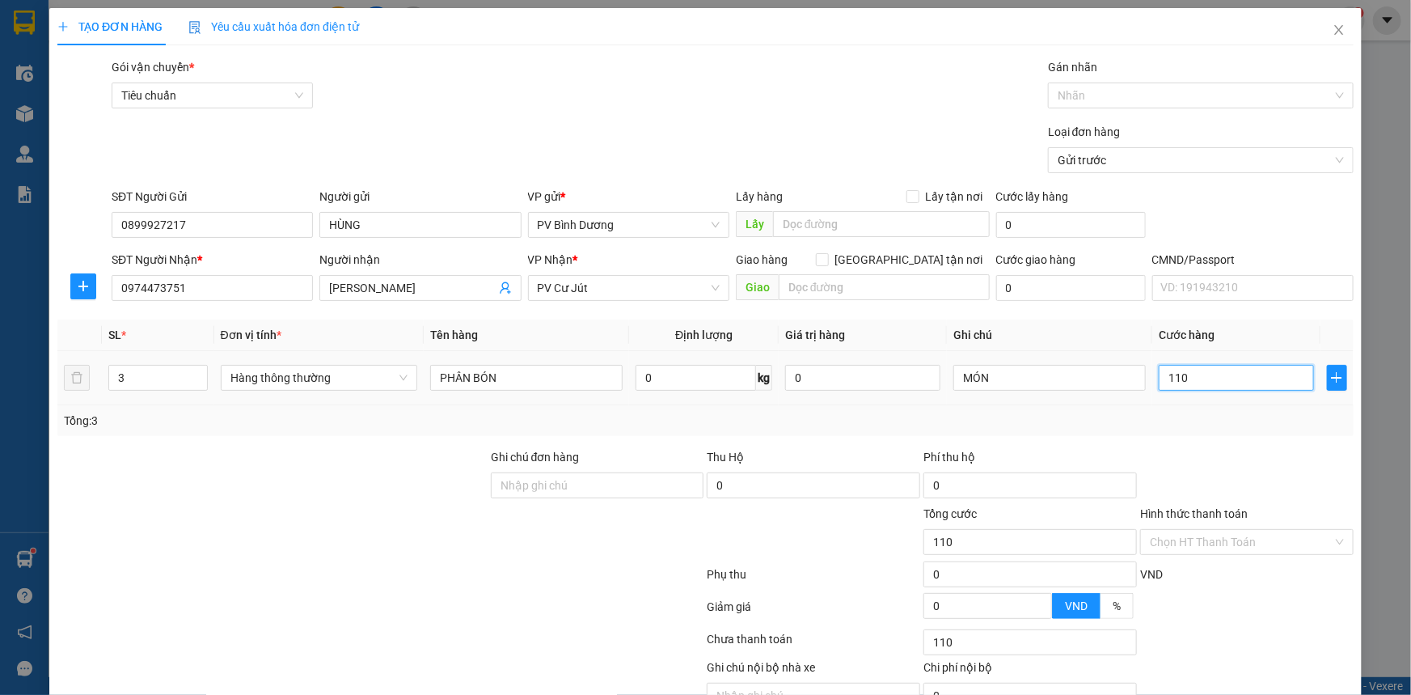
type input "1.100"
type input "11.000"
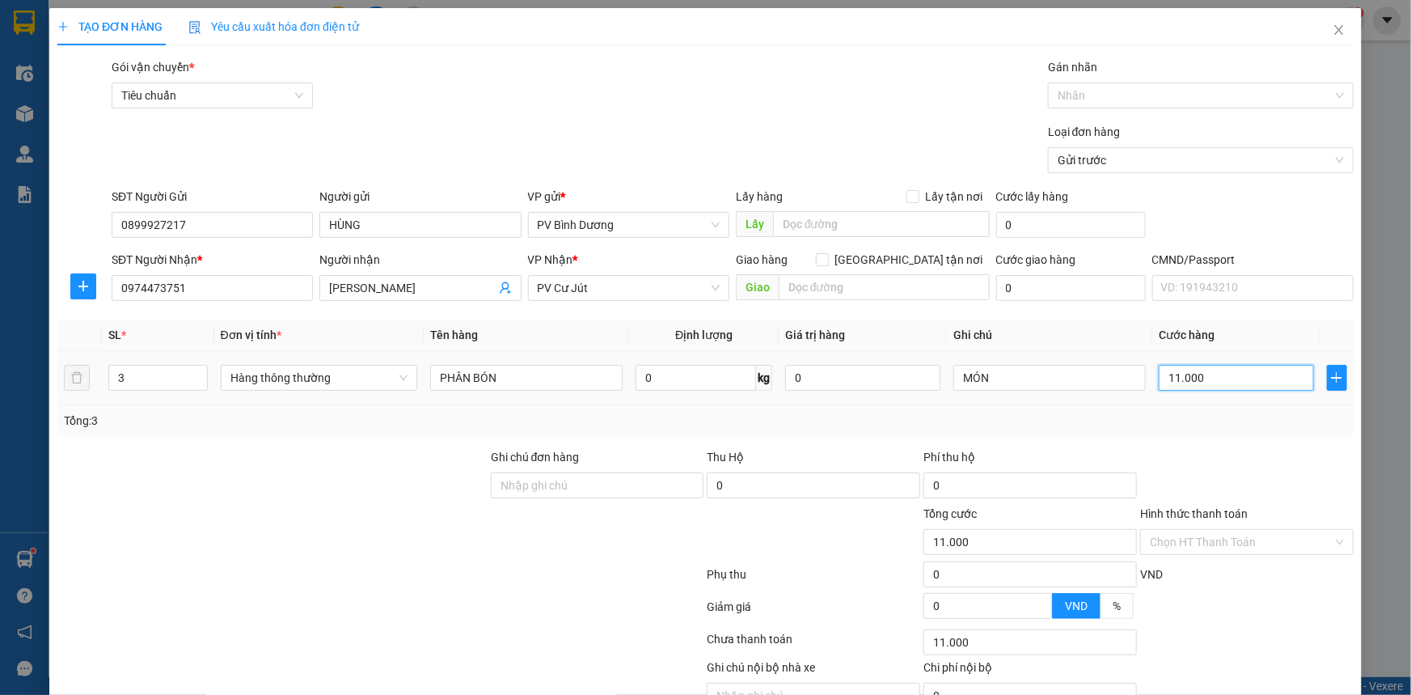
type input "110.000"
click at [1189, 540] on input "Hình thức thanh toán" at bounding box center [1241, 542] width 183 height 24
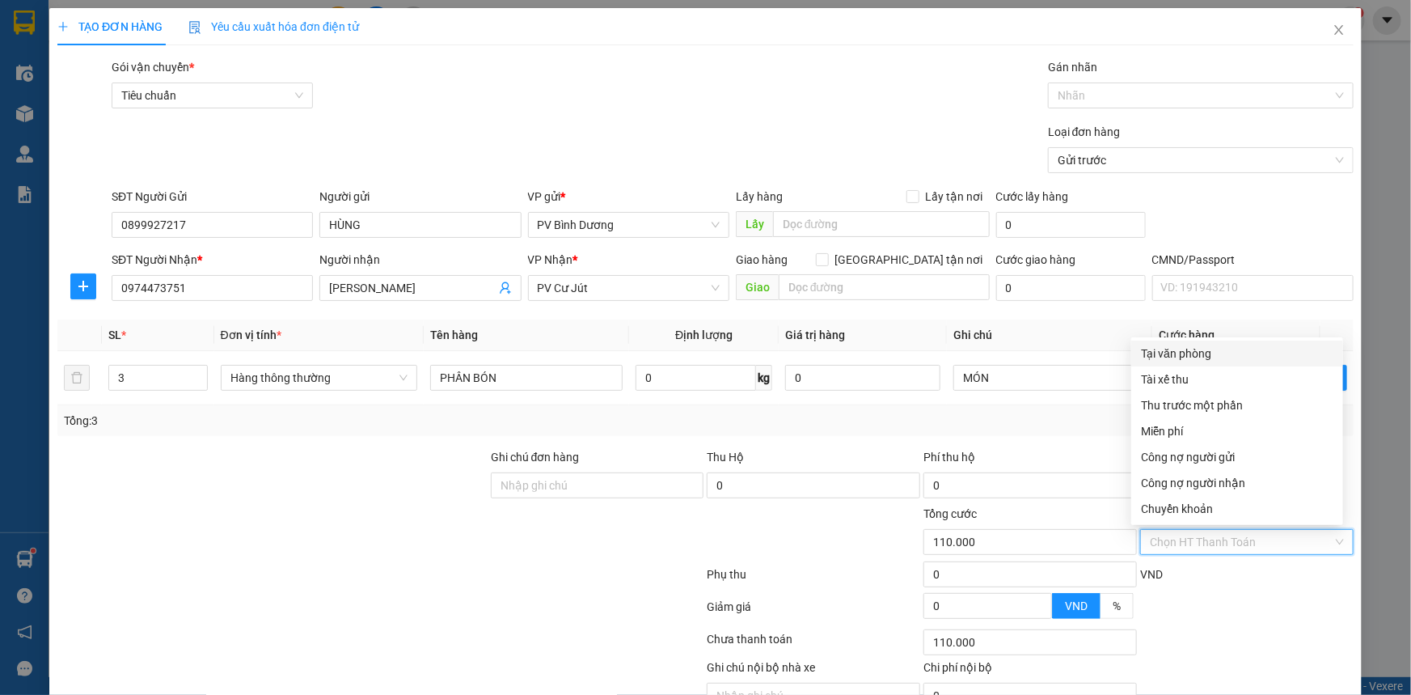
click at [1188, 356] on div "Tại văn phòng" at bounding box center [1237, 353] width 192 height 18
type input "0"
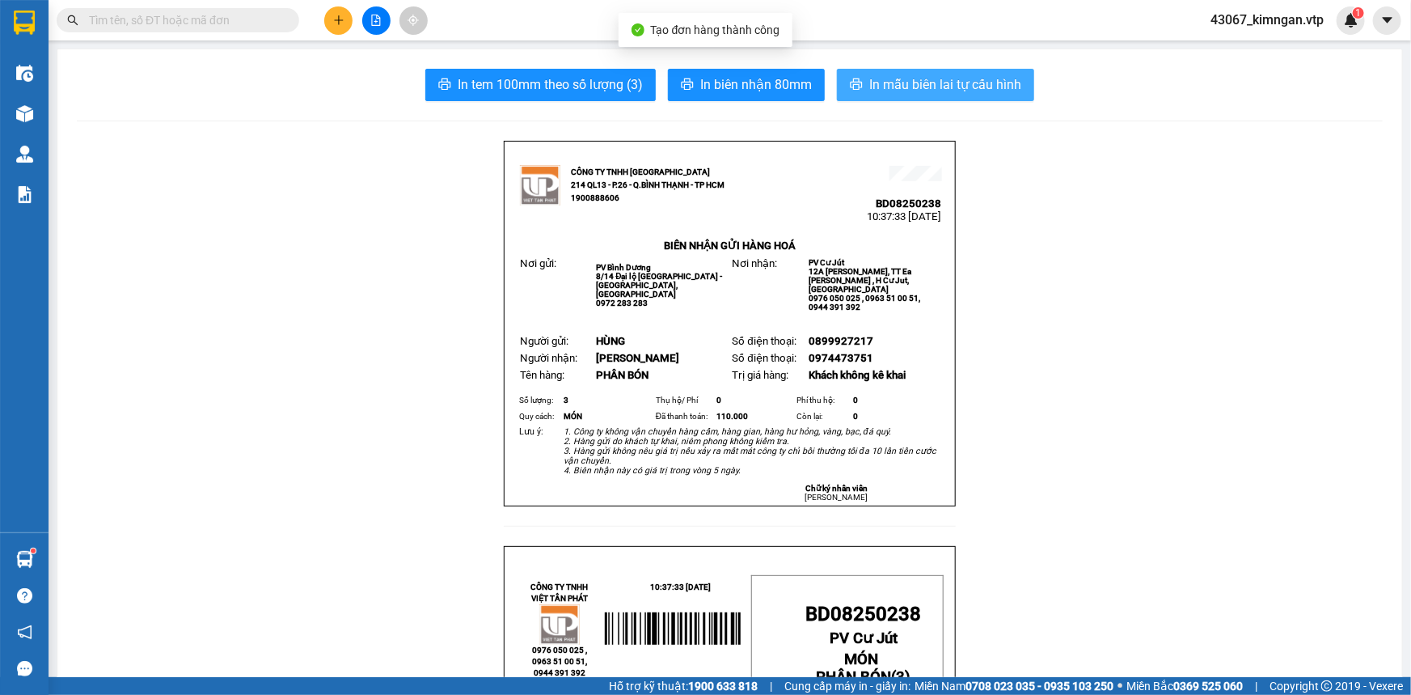
click at [922, 81] on span "In mẫu biên lai tự cấu hình" at bounding box center [945, 84] width 152 height 20
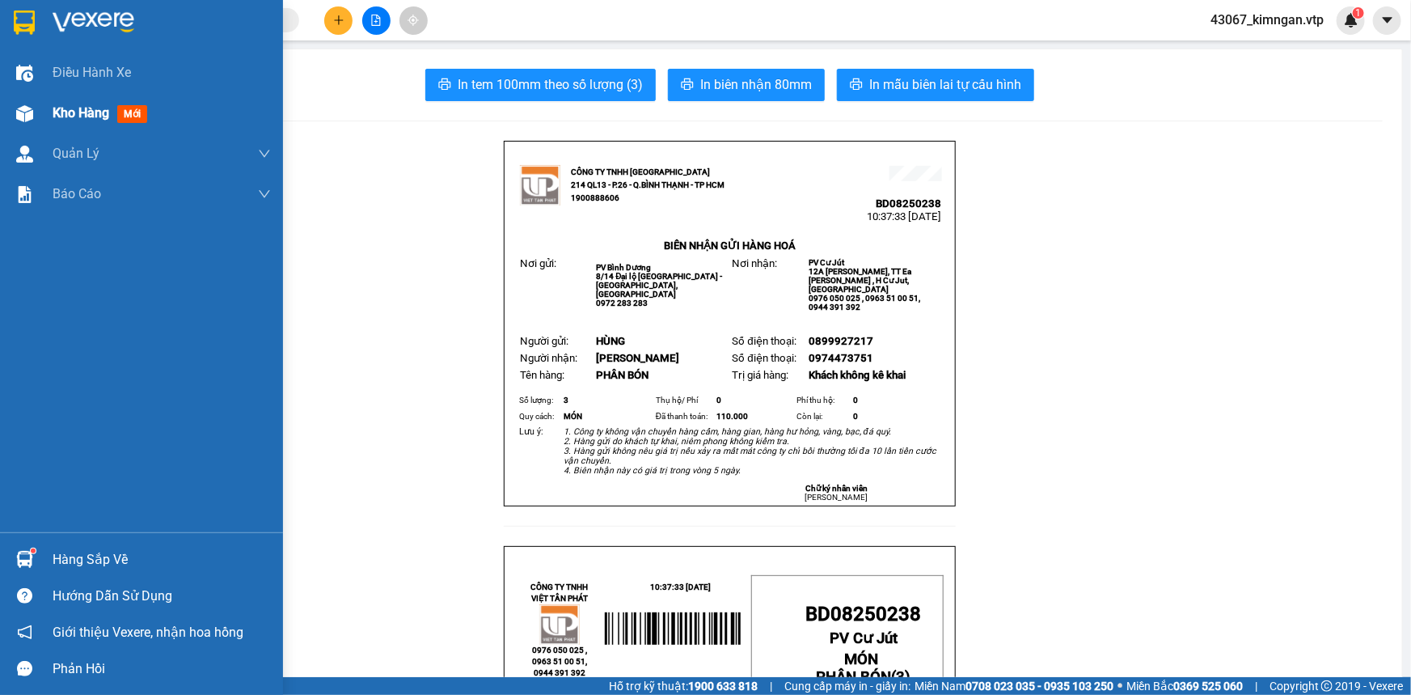
click at [83, 116] on span "Kho hàng" at bounding box center [81, 112] width 57 height 15
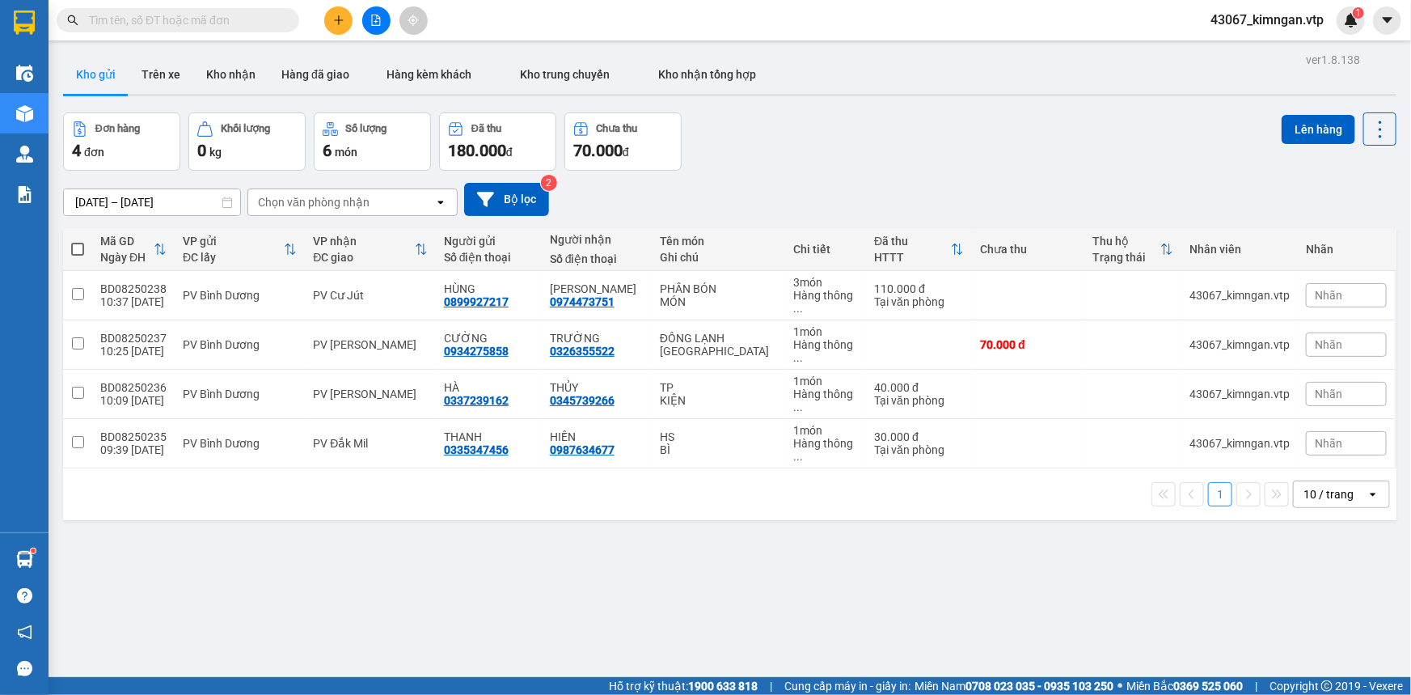
click at [487, 588] on div "ver 1.8.138 Kho gửi Trên xe Kho nhận Hàng đã giao Hàng kèm khách Kho trung chuy…" at bounding box center [730, 396] width 1346 height 695
click at [73, 370] on td at bounding box center [77, 394] width 29 height 49
checkbox input "true"
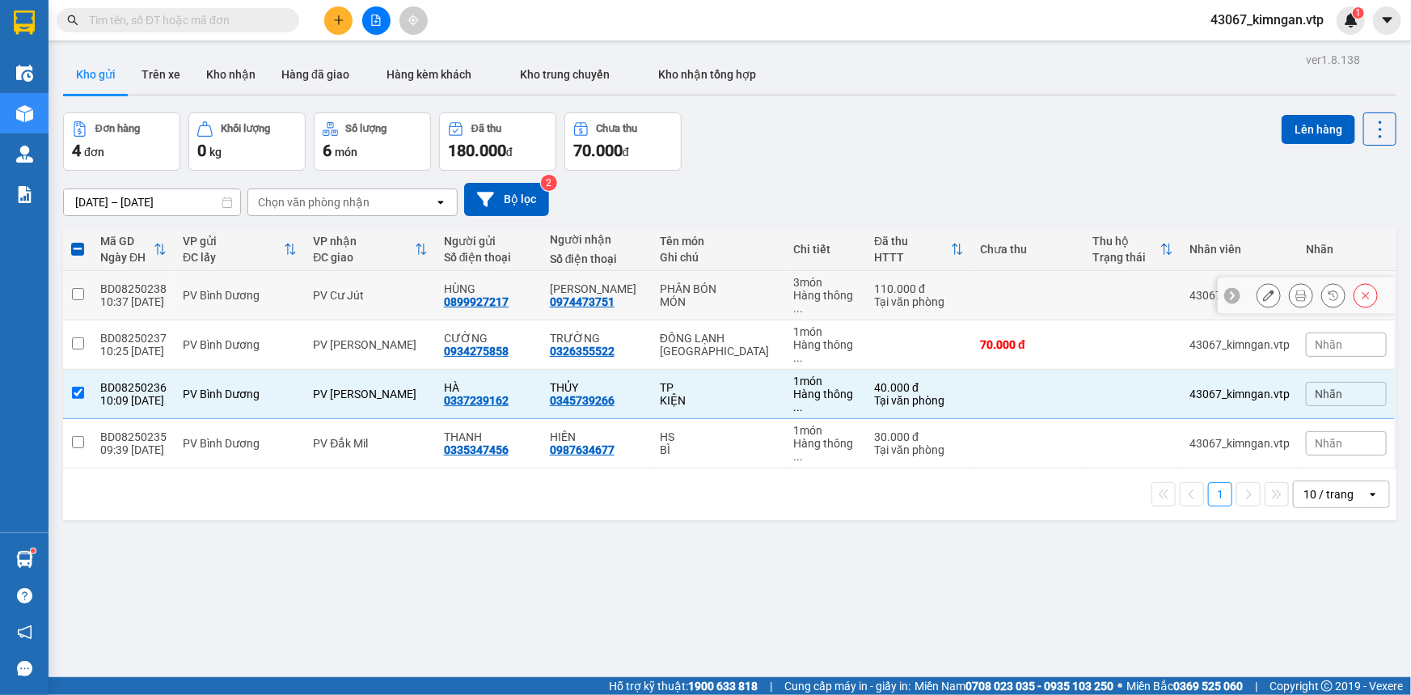
click at [81, 288] on input "checkbox" at bounding box center [78, 294] width 12 height 12
checkbox input "true"
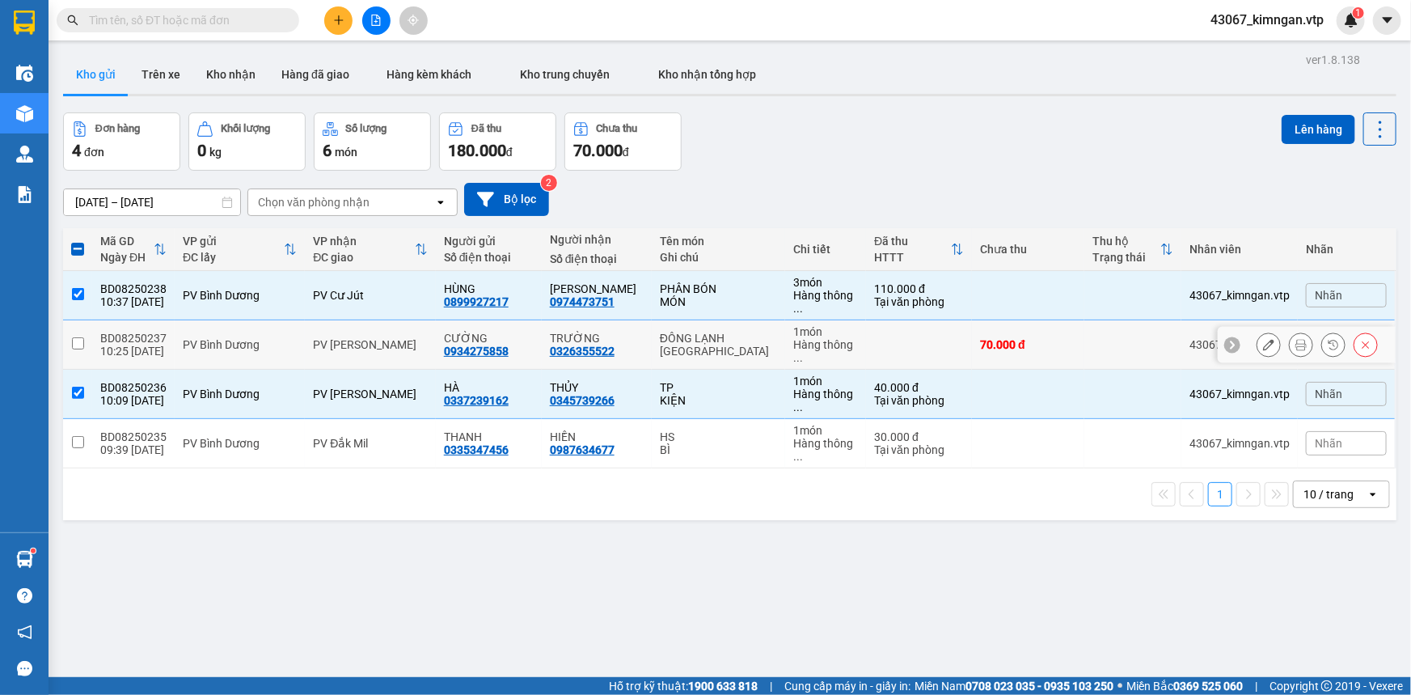
click at [75, 337] on input "checkbox" at bounding box center [78, 343] width 12 height 12
checkbox input "true"
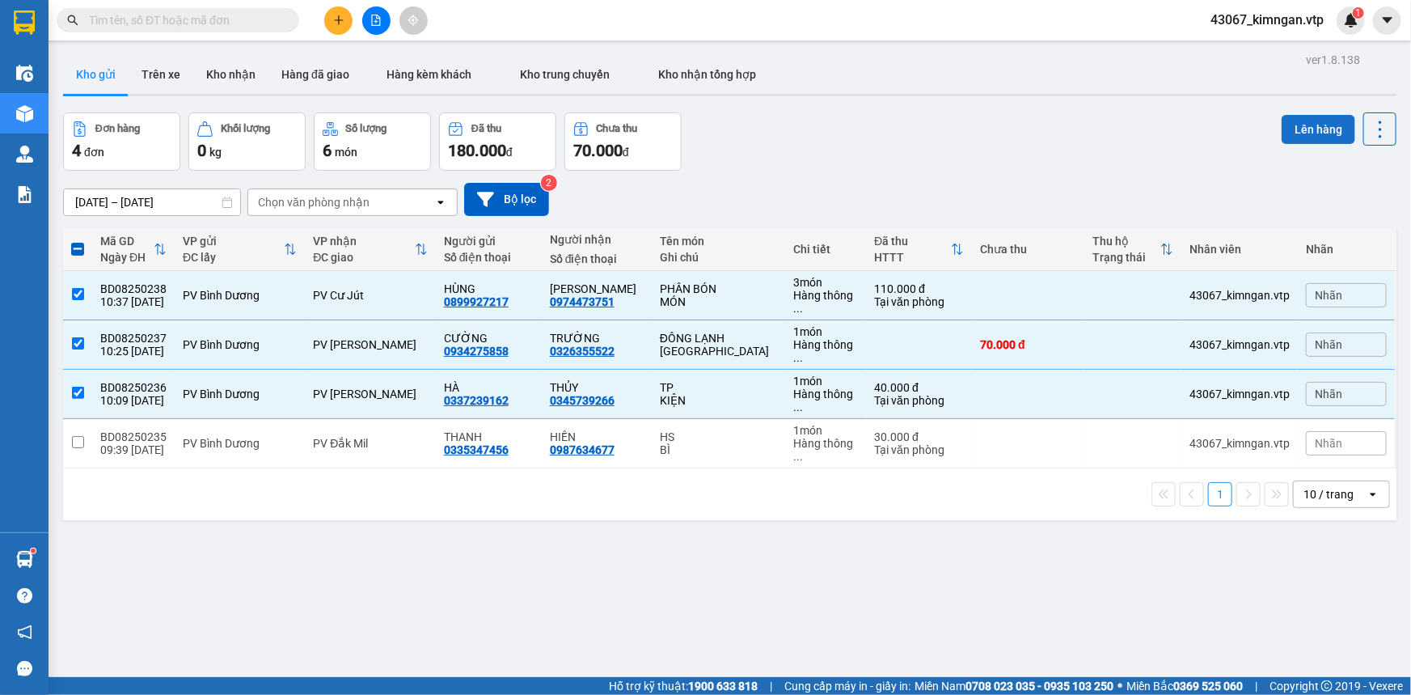
click at [1316, 133] on button "Lên hàng" at bounding box center [1319, 129] width 74 height 29
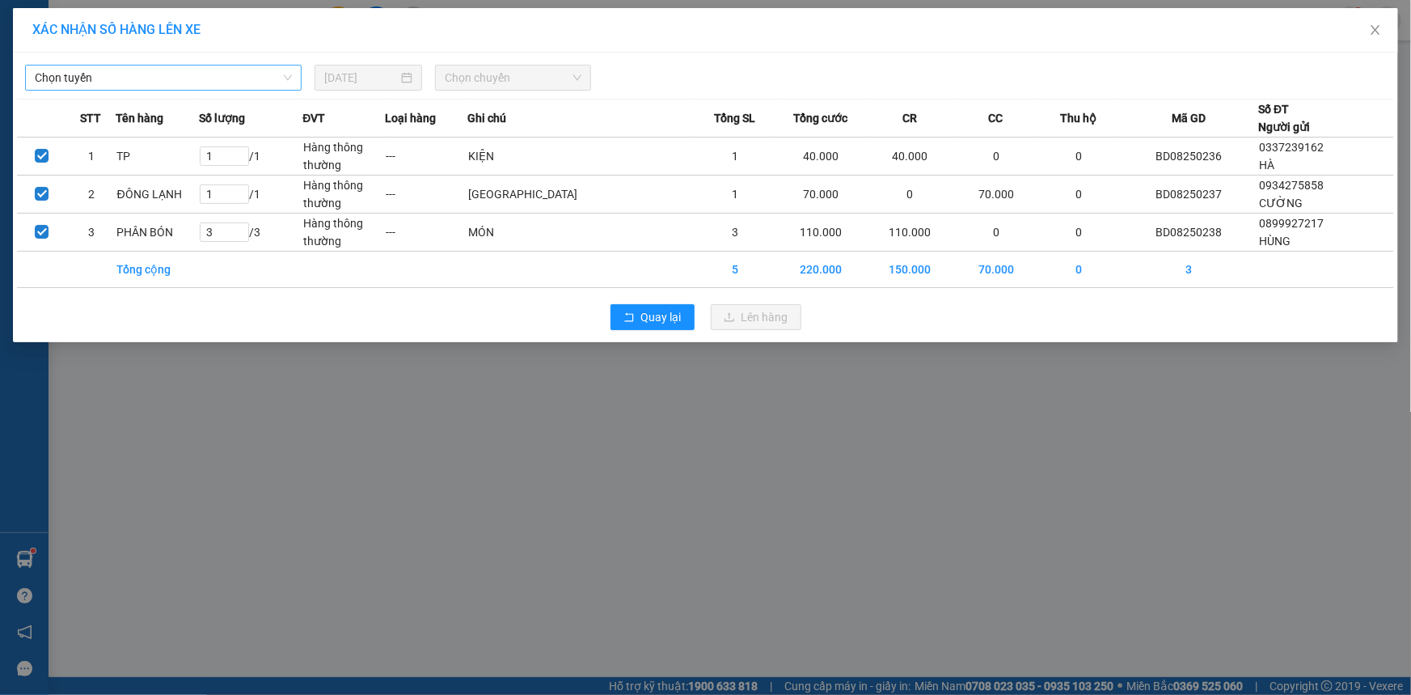
click at [180, 76] on span "Chọn tuyến" at bounding box center [163, 77] width 257 height 24
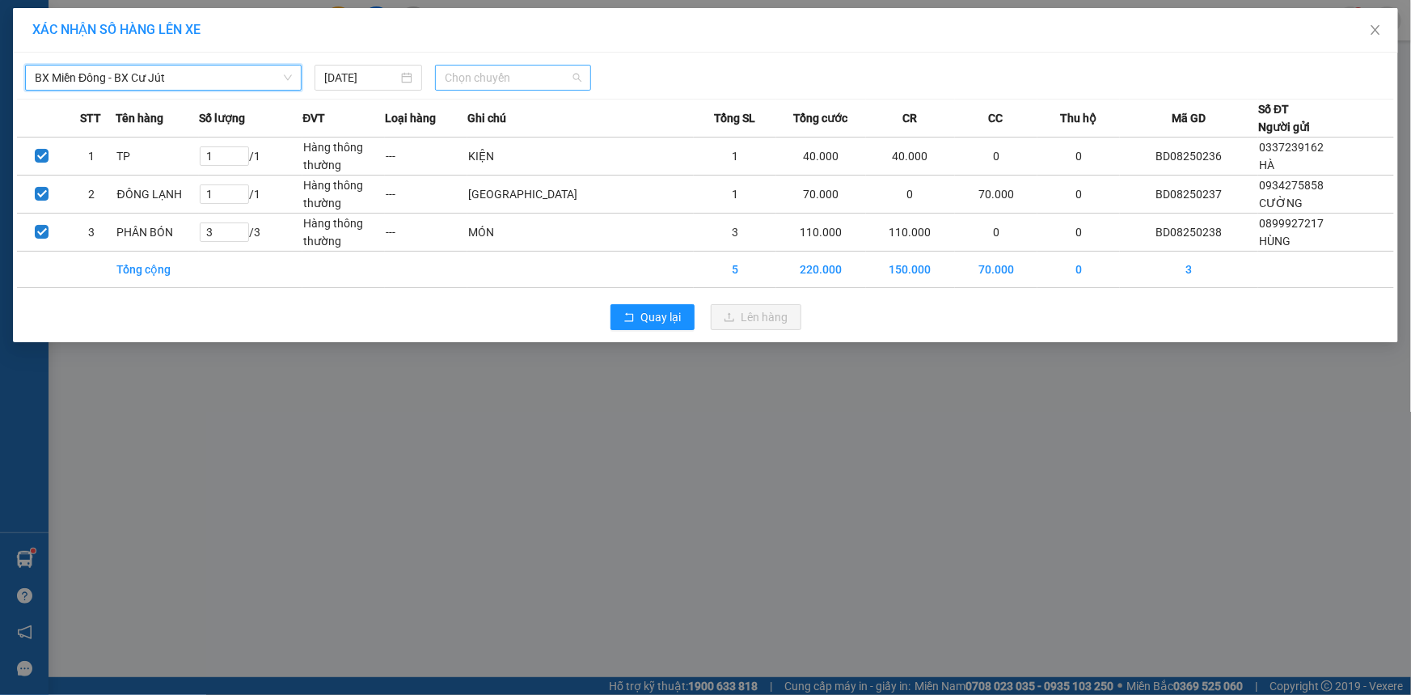
click at [545, 72] on span "Chọn chuyến" at bounding box center [513, 77] width 137 height 24
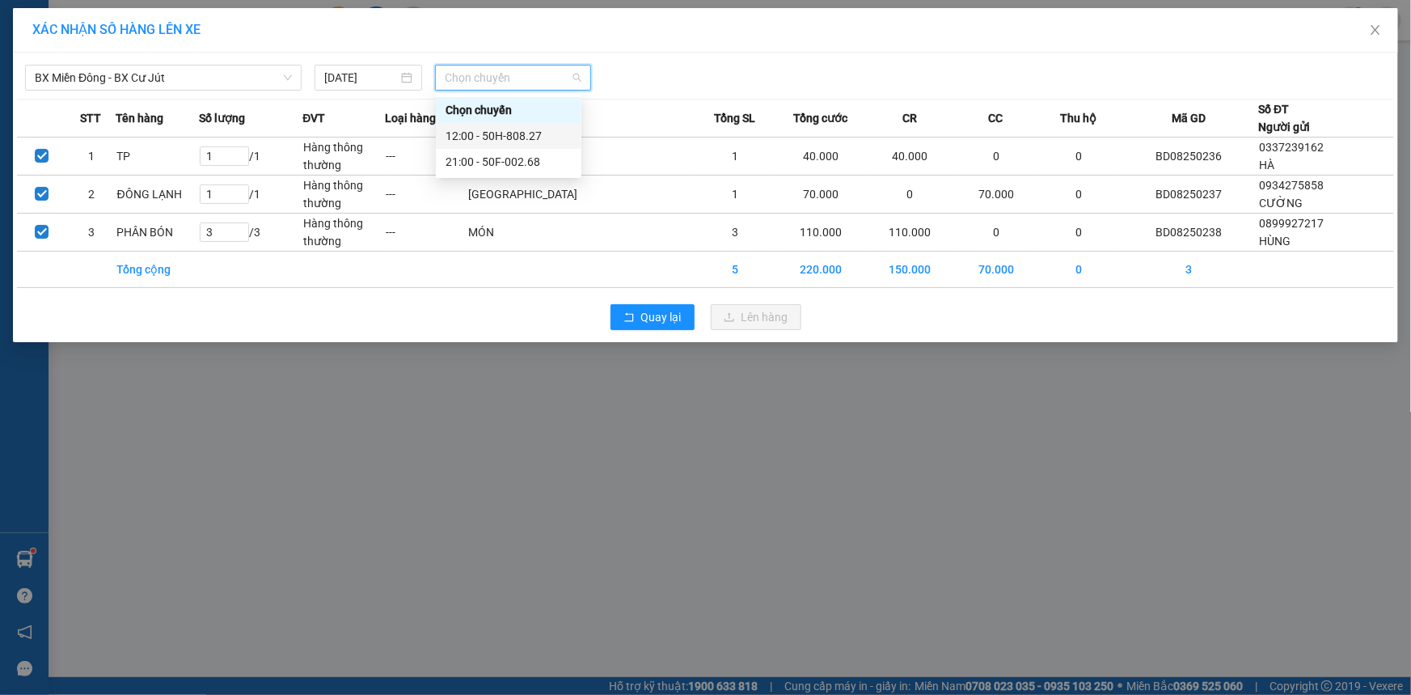
click at [509, 140] on div "12:00 - 50H-808.27" at bounding box center [509, 136] width 126 height 18
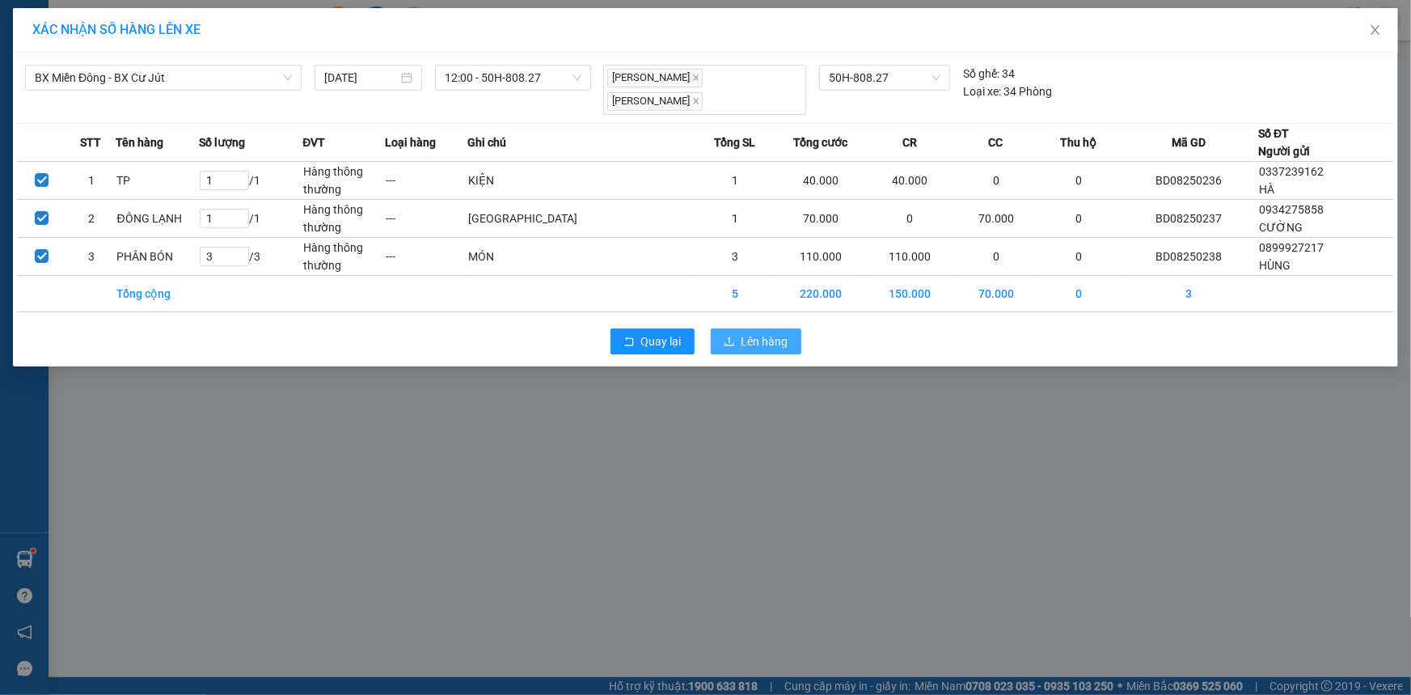
click at [783, 332] on span "Lên hàng" at bounding box center [765, 341] width 47 height 18
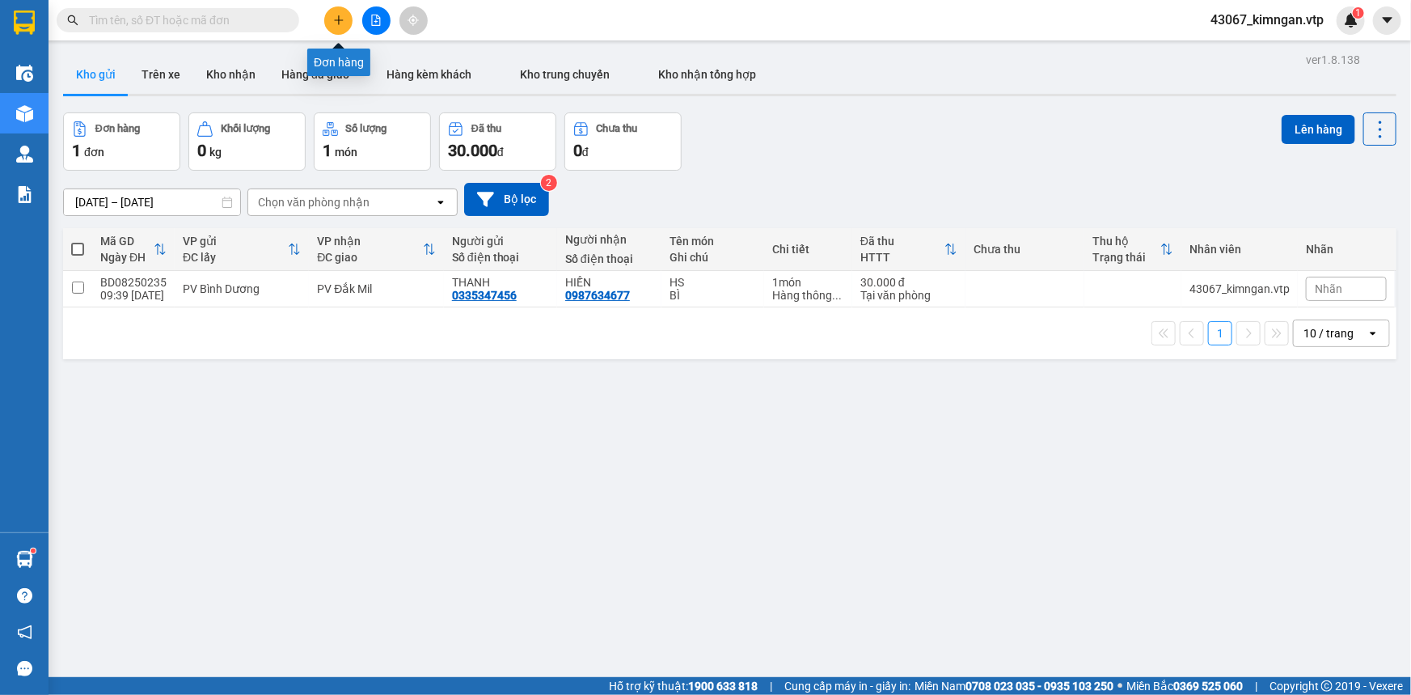
click at [345, 22] on button at bounding box center [338, 20] width 28 height 28
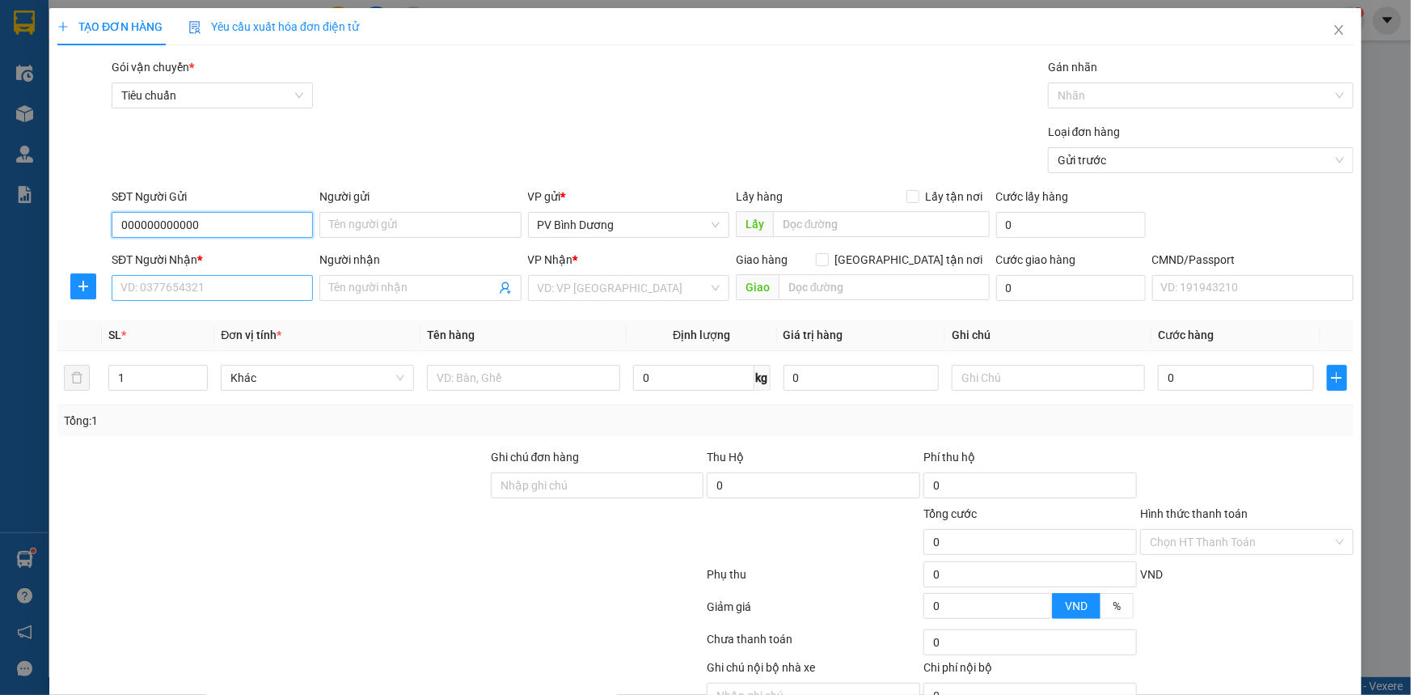
type input "000000000000"
click at [190, 294] on input "SĐT Người Nhận *" at bounding box center [212, 288] width 201 height 26
click at [191, 290] on input "SĐT Người Nhận *" at bounding box center [212, 288] width 201 height 26
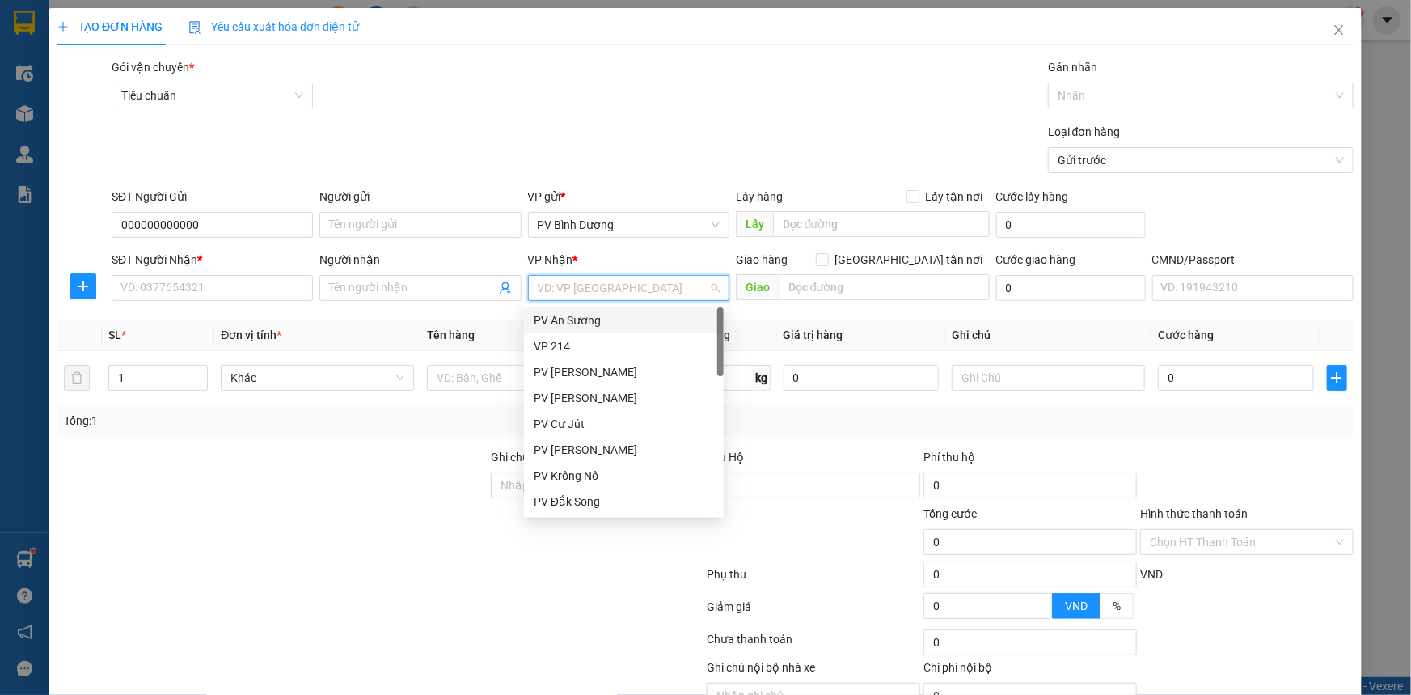
click at [628, 297] on input "search" at bounding box center [623, 288] width 171 height 24
type input "DM"
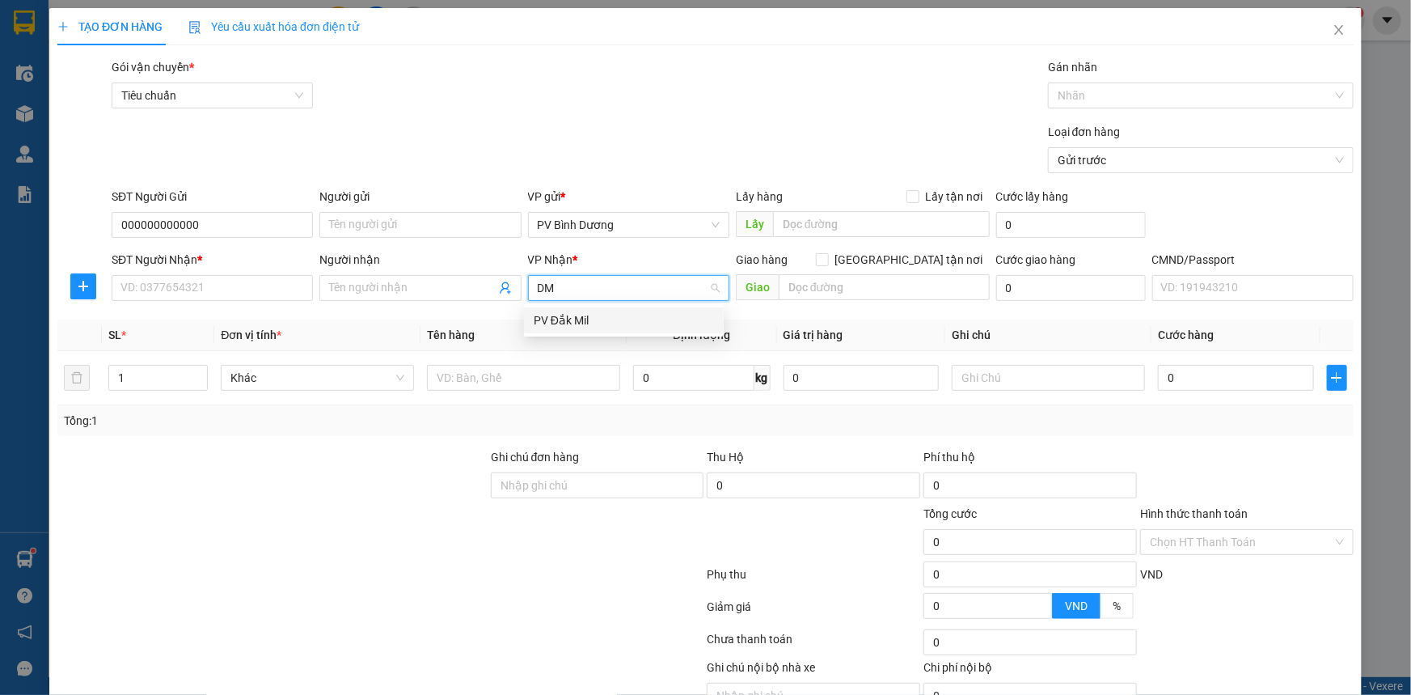
click at [623, 317] on div "PV Đắk Mil" at bounding box center [624, 320] width 180 height 18
click at [172, 284] on input "SĐT Người Nhận *" at bounding box center [212, 288] width 201 height 26
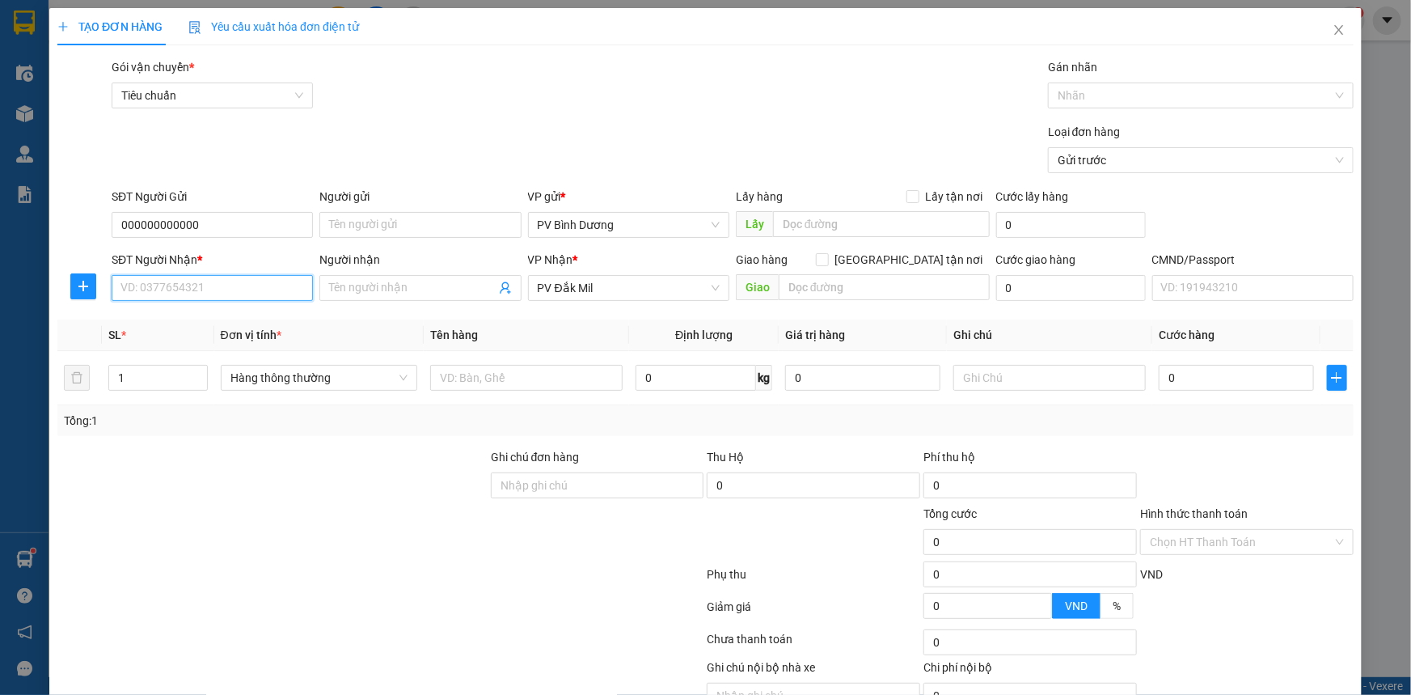
click at [172, 284] on input "SĐT Người Nhận *" at bounding box center [212, 288] width 201 height 26
click at [205, 321] on div "0378368609 - BC" at bounding box center [210, 320] width 180 height 18
type input "0378368609"
type input "BC"
type input "[GEOGRAPHIC_DATA]"
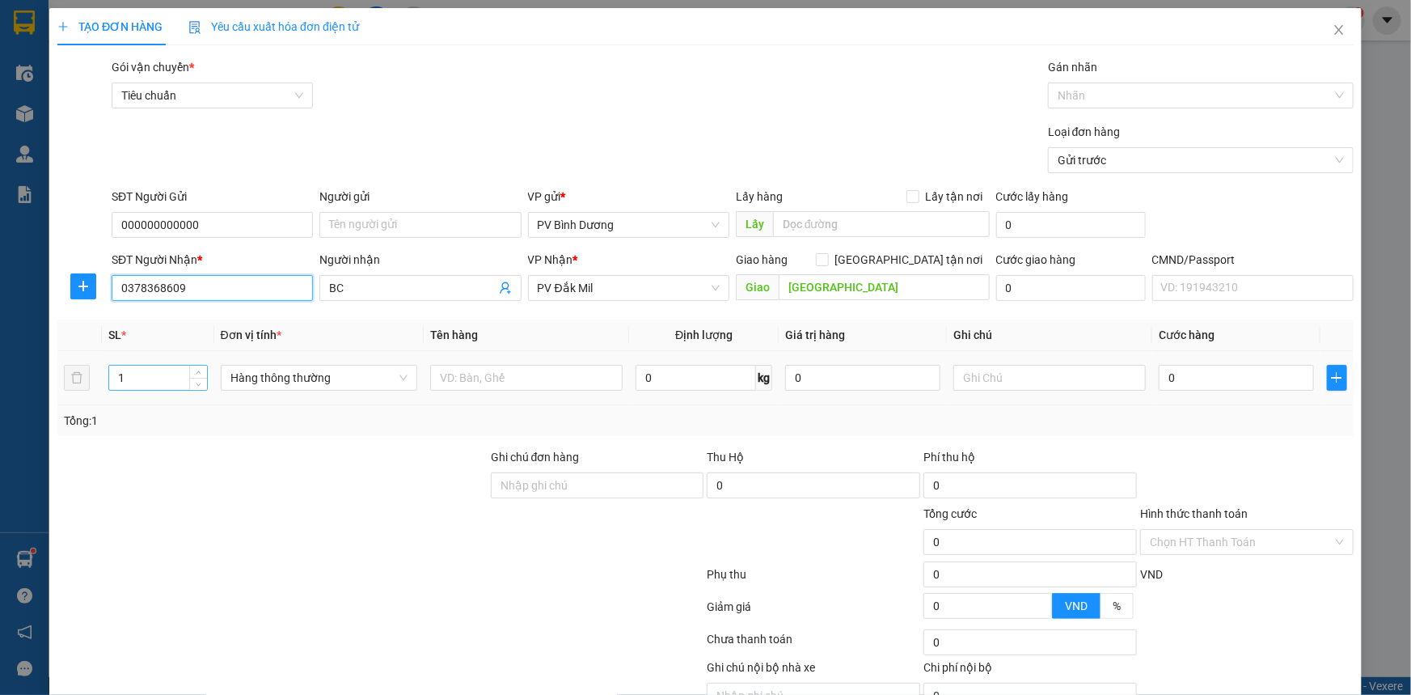
type input "0378368609"
click at [158, 386] on input "1" at bounding box center [158, 377] width 98 height 24
type input "2"
click at [536, 383] on input "text" at bounding box center [526, 378] width 192 height 26
type input "BC"
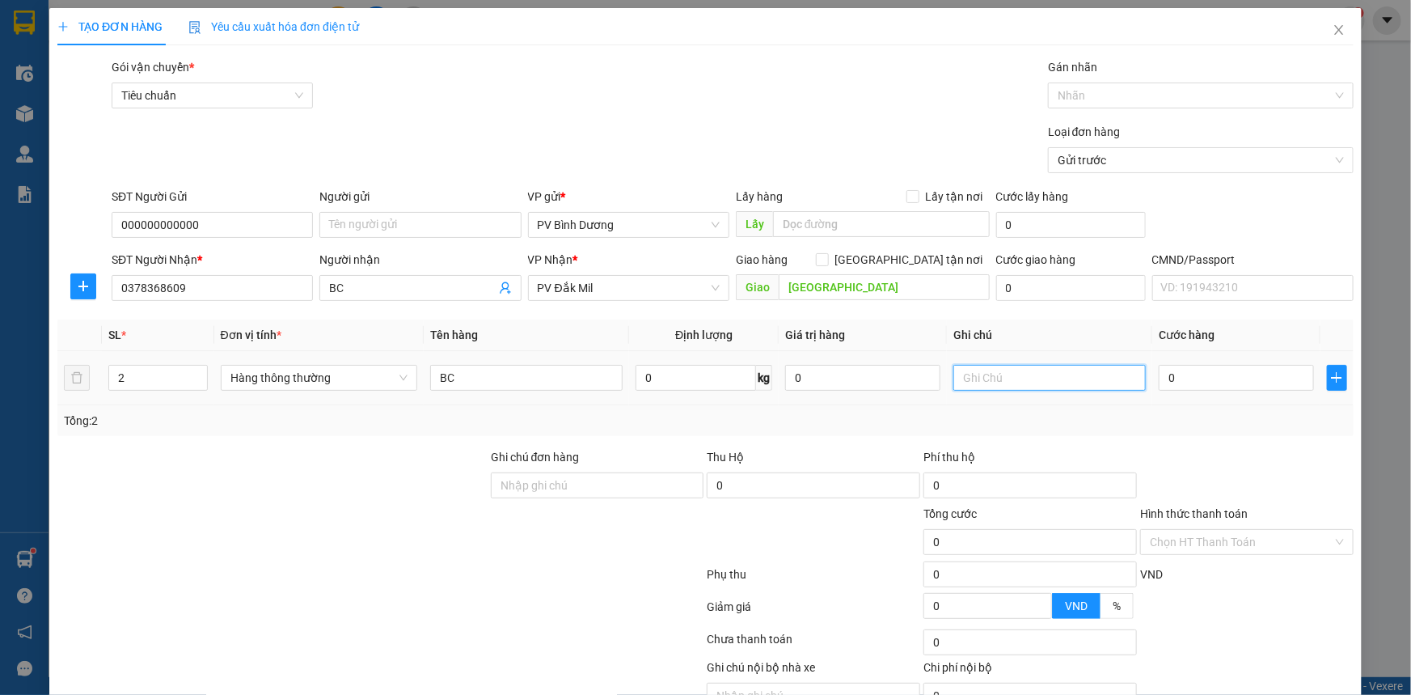
click at [1011, 369] on input "text" at bounding box center [1049, 378] width 192 height 26
type input "BAO"
click at [1194, 384] on input "0" at bounding box center [1236, 378] width 155 height 26
type input "1"
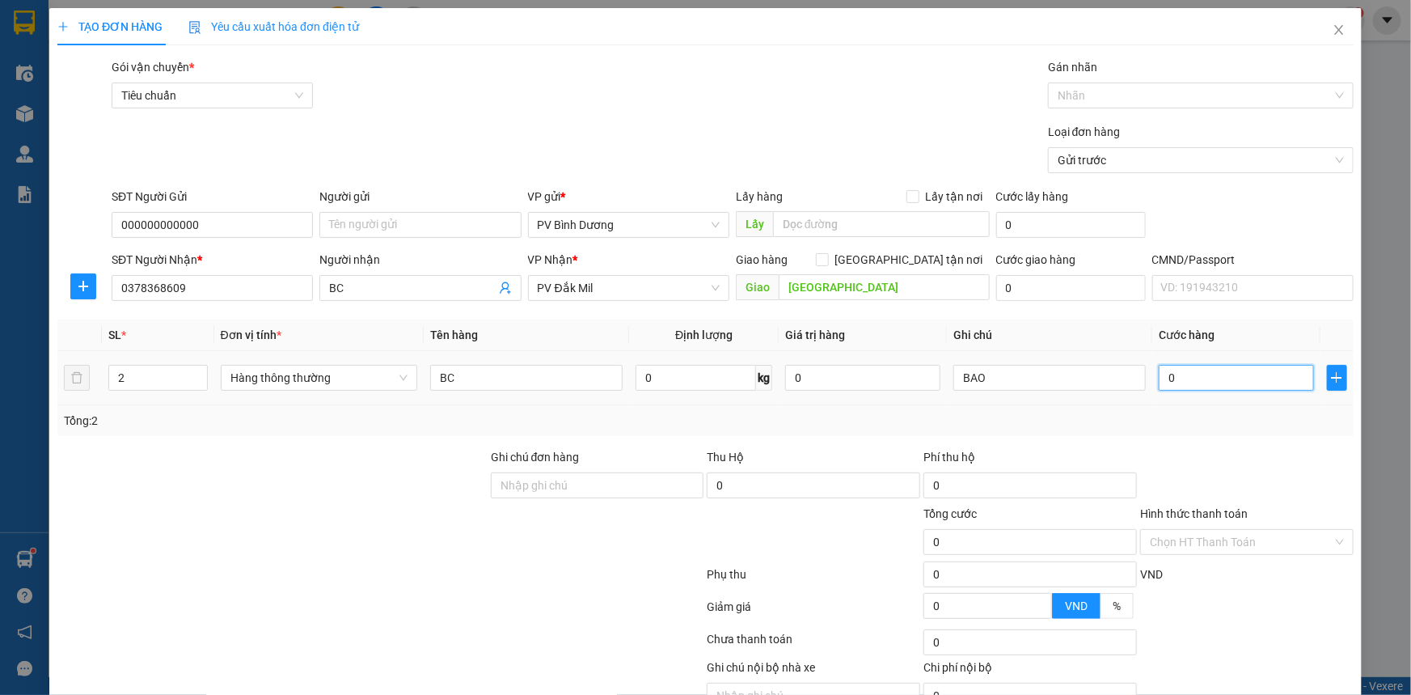
type input "1"
type input "10"
type input "100"
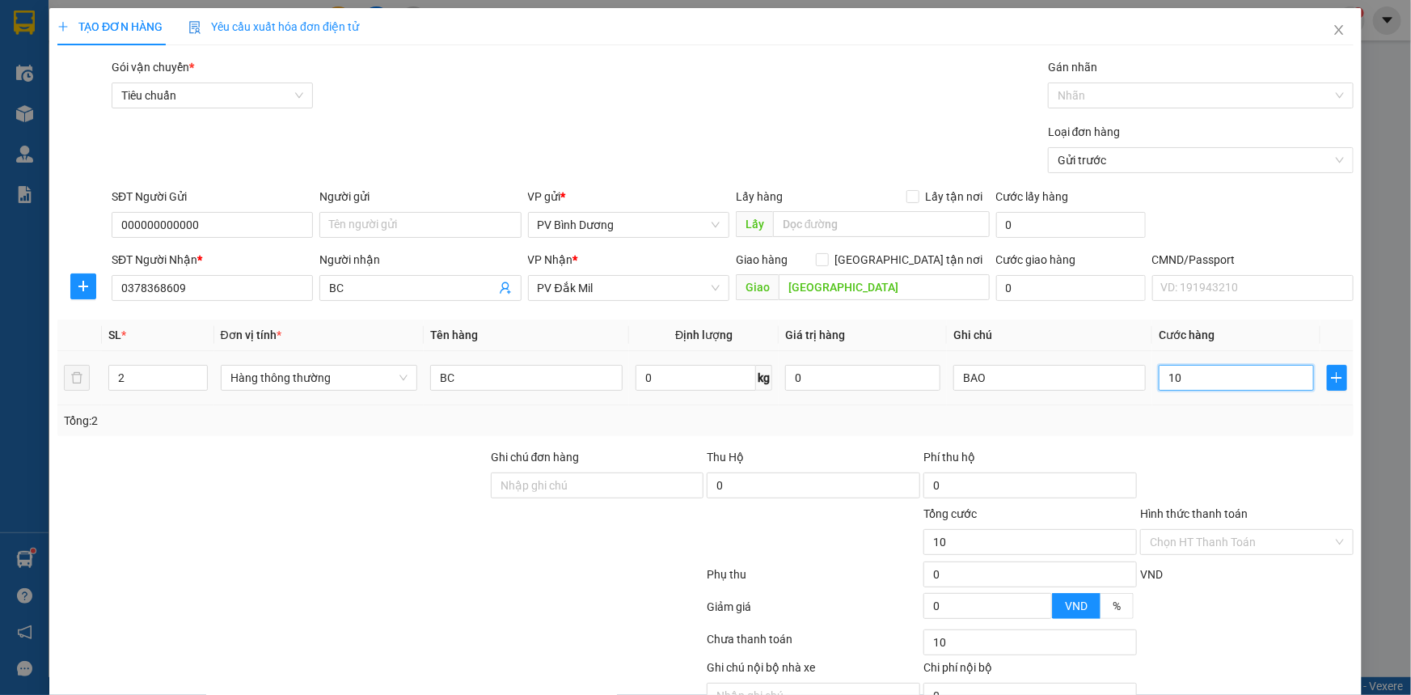
type input "100"
type input "1.000"
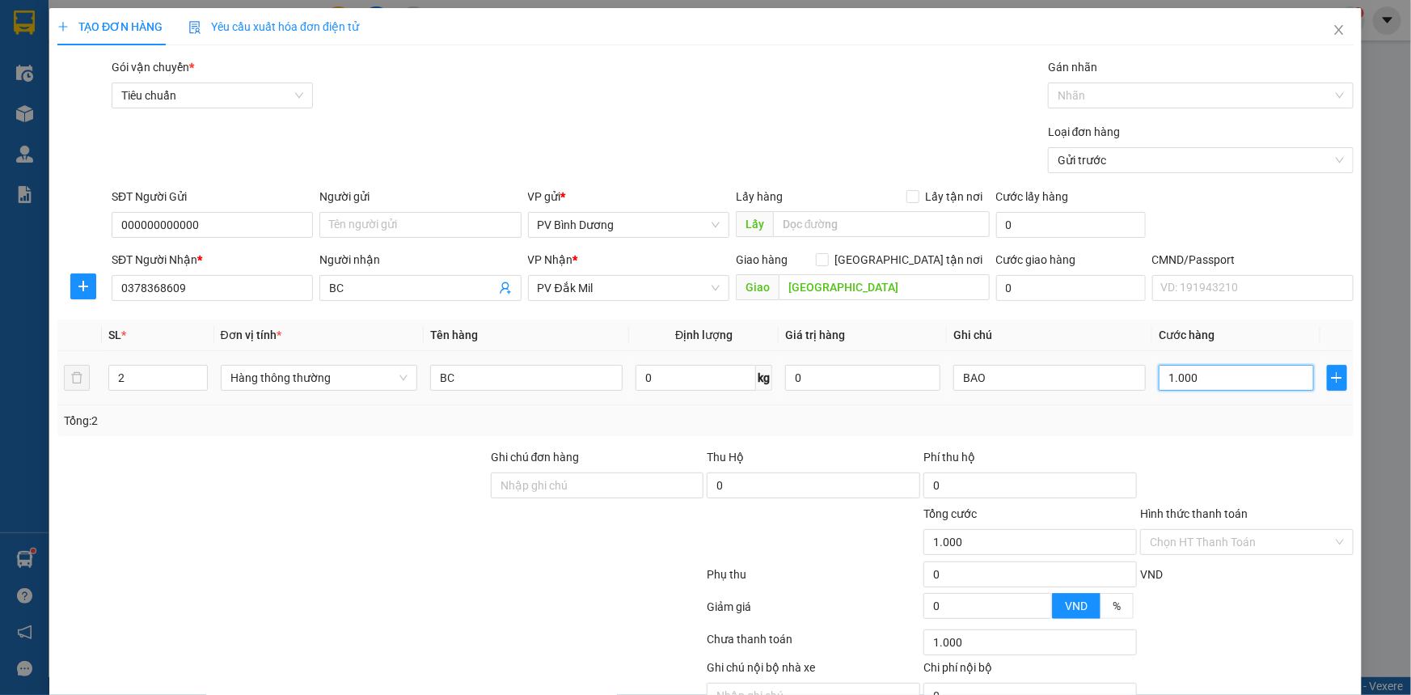
type input "10.000"
type input "100.000"
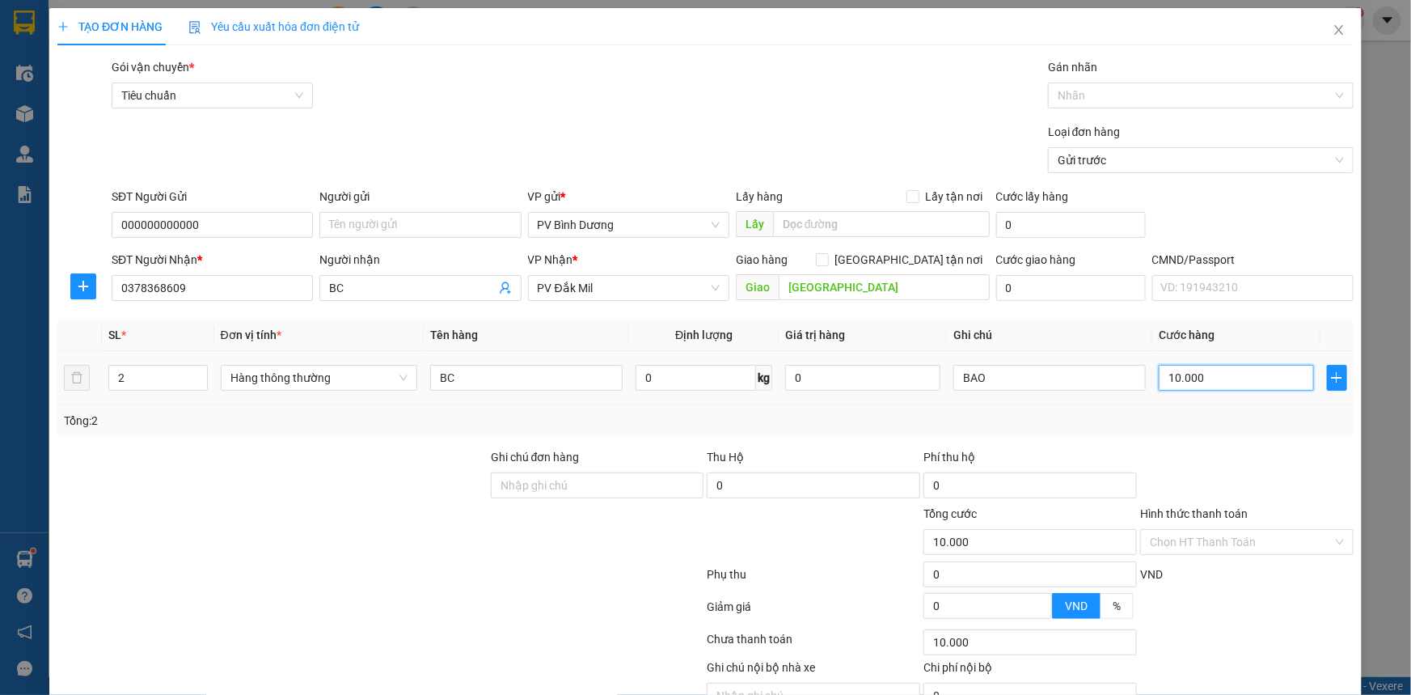
type input "100.000"
type input "1"
type input "0"
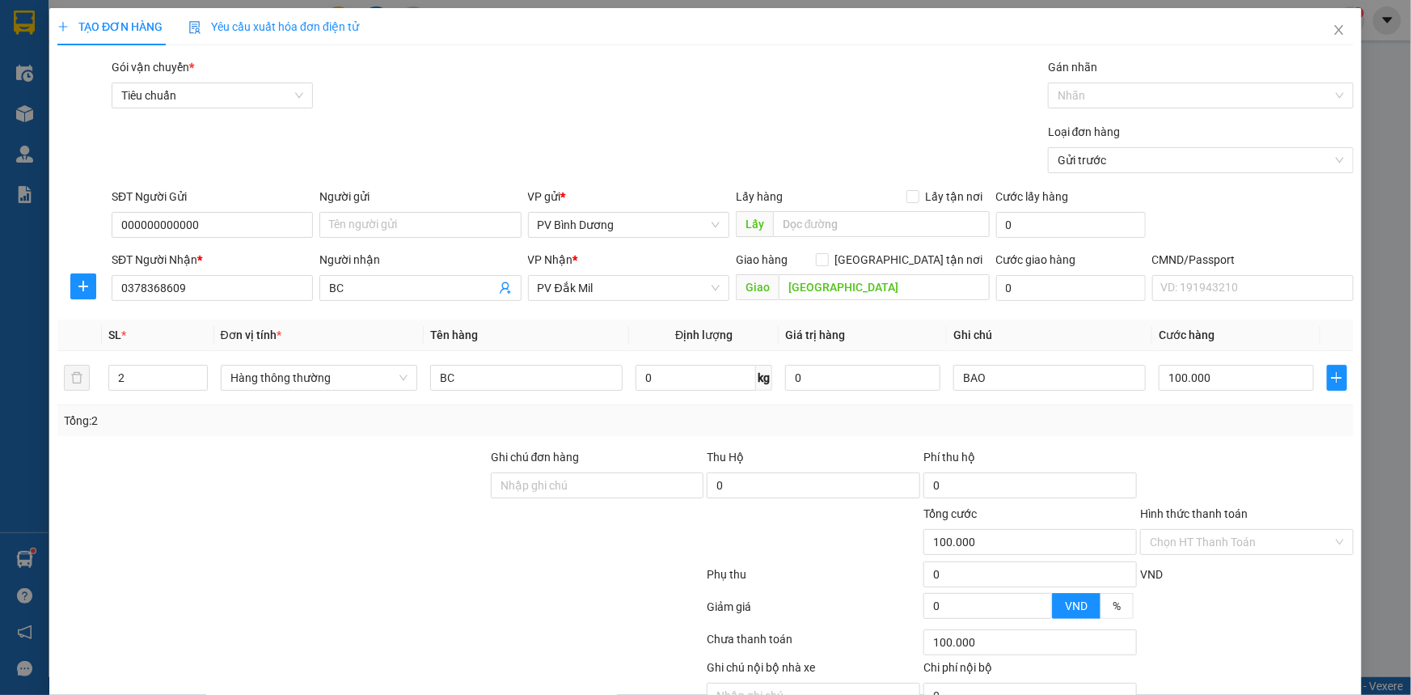
type input "0"
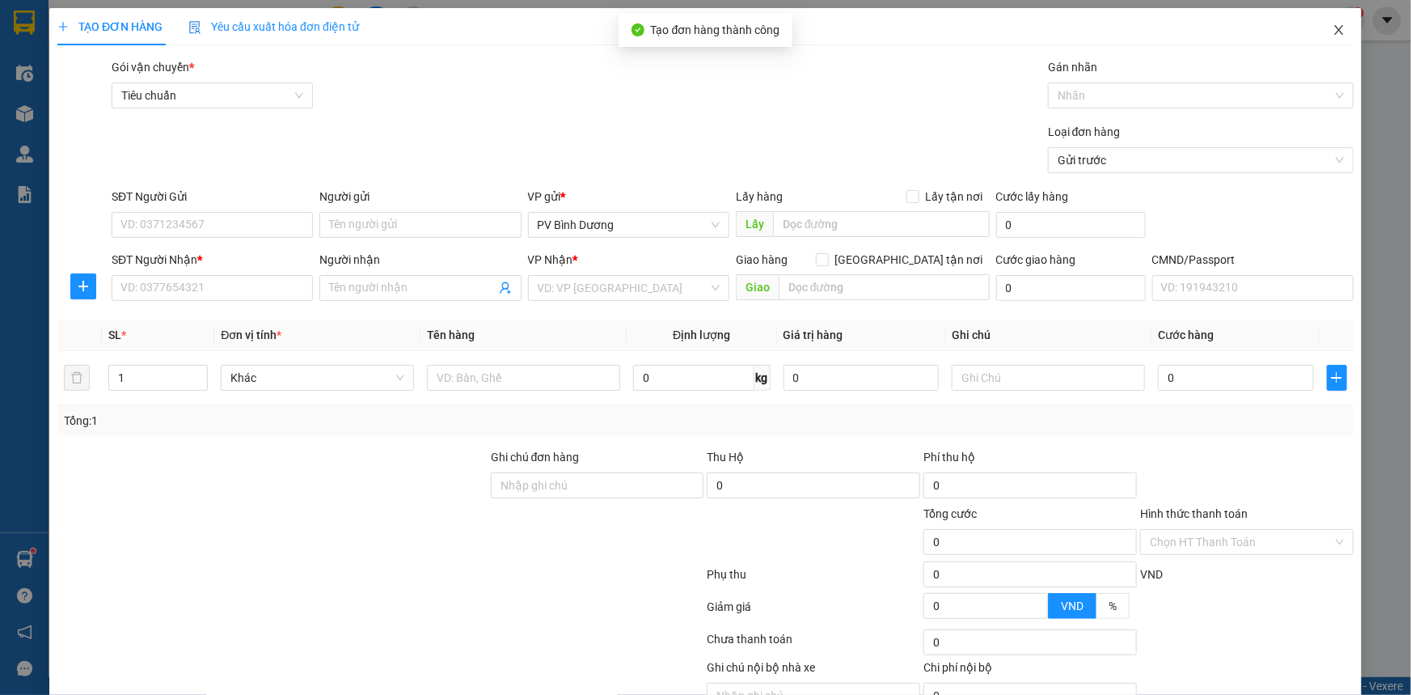
click at [1333, 36] on icon "close" at bounding box center [1339, 29] width 13 height 13
